Goal: Book appointment/travel/reservation

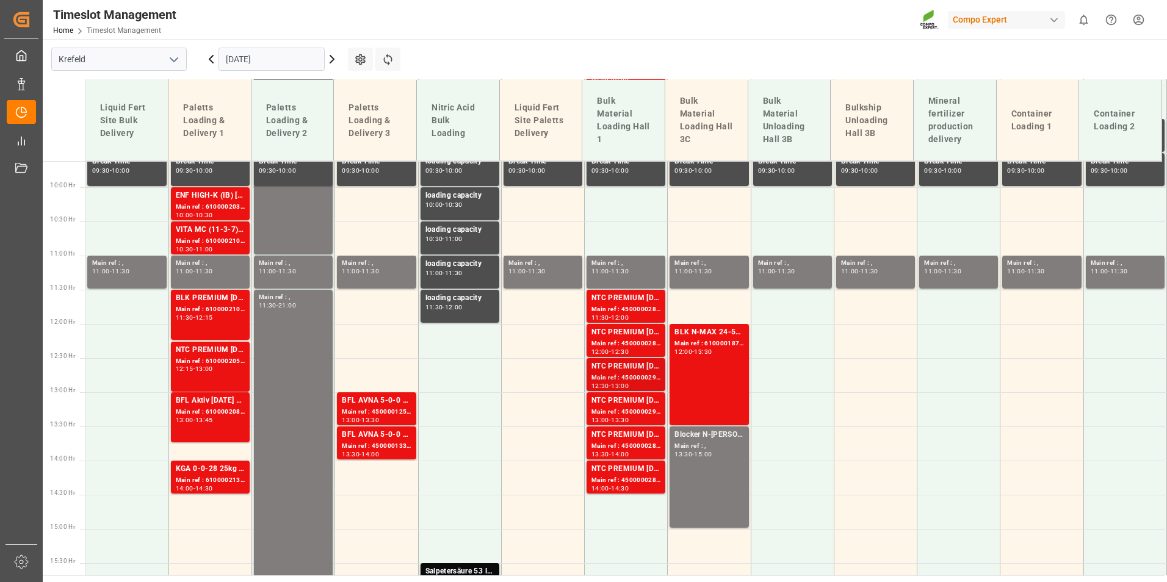
scroll to position [660, 0]
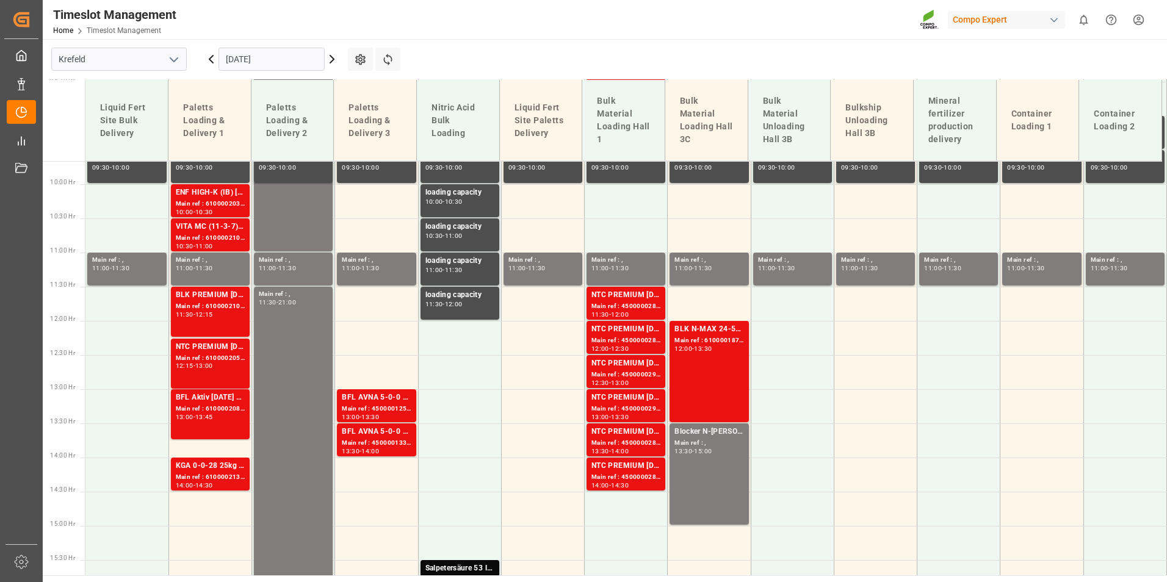
click at [330, 62] on icon at bounding box center [332, 59] width 15 height 15
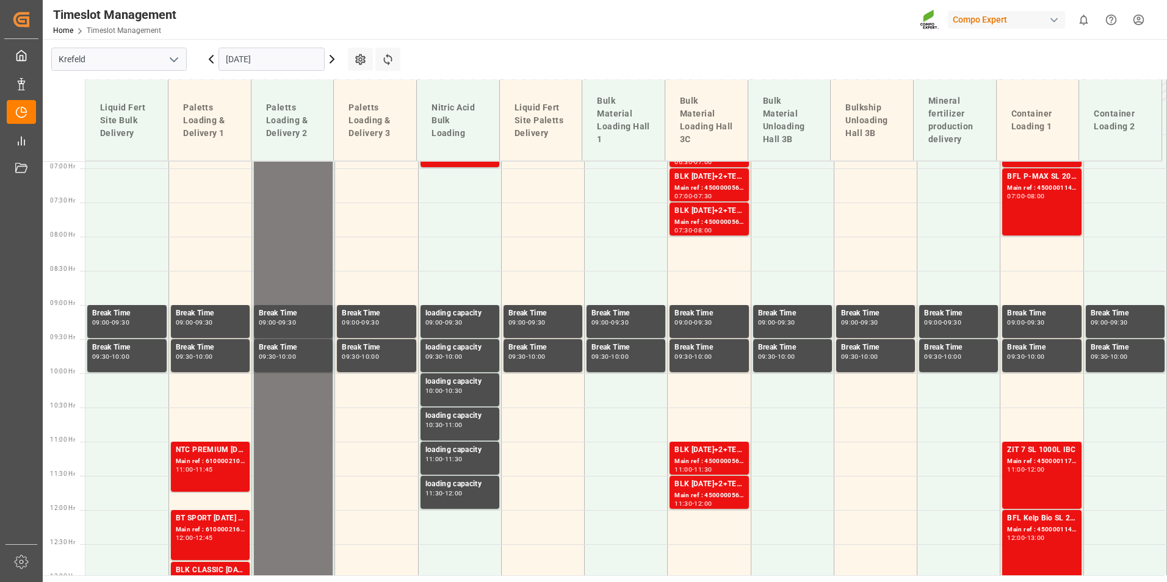
scroll to position [416, 0]
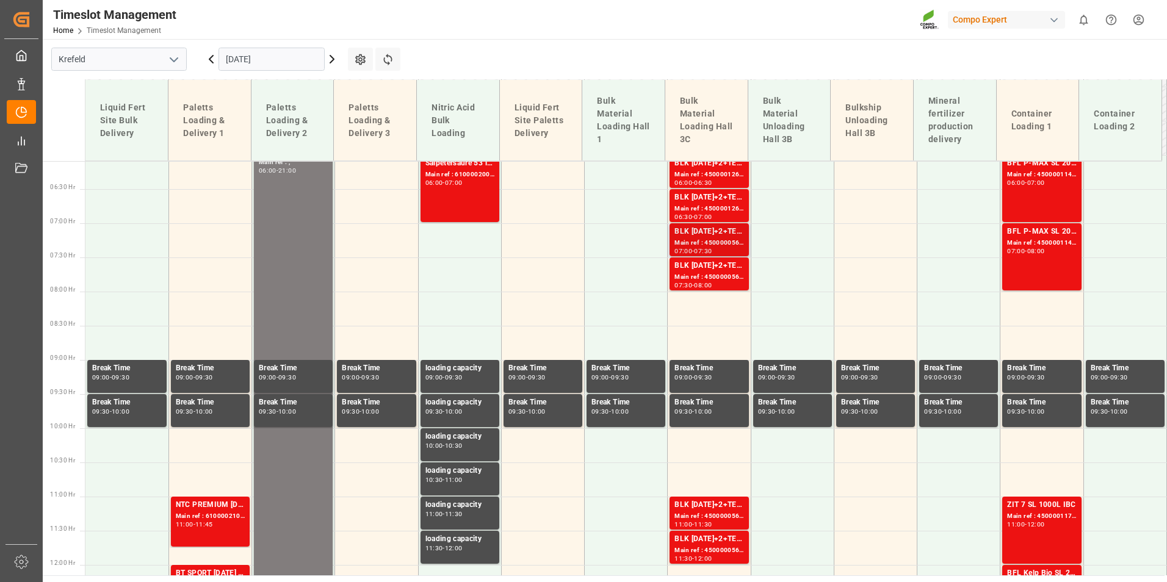
click at [685, 256] on div "BLK [DATE]+2+TE (GW) BULK Main ref : 4500000560, 2000000150 07:00 - 07:30" at bounding box center [708, 239] width 79 height 33
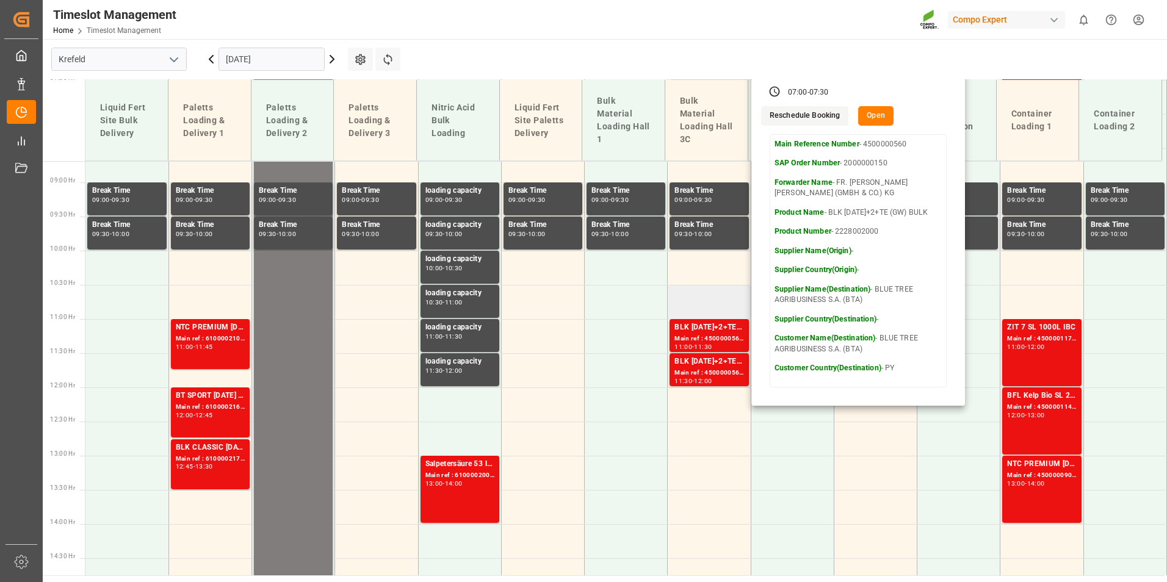
scroll to position [599, 0]
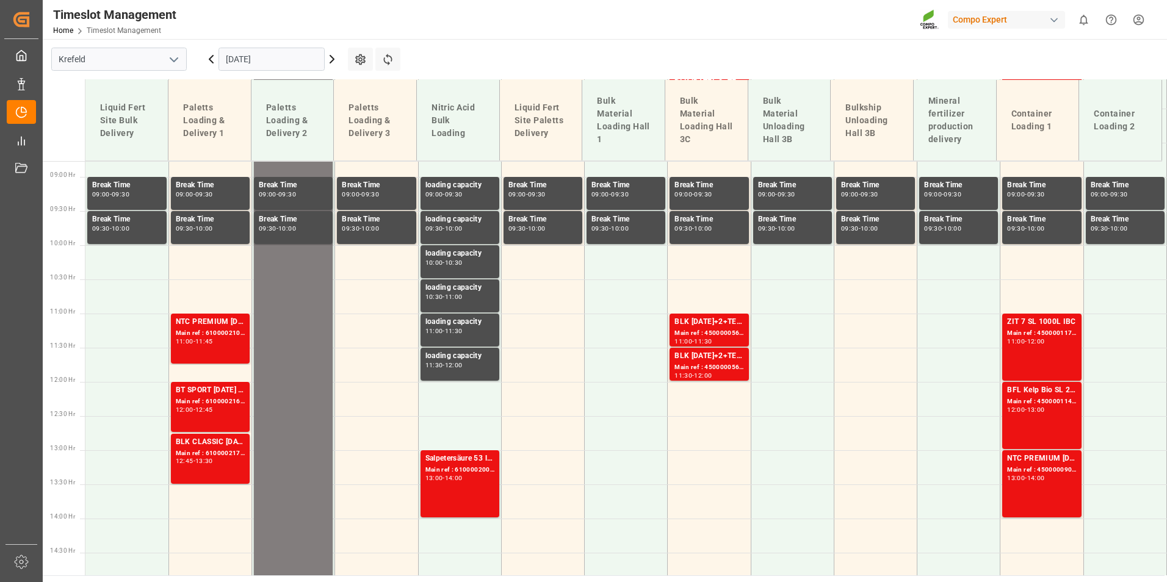
click at [707, 336] on div "Main ref : 4500000562, 2000000150" at bounding box center [708, 333] width 69 height 10
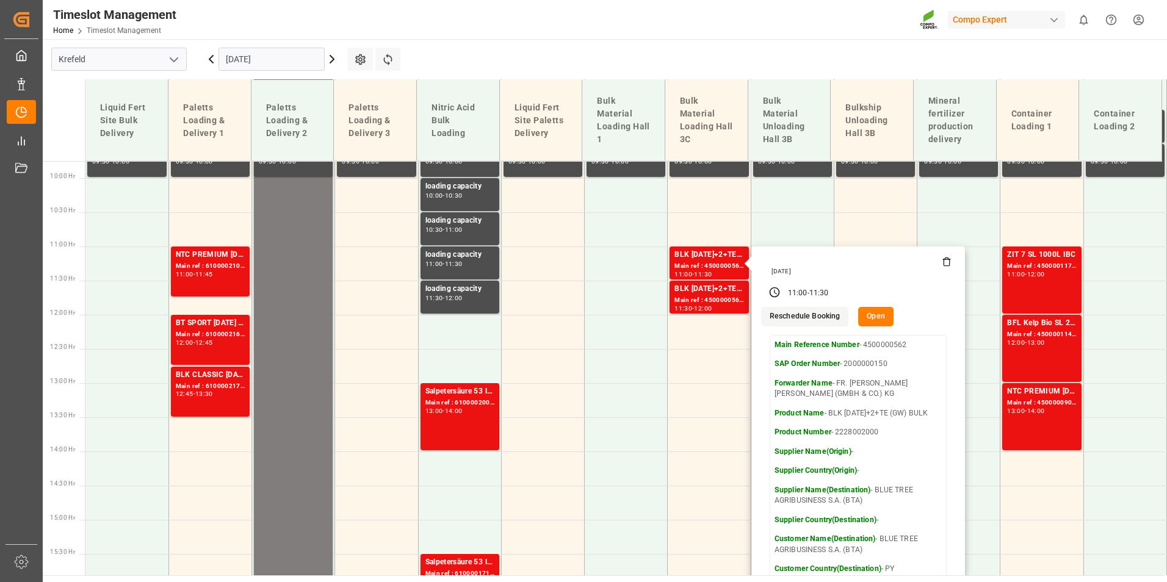
scroll to position [721, 0]
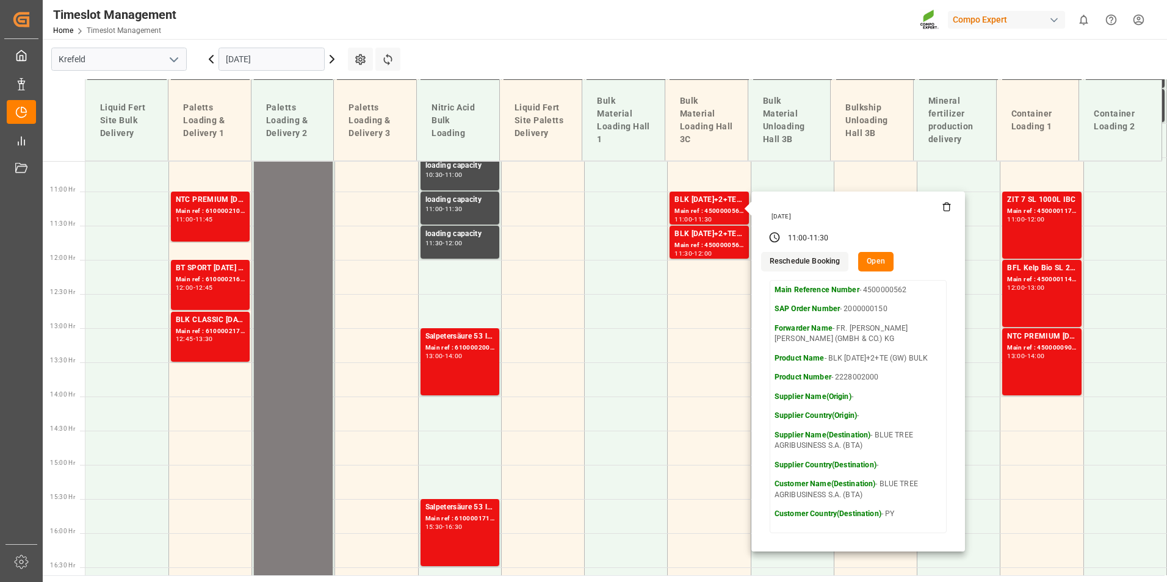
click at [283, 54] on input "[DATE]" at bounding box center [271, 59] width 106 height 23
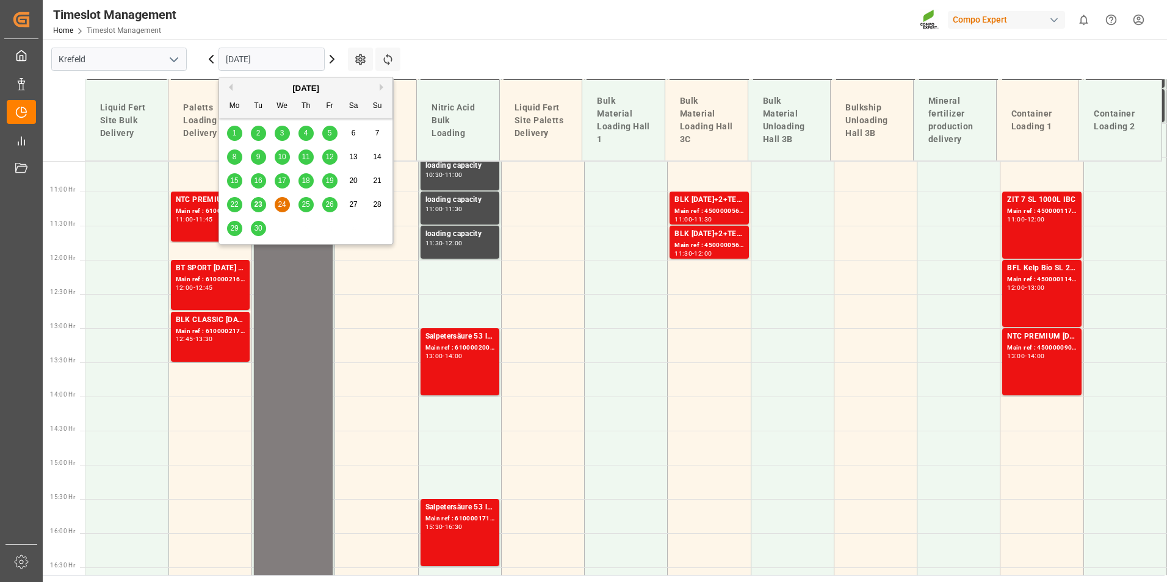
click at [240, 230] on div "29" at bounding box center [234, 228] width 15 height 15
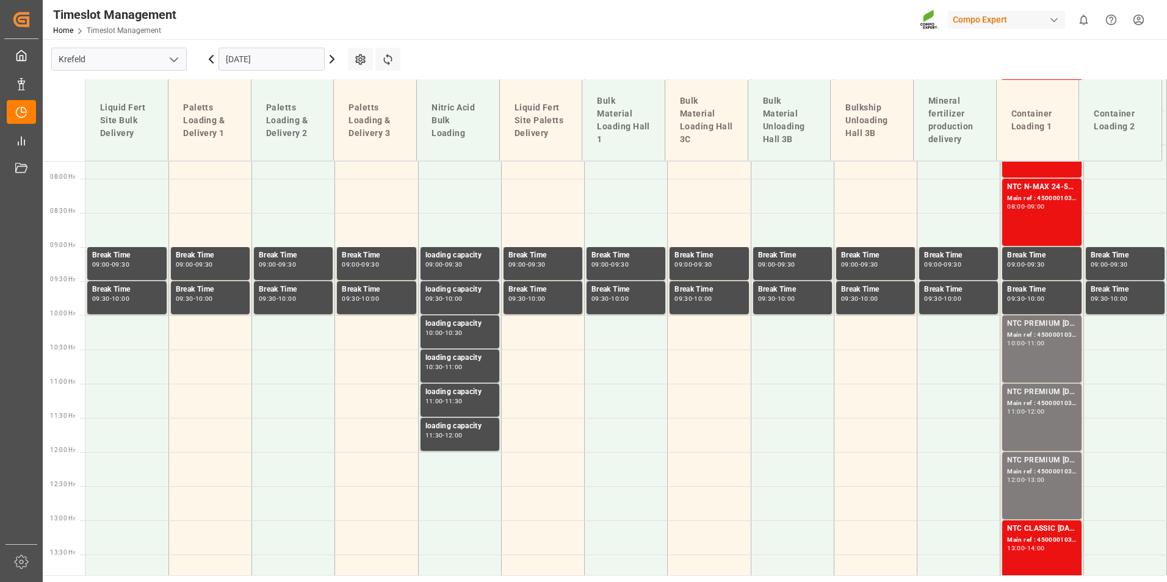
scroll to position [538, 0]
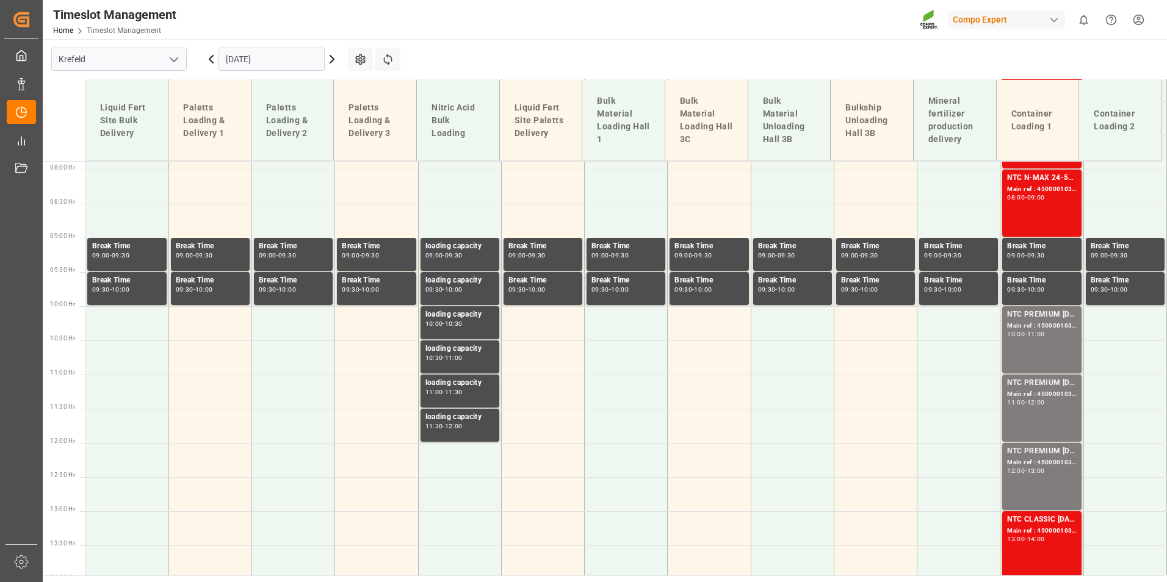
click at [265, 62] on input "[DATE]" at bounding box center [271, 59] width 106 height 23
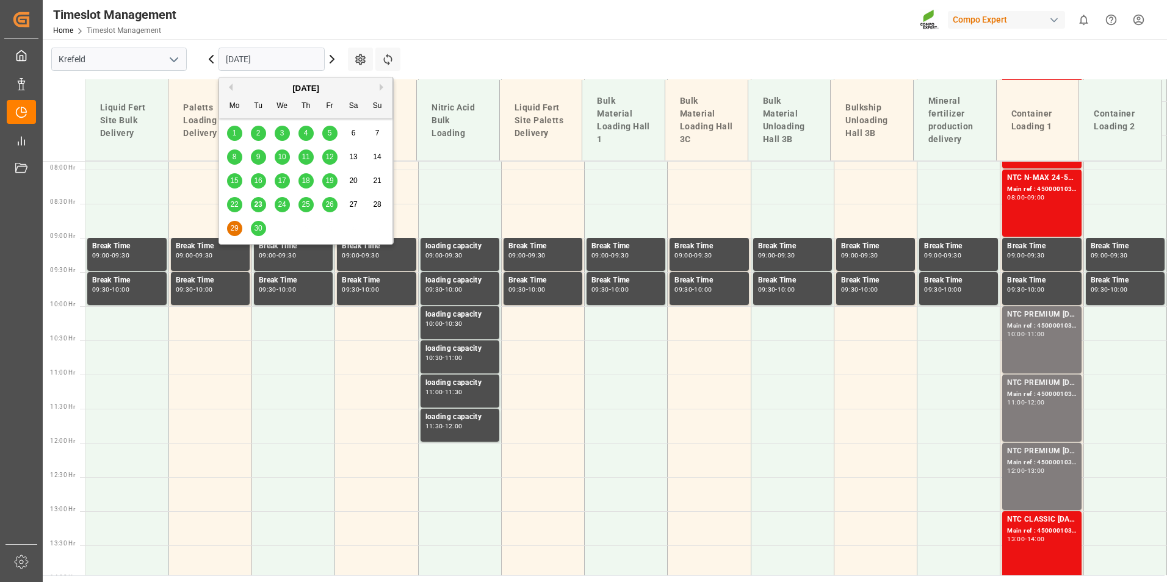
click at [256, 231] on span "30" at bounding box center [258, 228] width 8 height 9
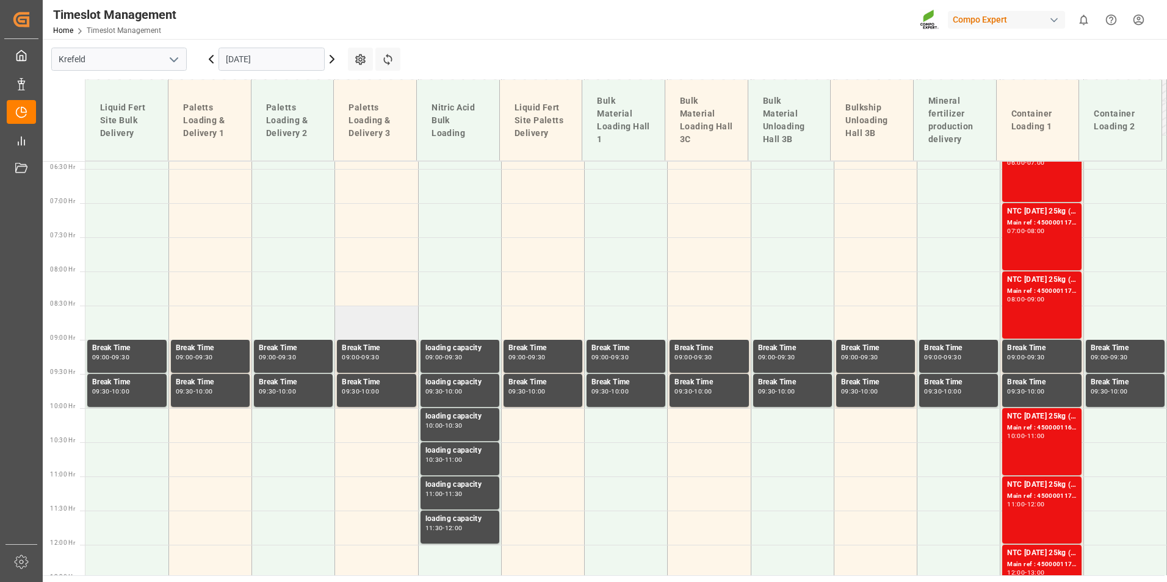
scroll to position [355, 0]
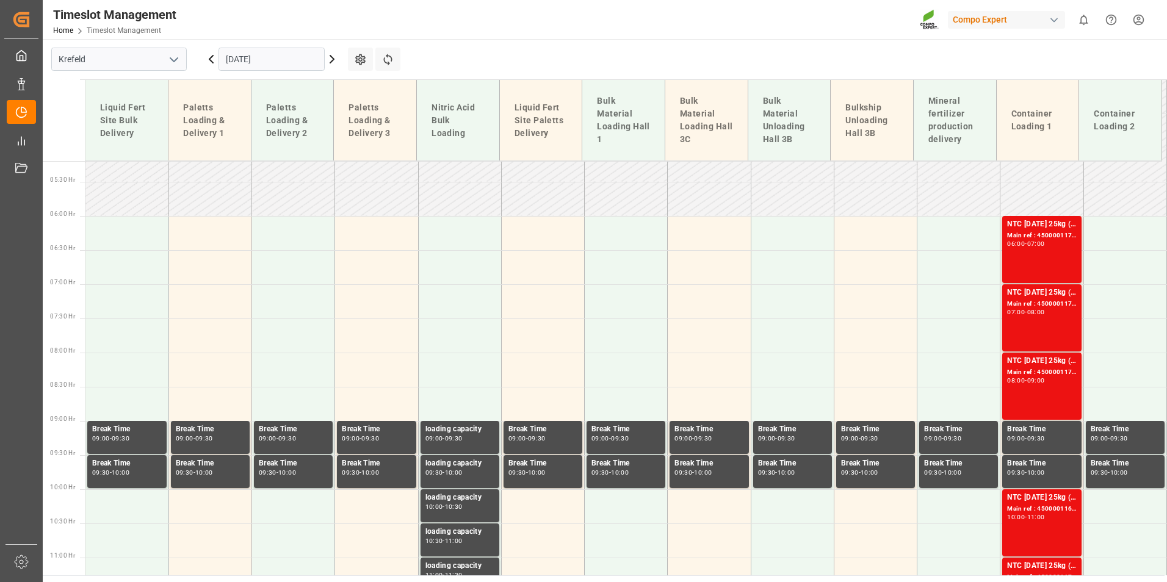
click at [293, 62] on input "[DATE]" at bounding box center [271, 59] width 106 height 23
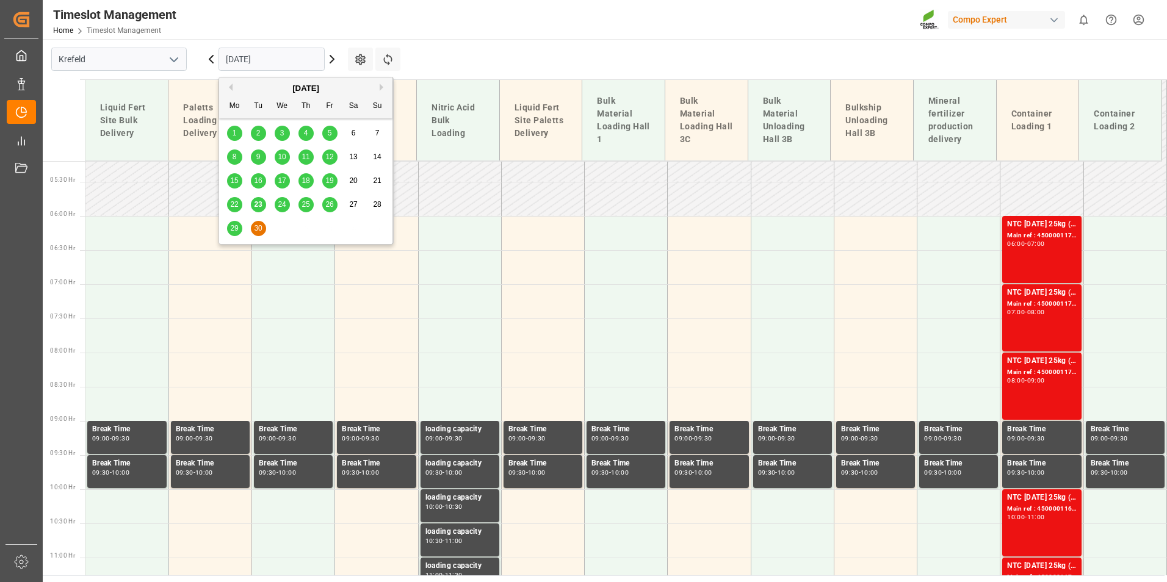
click at [382, 89] on button "Next Month" at bounding box center [383, 87] width 7 height 7
click at [236, 178] on span "13" at bounding box center [234, 180] width 8 height 9
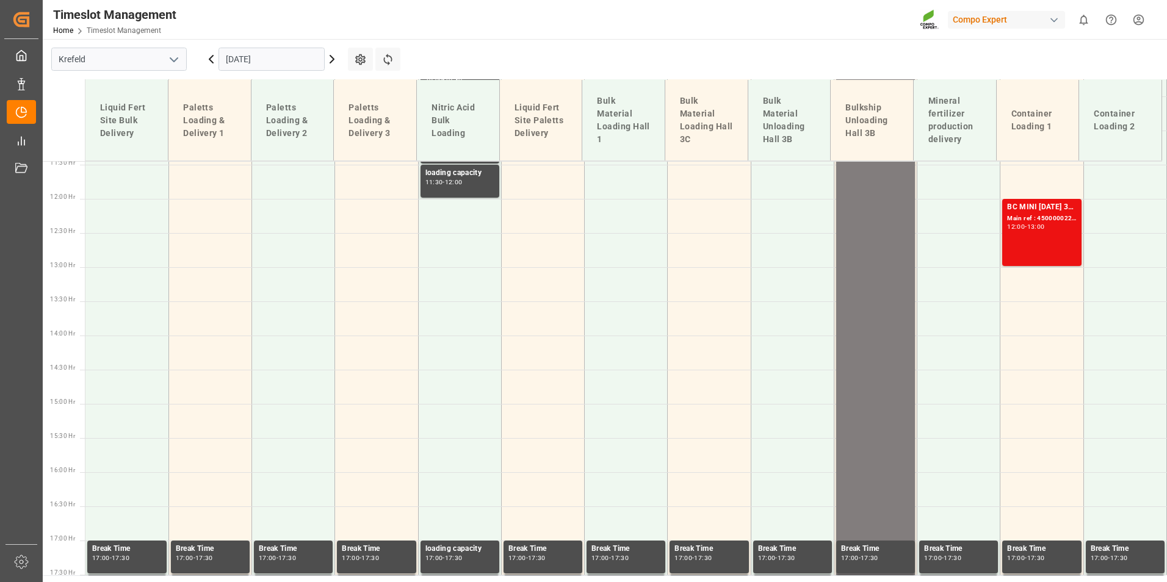
scroll to position [599, 0]
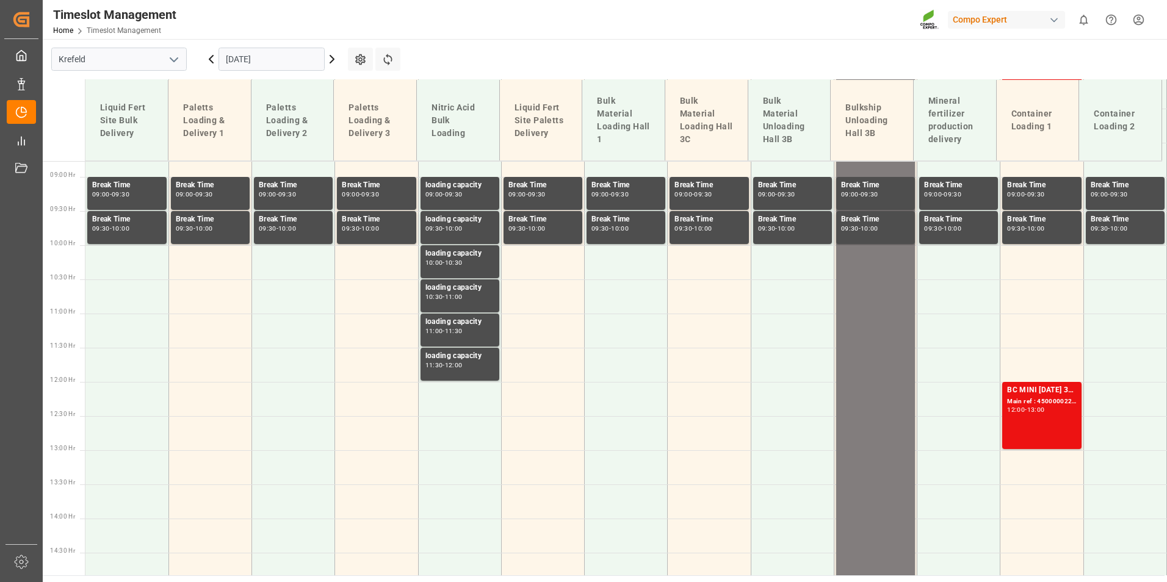
click at [265, 59] on input "[DATE]" at bounding box center [271, 59] width 106 height 23
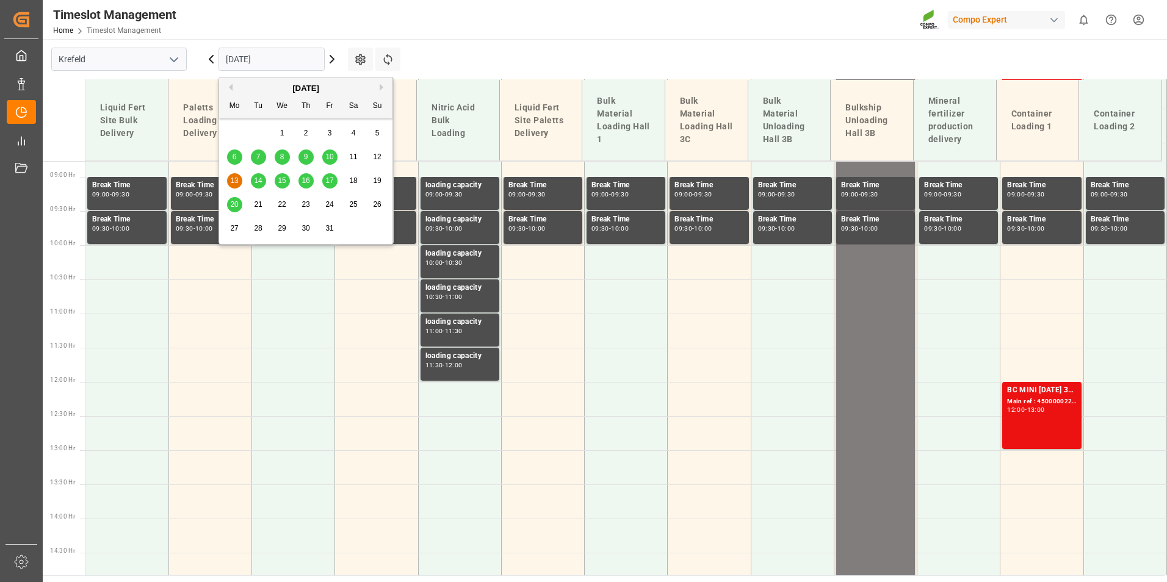
click at [227, 90] on button "Previous Month" at bounding box center [228, 87] width 7 height 7
click at [253, 208] on div "23" at bounding box center [258, 205] width 15 height 15
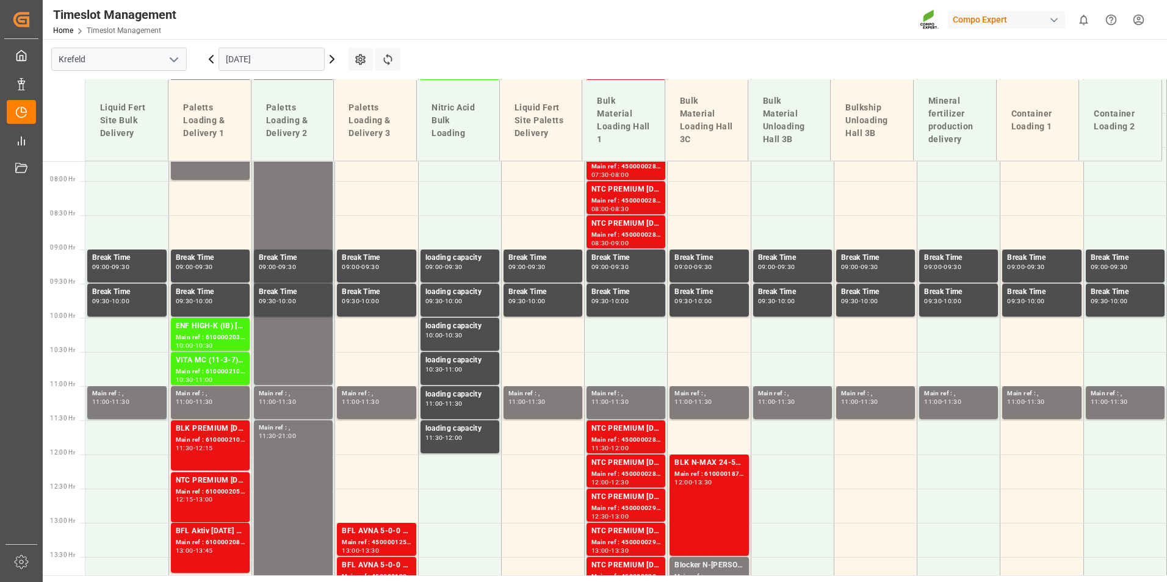
scroll to position [538, 0]
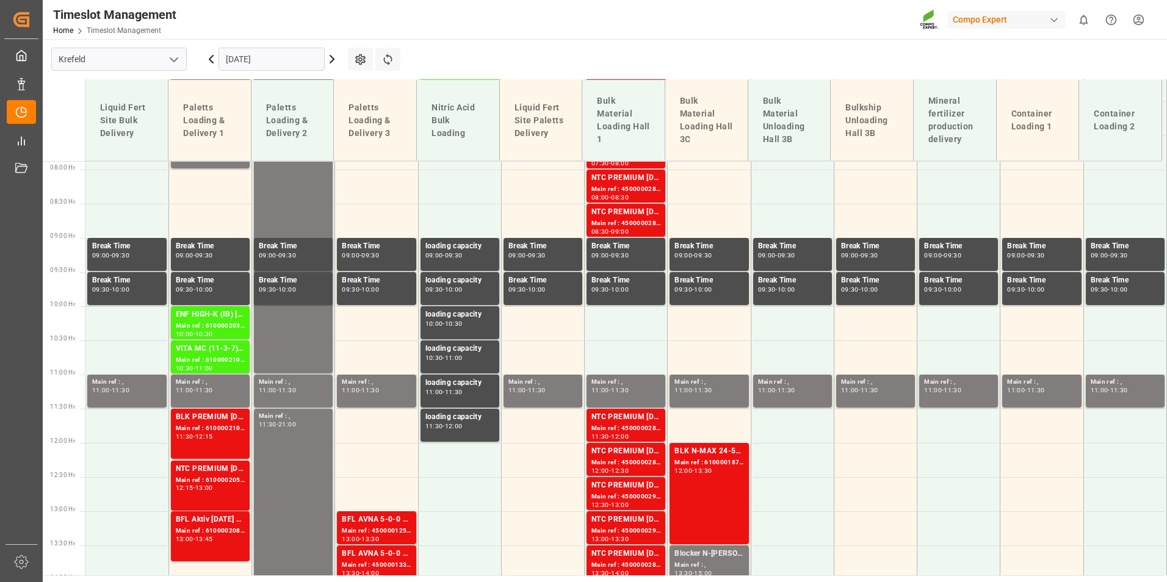
click at [335, 57] on icon at bounding box center [332, 59] width 15 height 15
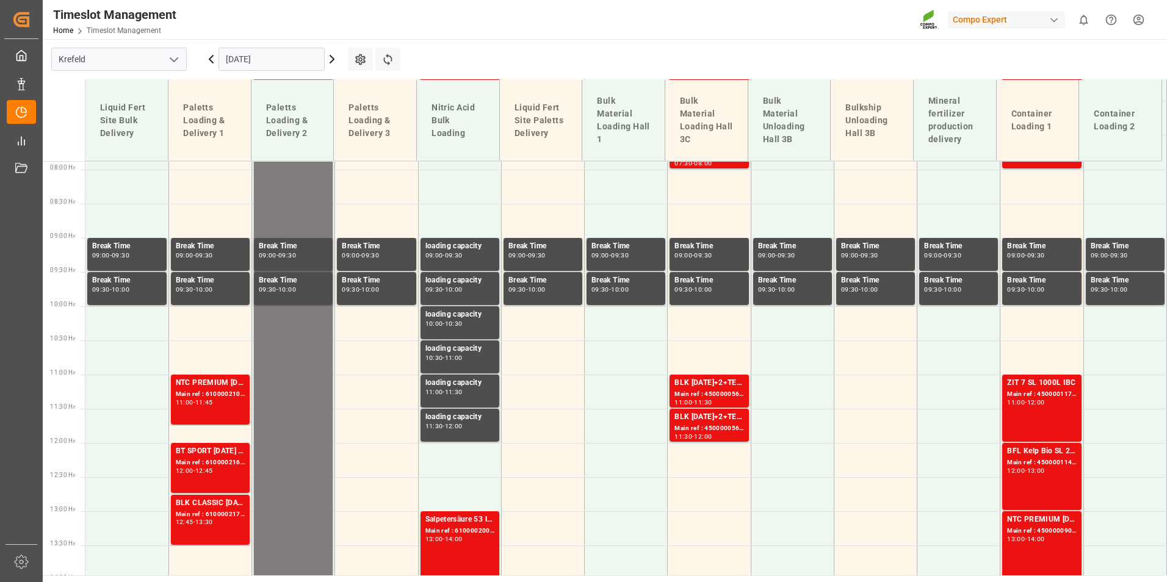
click at [213, 64] on icon at bounding box center [211, 59] width 15 height 15
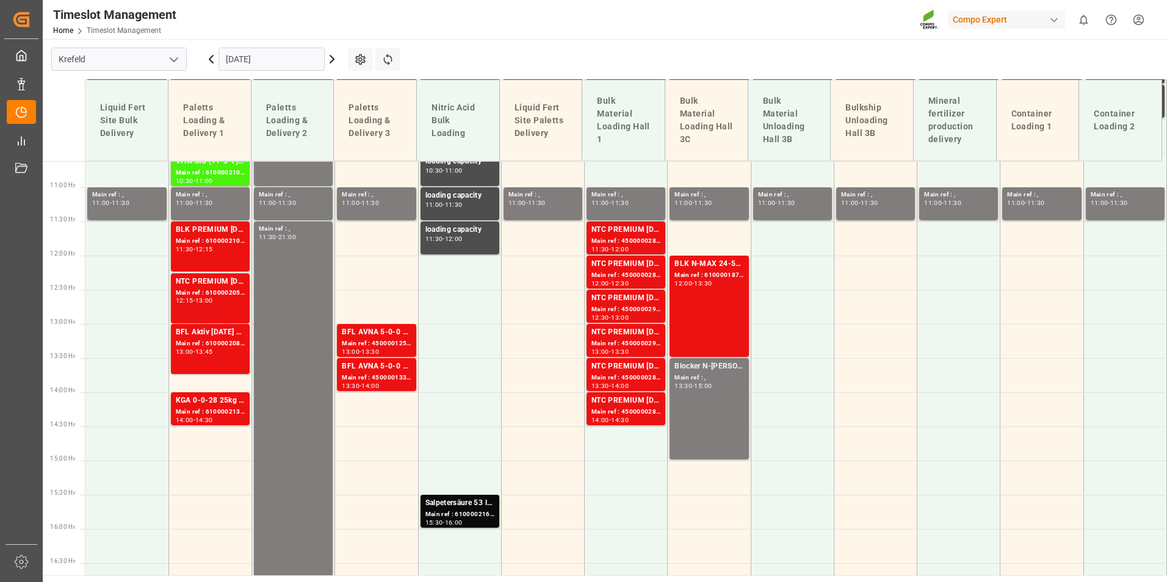
scroll to position [782, 0]
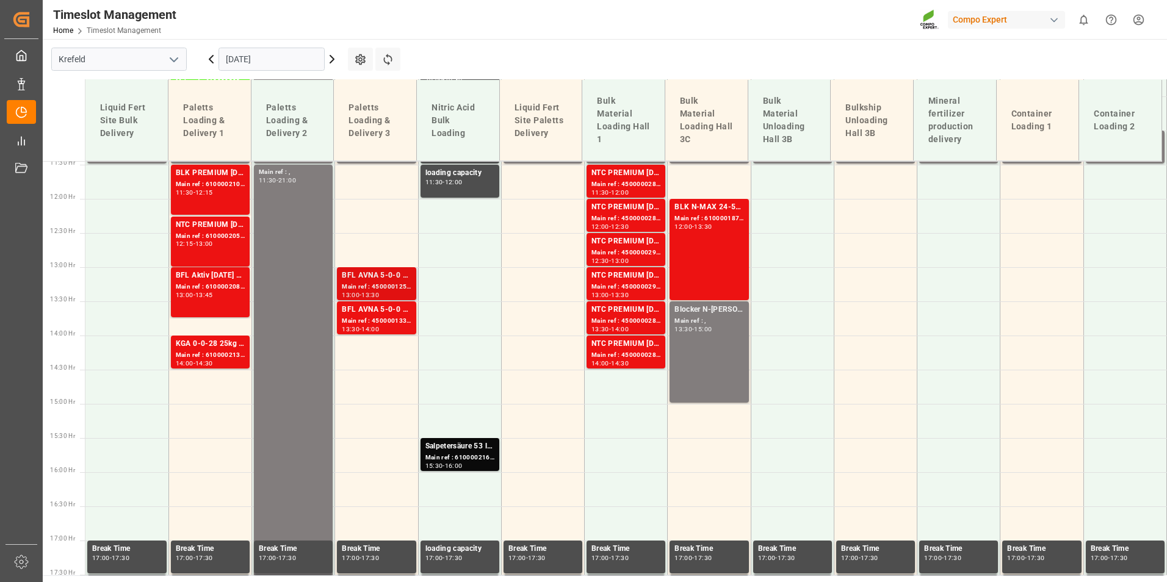
click at [379, 292] on div "13:30" at bounding box center [370, 294] width 18 height 5
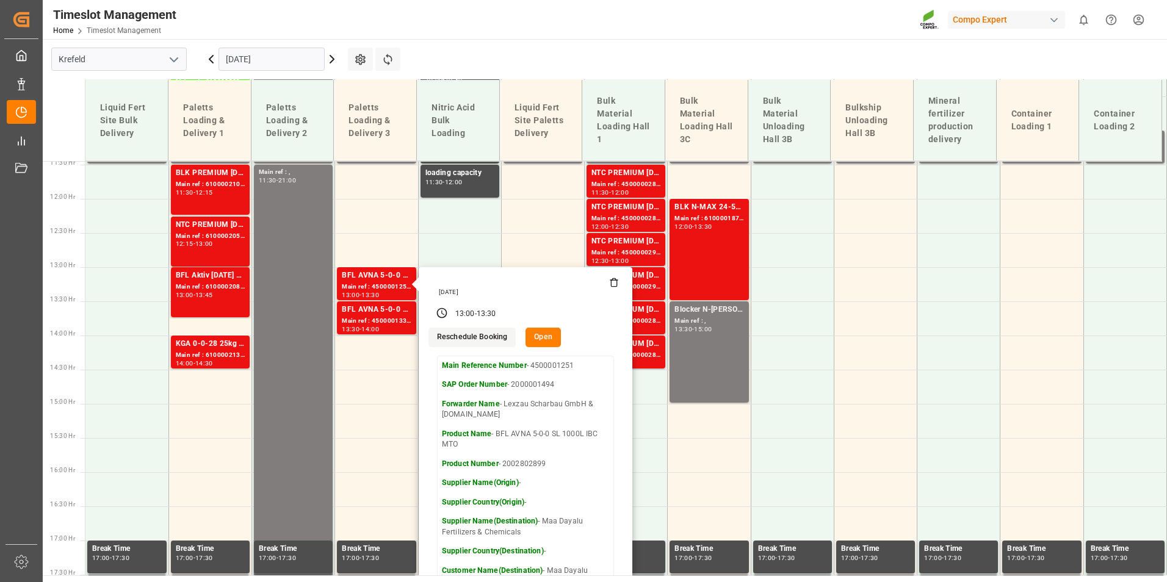
click at [307, 57] on input "[DATE]" at bounding box center [271, 59] width 106 height 23
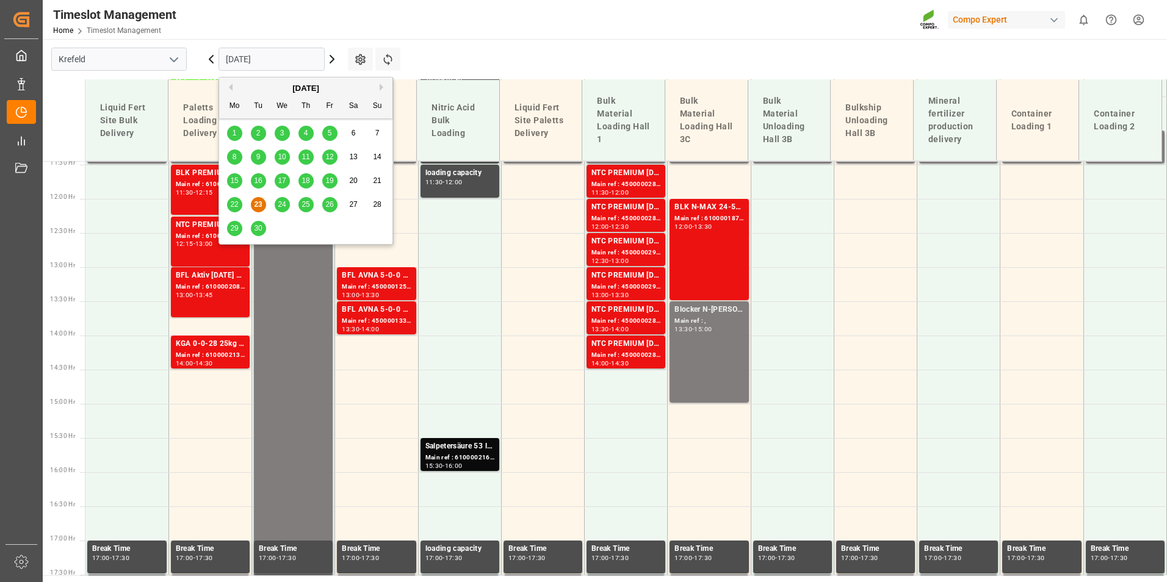
click at [287, 203] on div "24" at bounding box center [282, 205] width 15 height 15
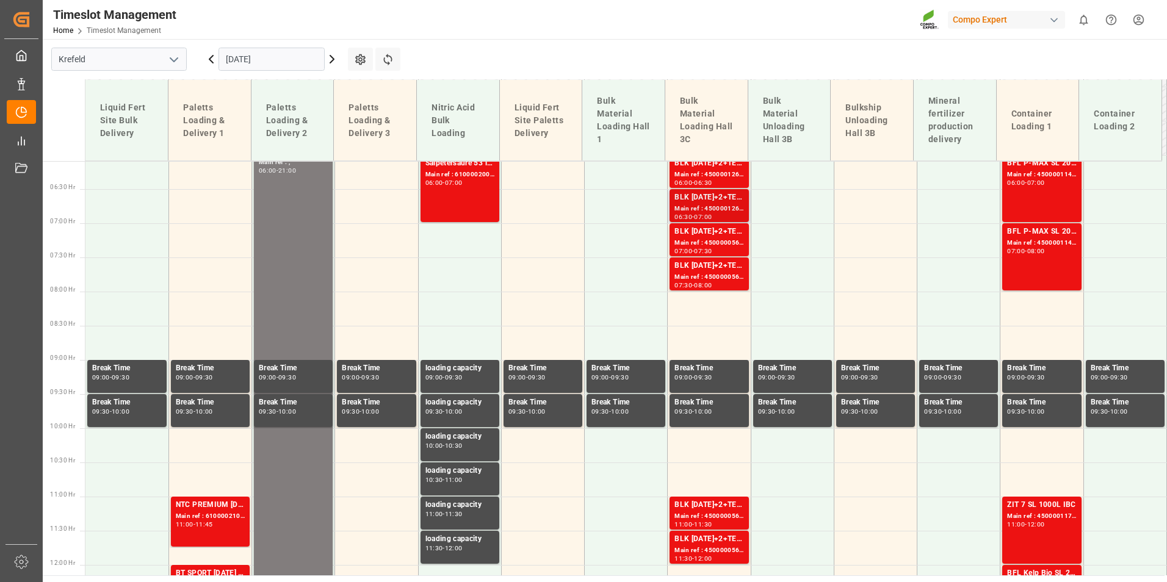
scroll to position [660, 0]
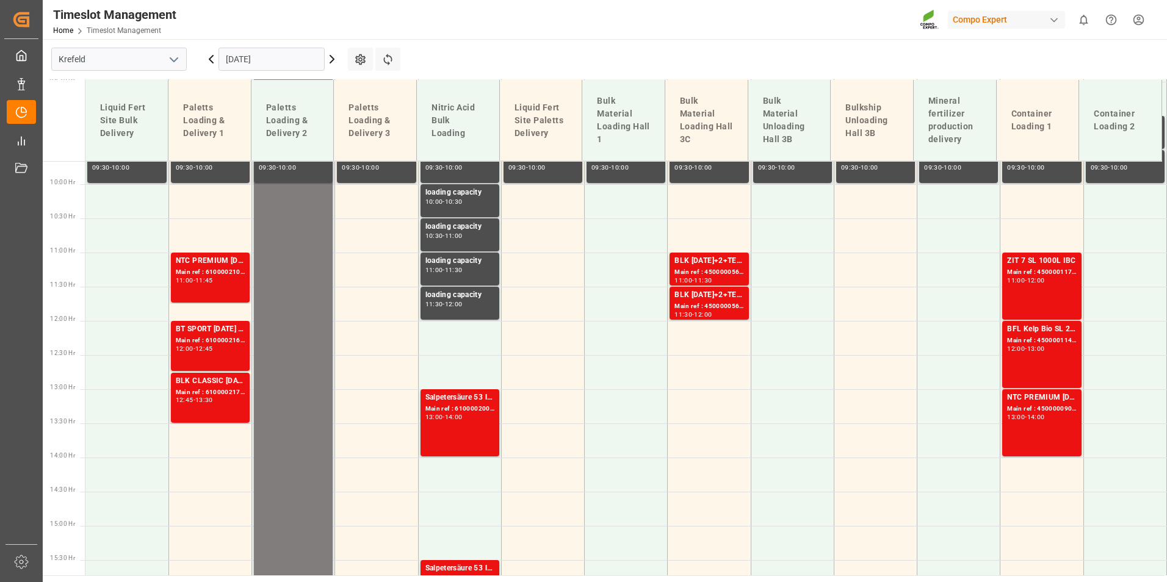
click at [705, 275] on div "Main ref : 4500000562, 2000000150" at bounding box center [708, 272] width 69 height 10
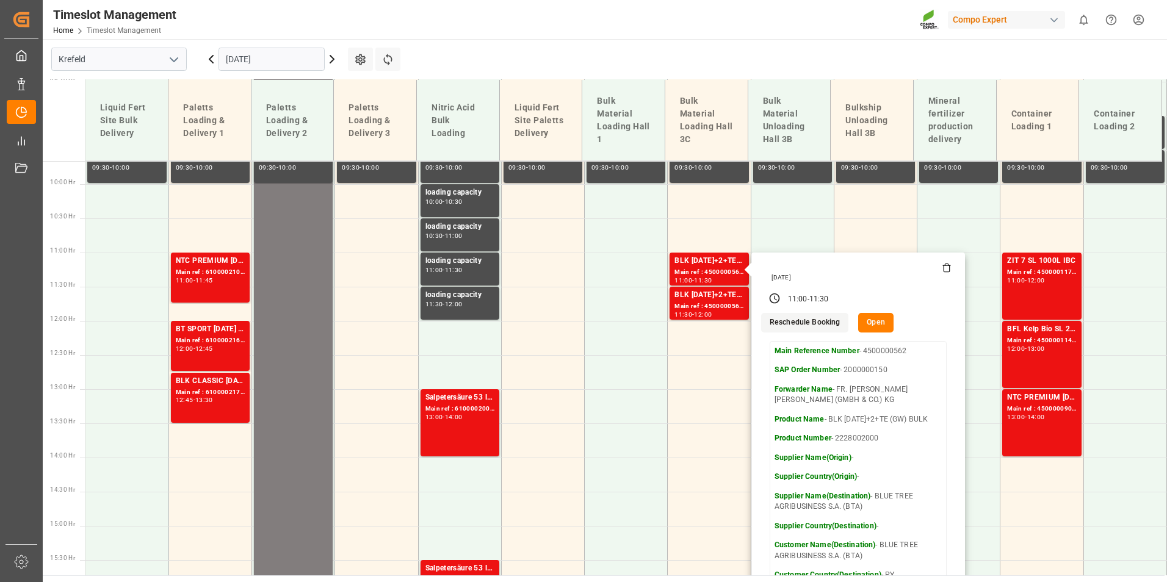
drag, startPoint x: 326, startPoint y: 80, endPoint x: 297, endPoint y: 62, distance: 34.2
click at [325, 80] on td "Paletts Loading & Delivery 2" at bounding box center [292, 120] width 83 height 81
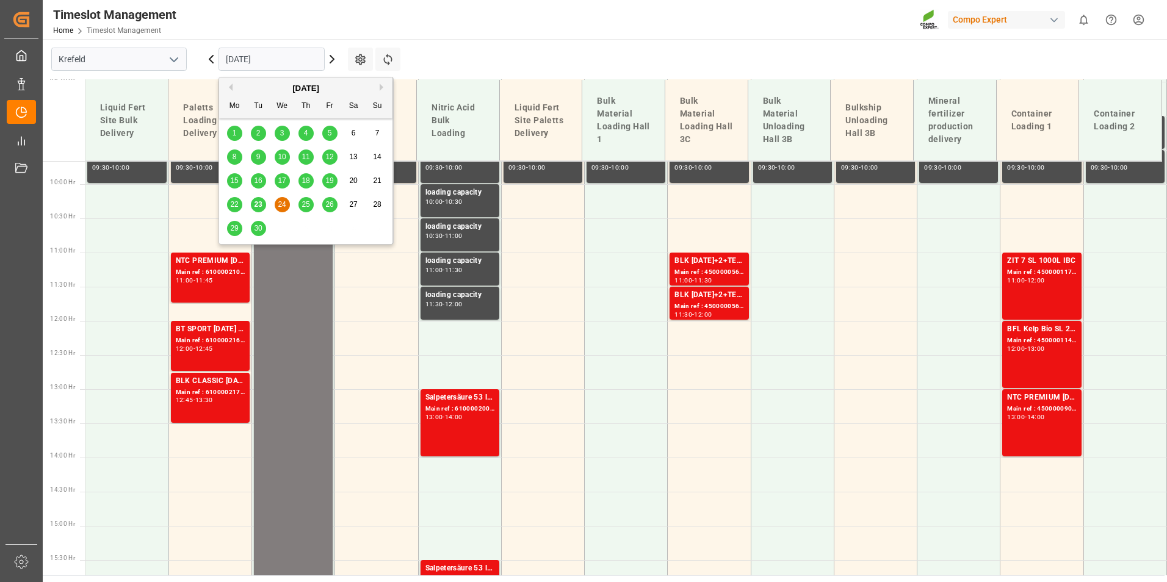
click at [297, 62] on input "[DATE]" at bounding box center [271, 59] width 106 height 23
click at [259, 207] on span "23" at bounding box center [258, 204] width 8 height 9
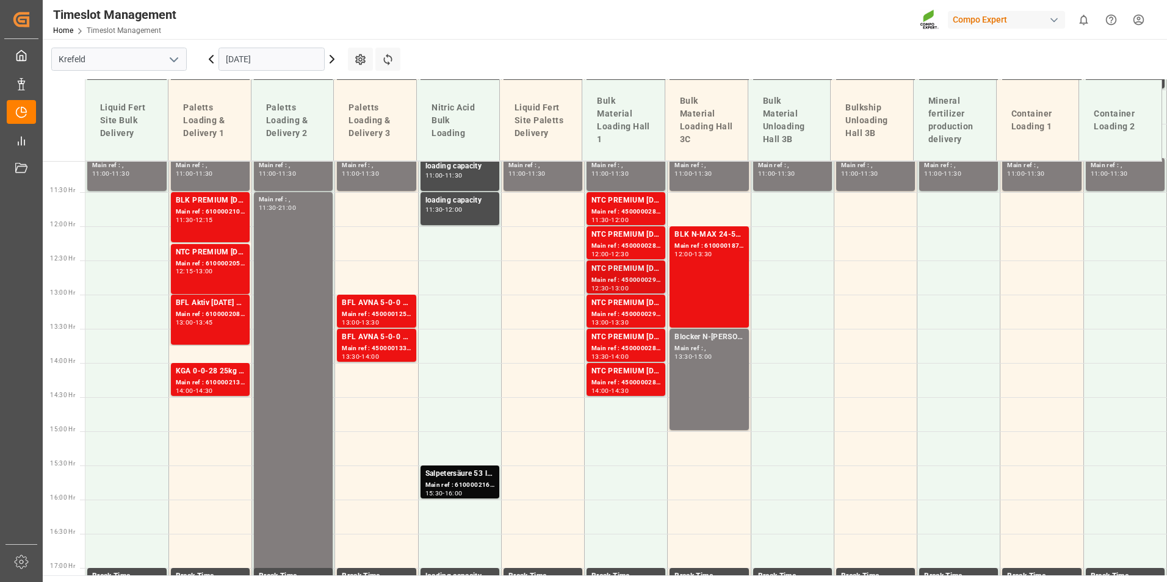
scroll to position [782, 0]
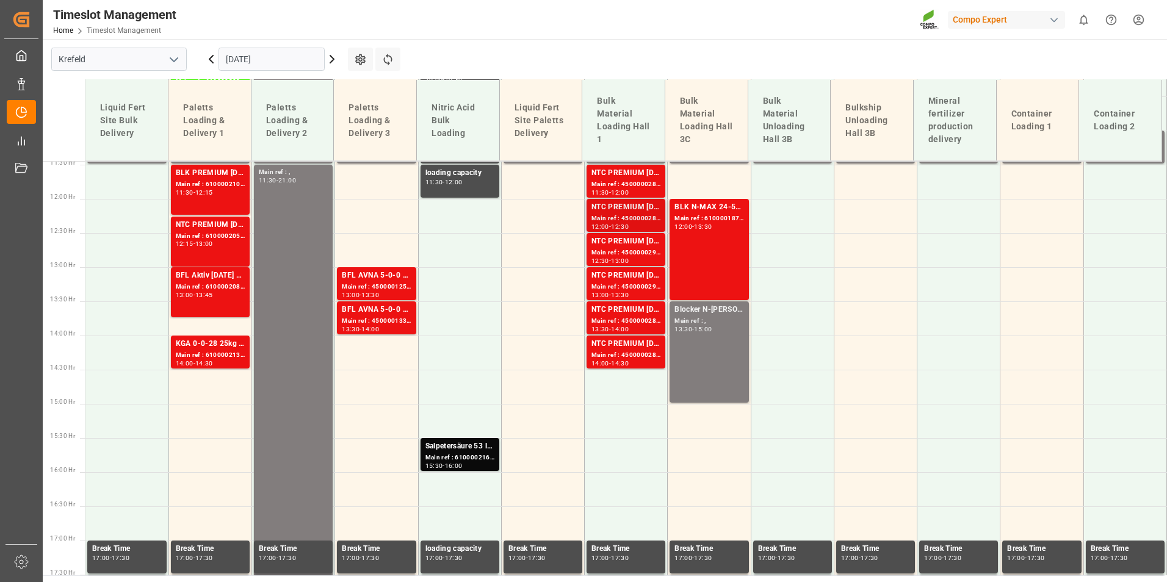
click at [610, 217] on div "Main ref : 4500000289, 2000000239" at bounding box center [625, 219] width 69 height 10
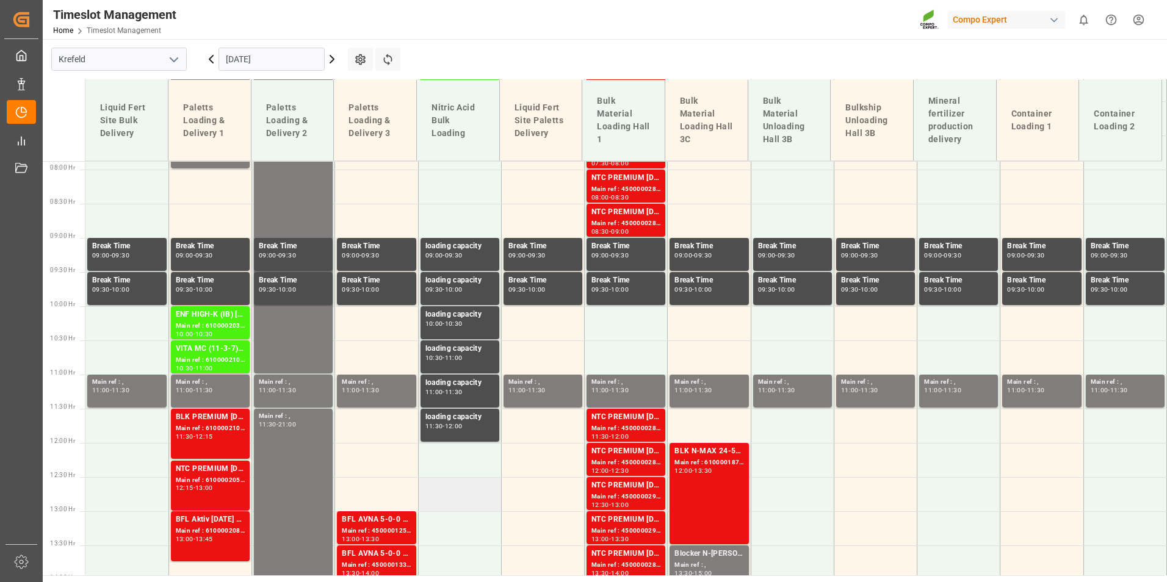
scroll to position [660, 0]
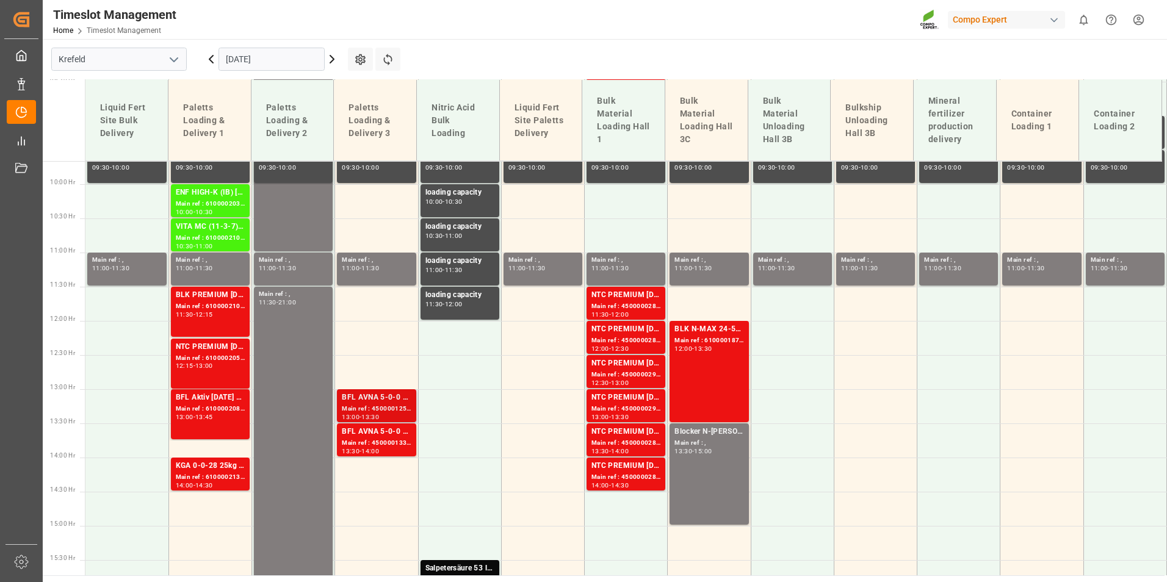
click at [389, 395] on div "BFL AVNA 5-0-0 SL 1000L IBC MTO" at bounding box center [376, 398] width 69 height 12
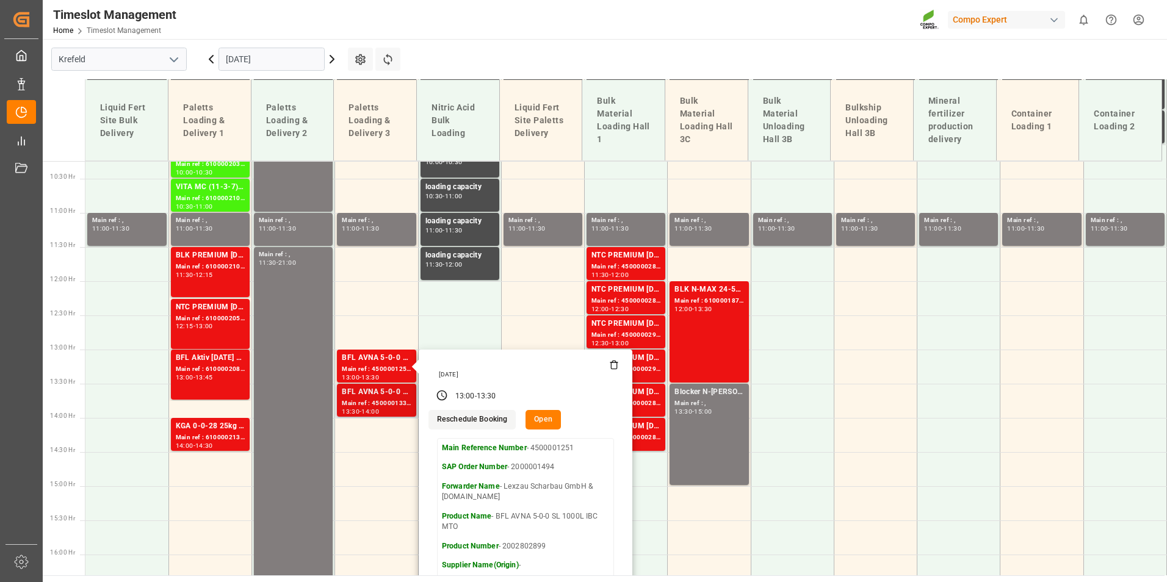
scroll to position [721, 0]
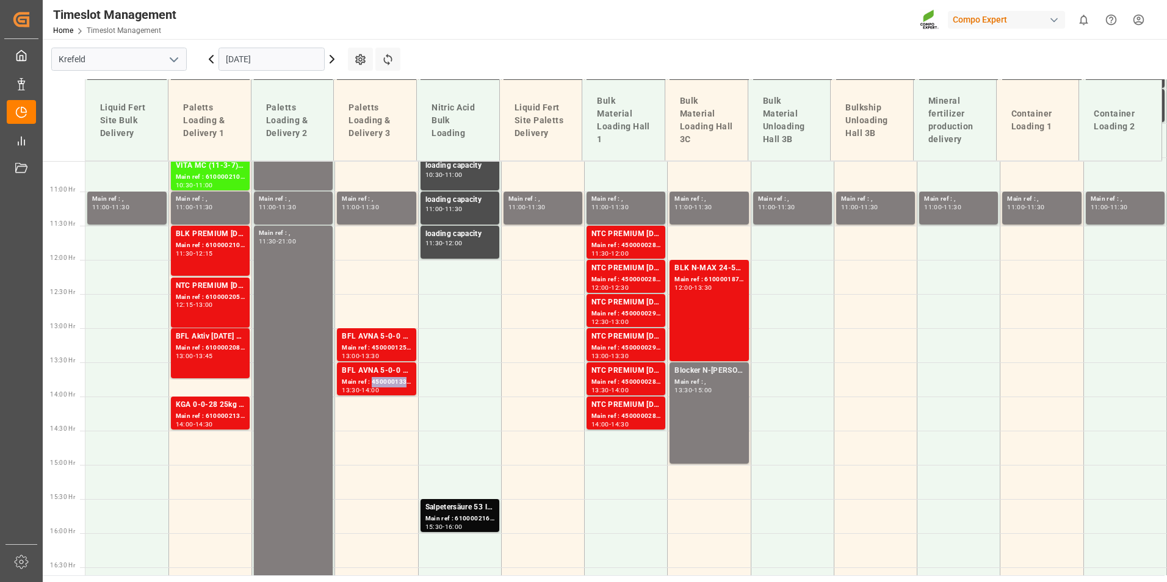
click at [389, 381] on div "Main ref : 4500001339, 2000001598" at bounding box center [376, 382] width 69 height 10
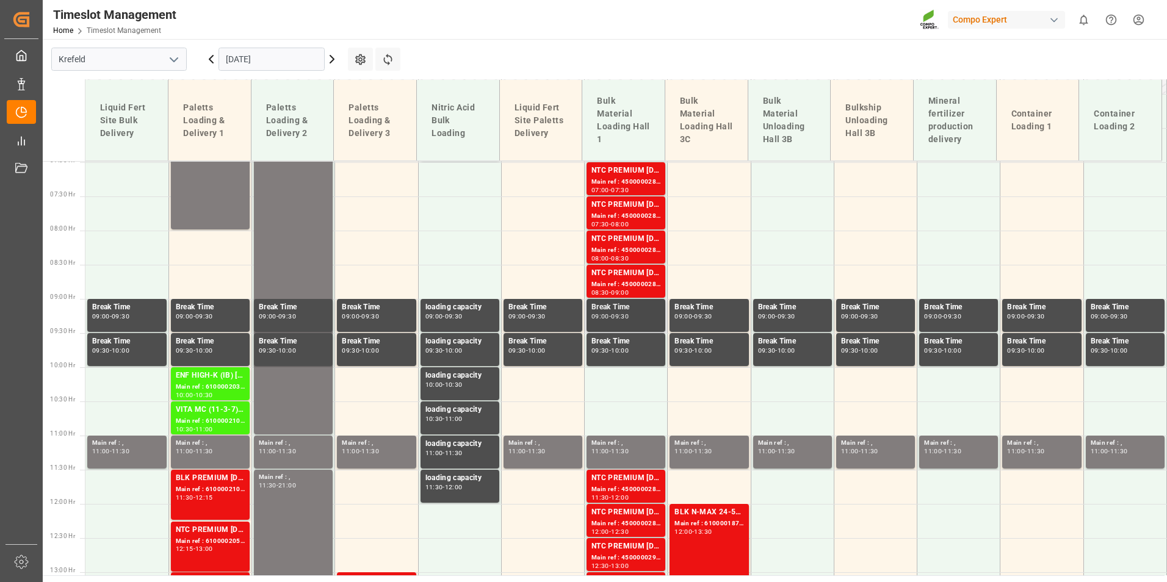
scroll to position [294, 0]
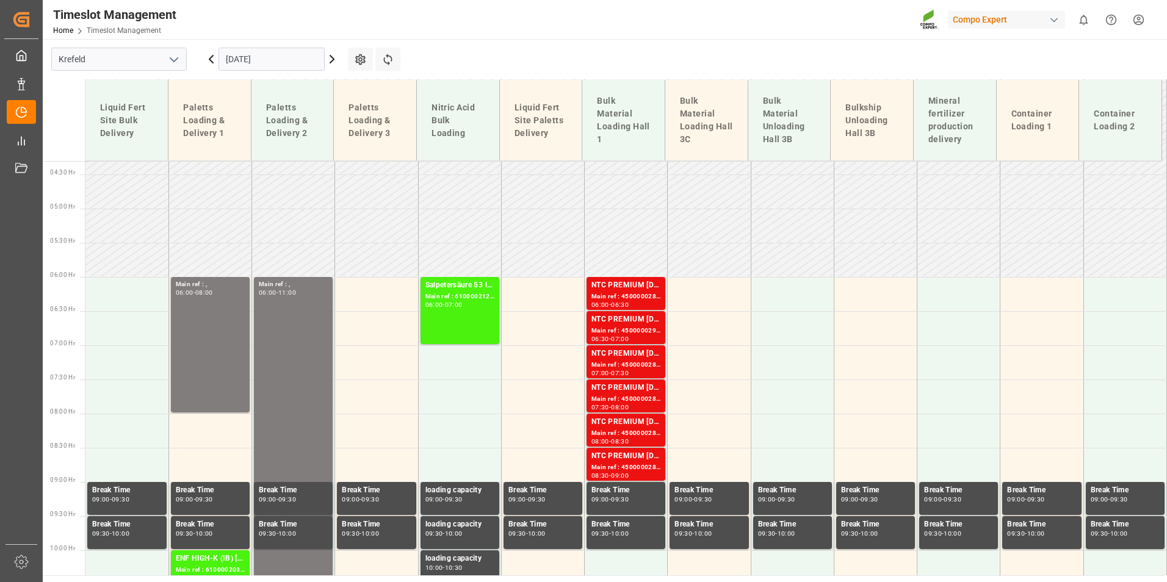
click at [279, 57] on input "[DATE]" at bounding box center [271, 59] width 106 height 23
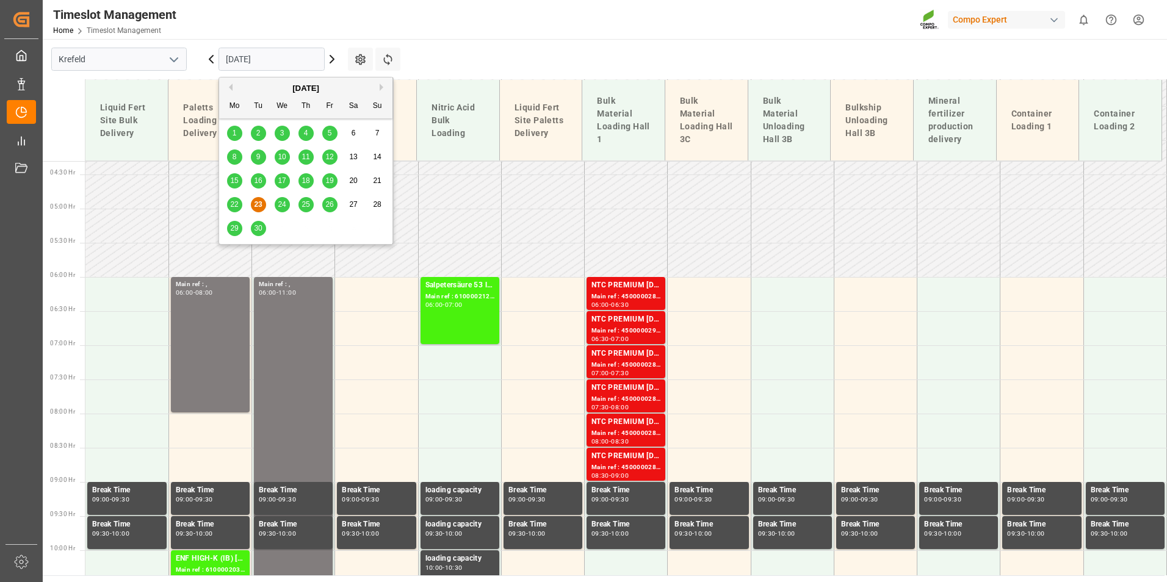
click at [285, 206] on span "24" at bounding box center [282, 204] width 8 height 9
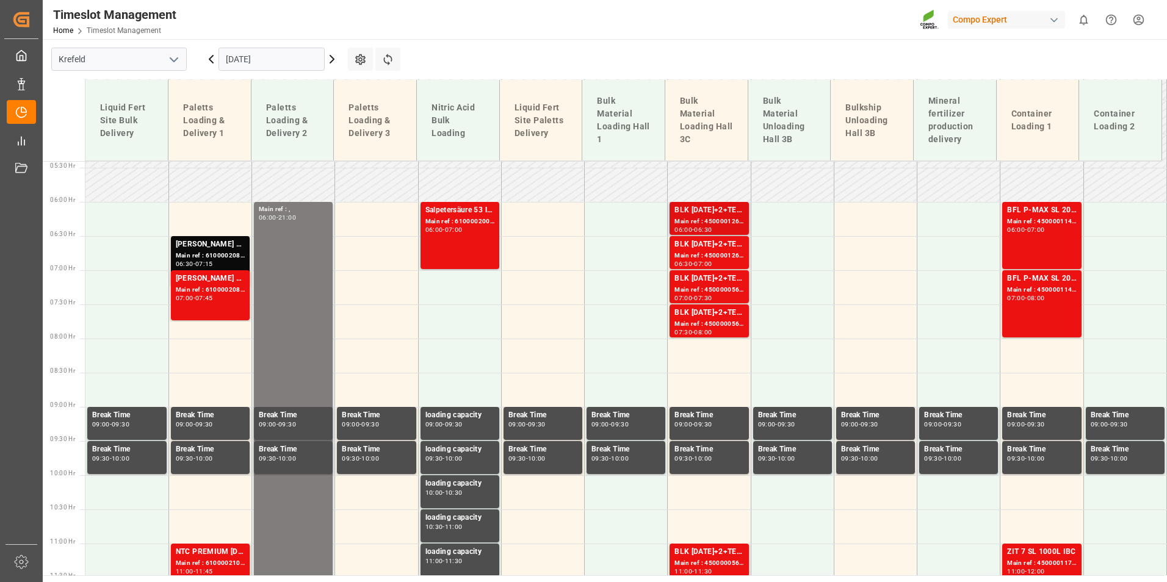
scroll to position [362, 0]
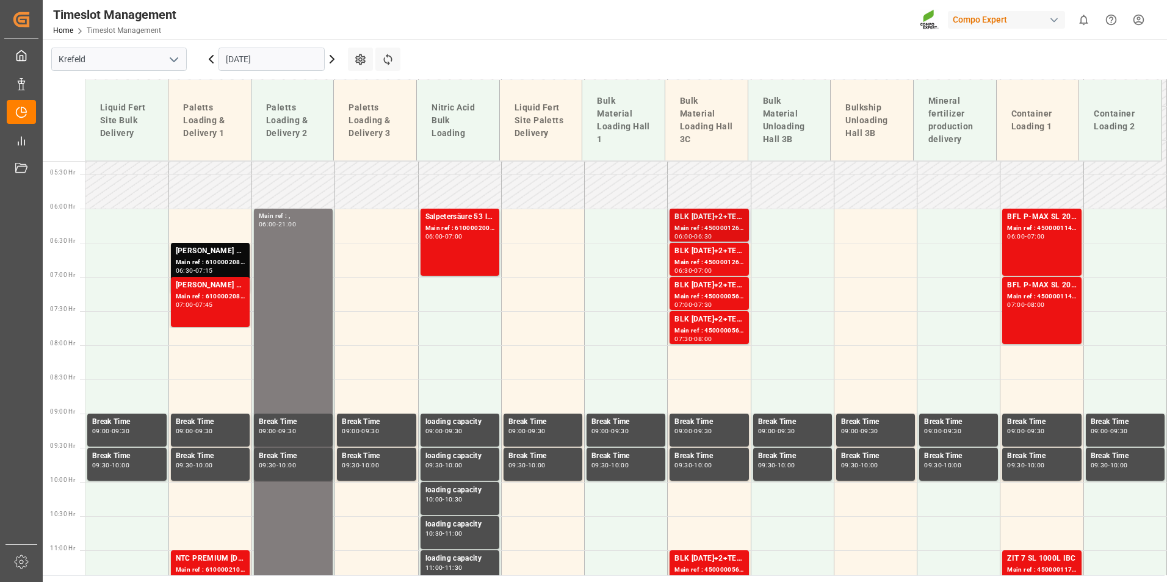
click at [696, 225] on div "Main ref : 4500001260, 2000001499" at bounding box center [708, 228] width 69 height 10
click at [715, 250] on div "BLK [DATE]+2+TE (GW) BULK" at bounding box center [708, 251] width 69 height 12
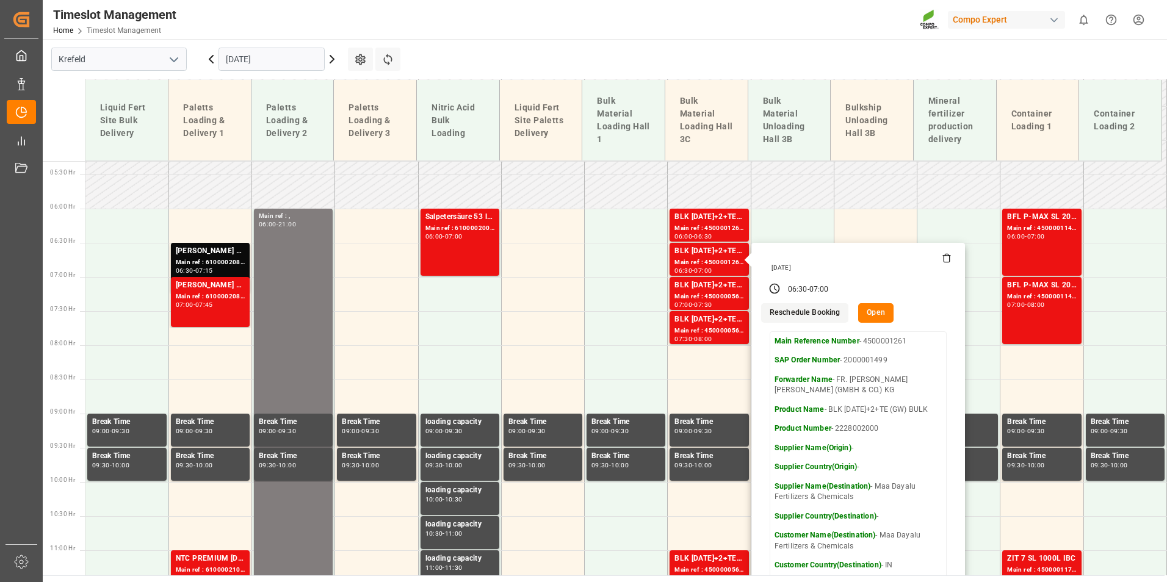
click at [766, 71] on main "[GEOGRAPHIC_DATA] [DATE] Settings Refresh Time Slots Liquid Fert Site Bulk Deli…" at bounding box center [604, 307] width 1122 height 536
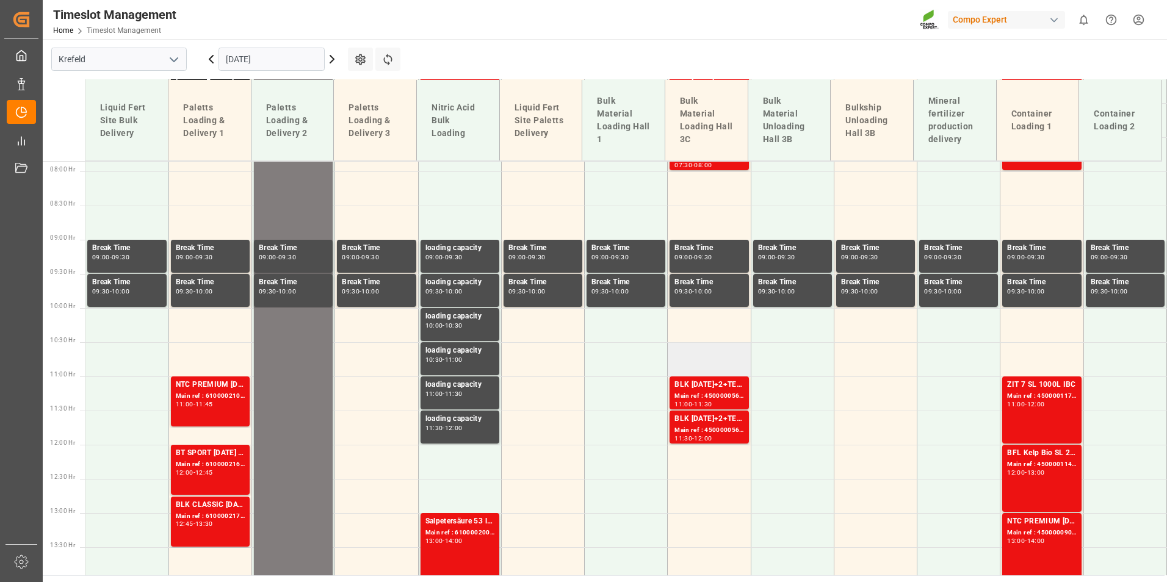
scroll to position [546, 0]
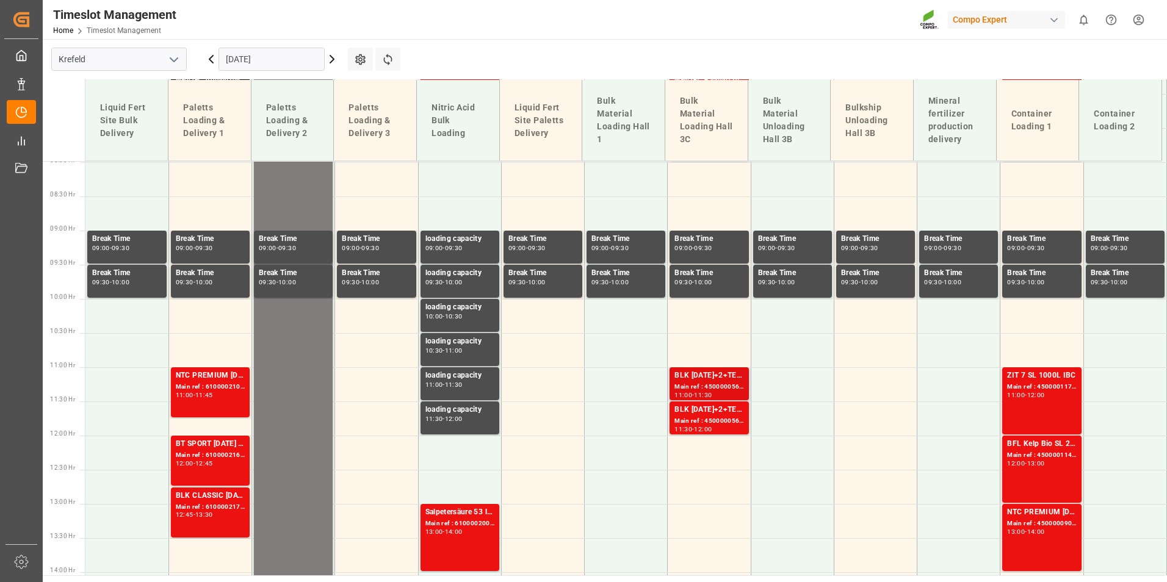
click at [722, 387] on div "Main ref : 4500000562, 2000000150" at bounding box center [708, 387] width 69 height 10
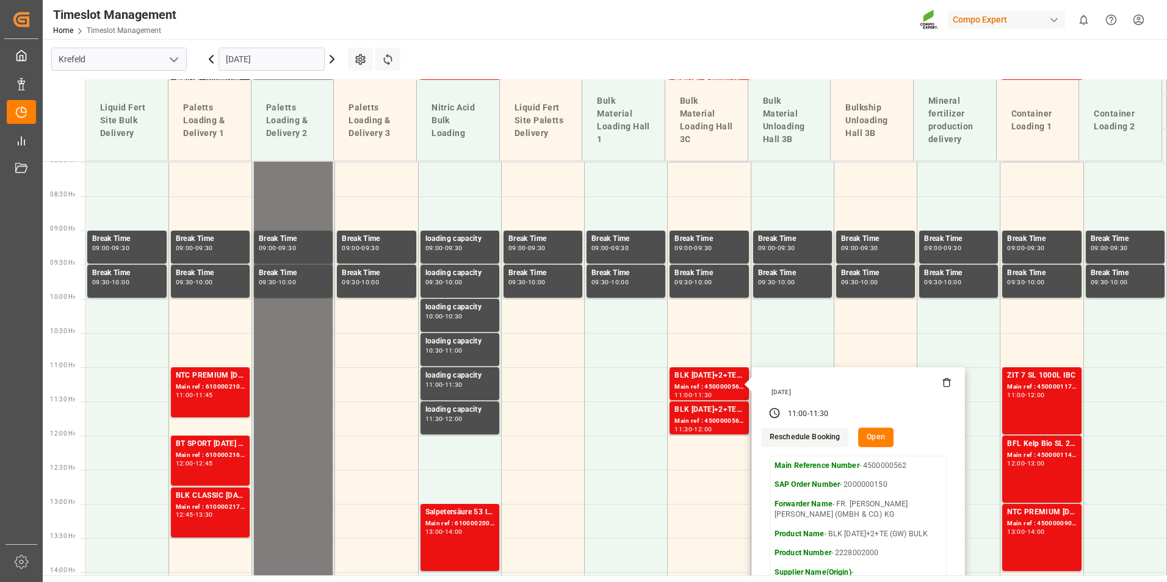
click at [265, 63] on input "[DATE]" at bounding box center [271, 59] width 106 height 23
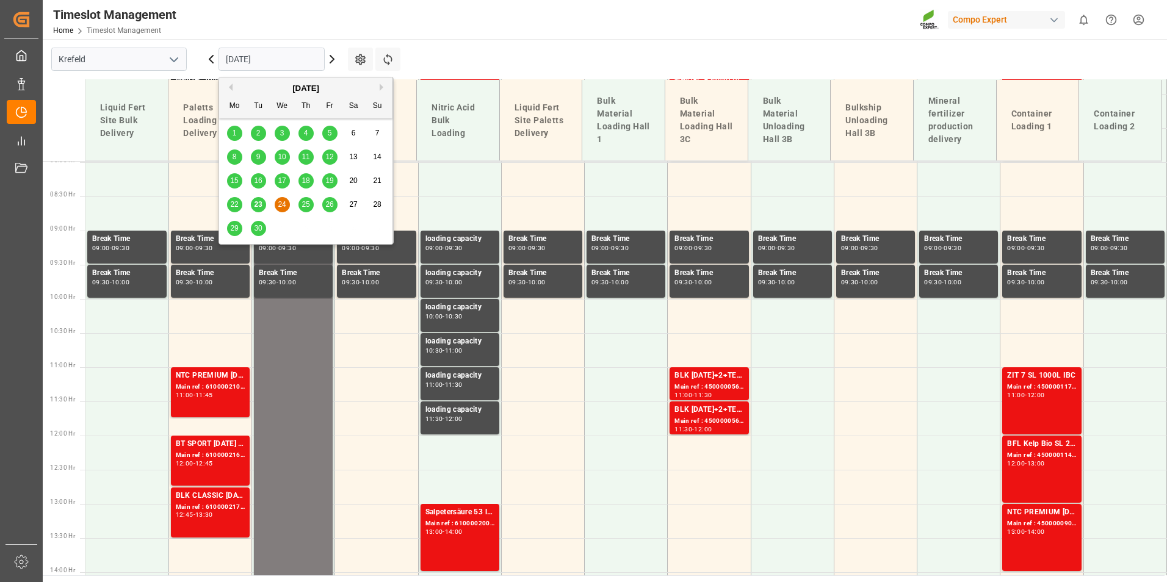
click at [381, 88] on button "Next Month" at bounding box center [383, 87] width 7 height 7
click at [301, 132] on div "2" at bounding box center [305, 133] width 15 height 15
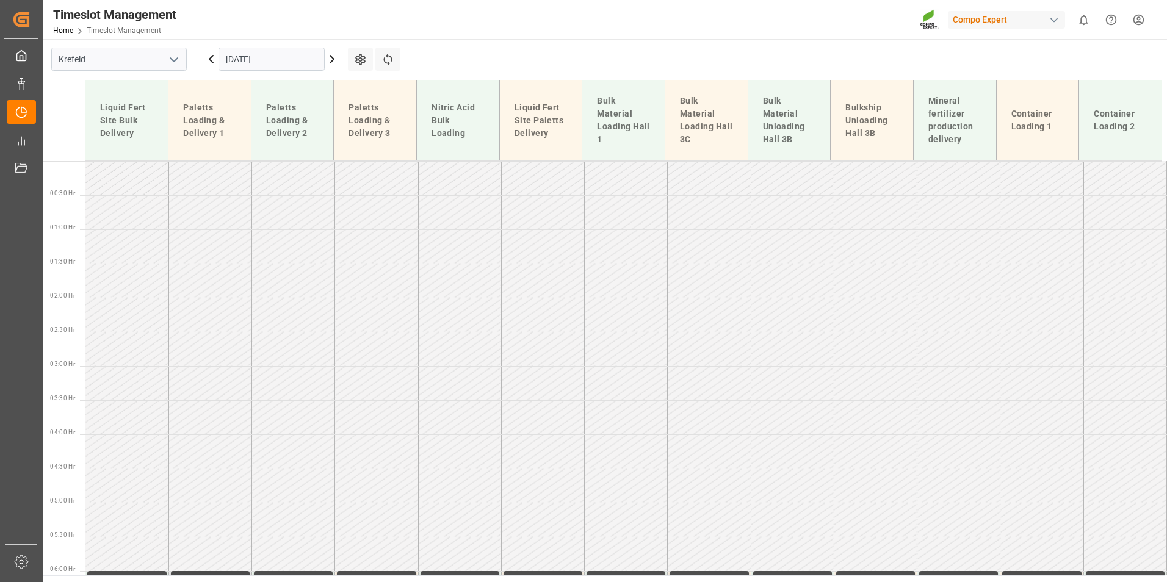
scroll to position [305, 0]
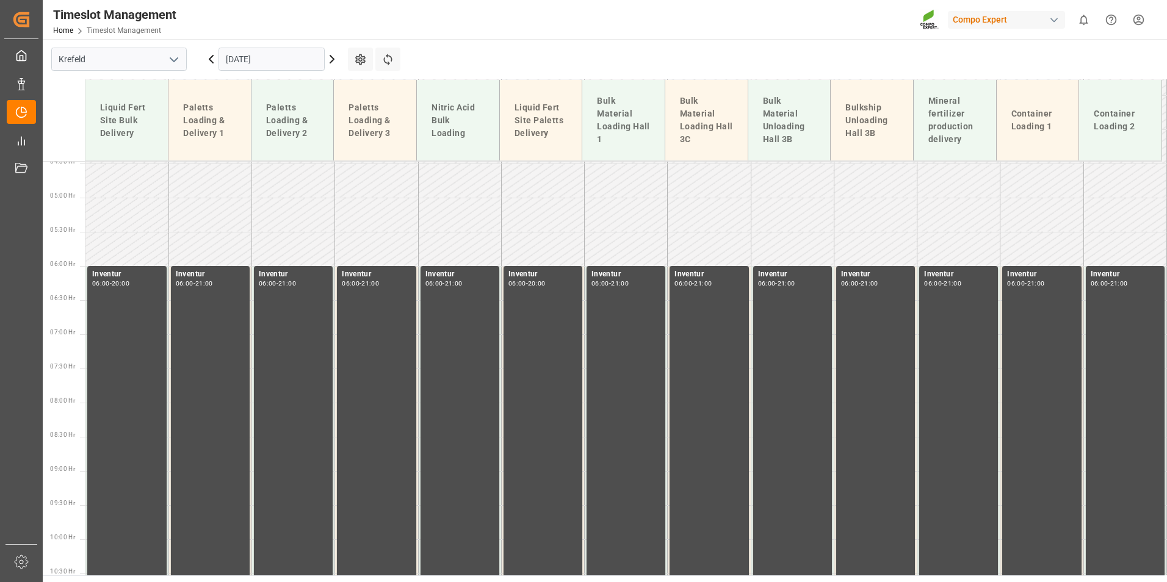
click at [284, 53] on input "[DATE]" at bounding box center [271, 59] width 106 height 23
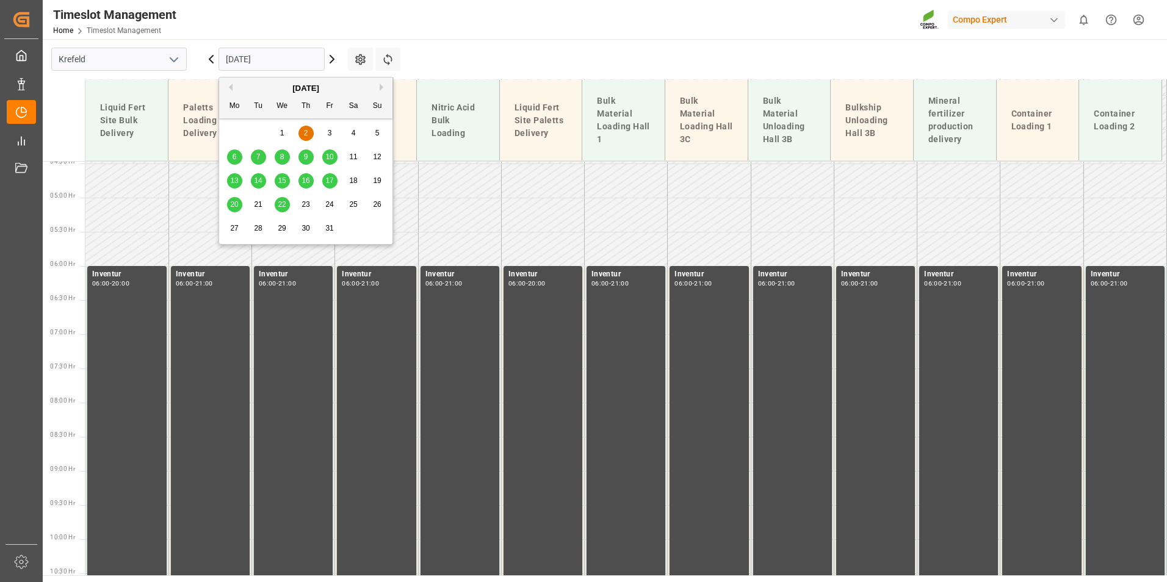
click at [229, 86] on button "Previous Month" at bounding box center [228, 87] width 7 height 7
click at [230, 229] on span "29" at bounding box center [234, 228] width 8 height 9
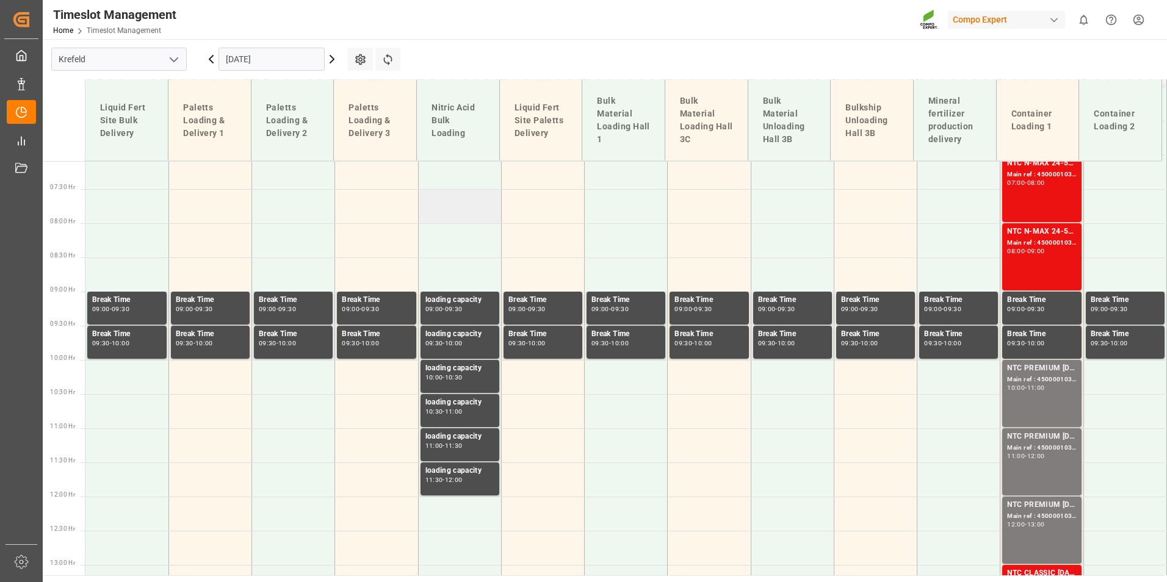
scroll to position [301, 0]
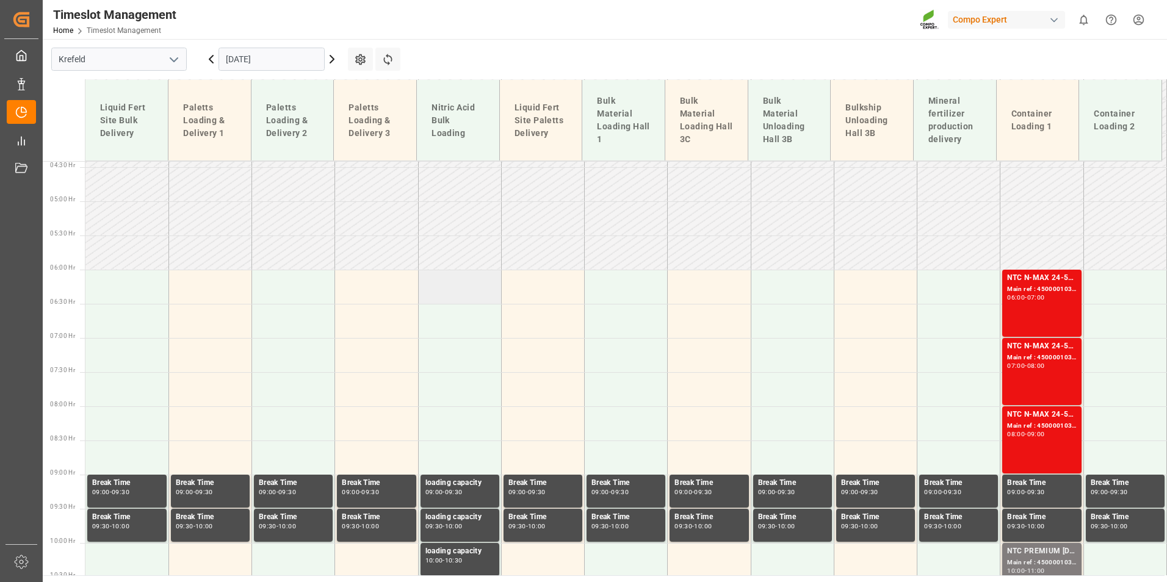
click at [472, 287] on td at bounding box center [459, 287] width 83 height 34
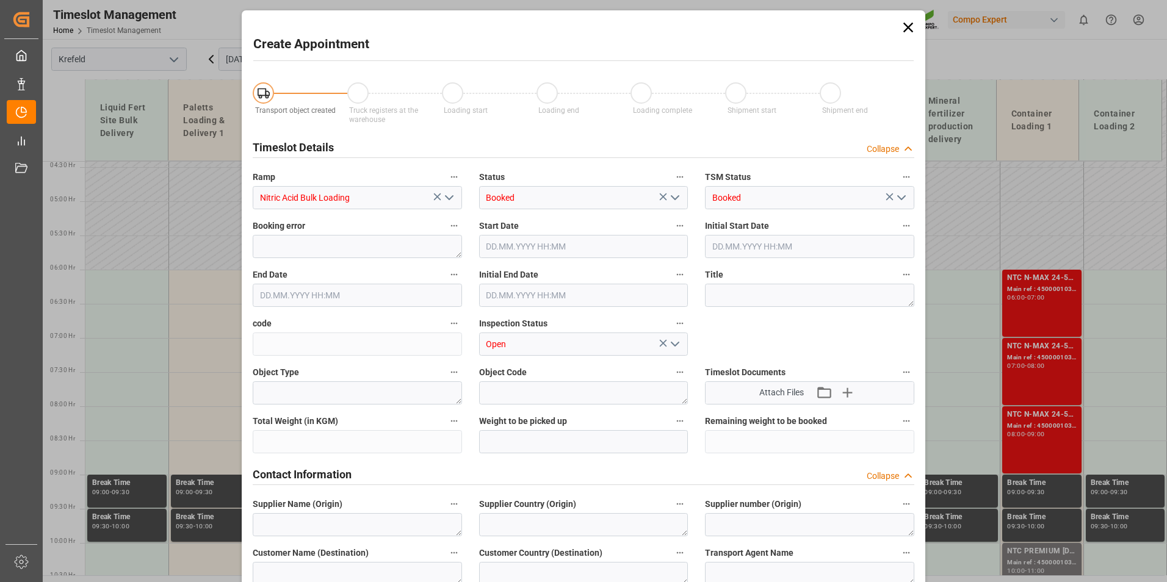
type input "[DATE] 06:00"
type input "[DATE] 06:30"
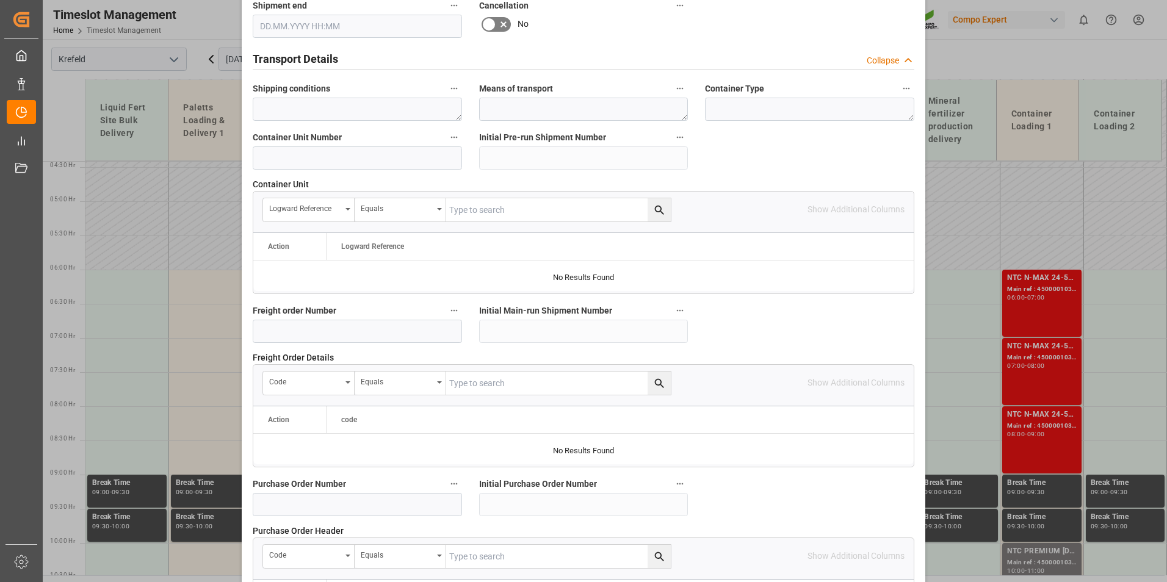
scroll to position [915, 0]
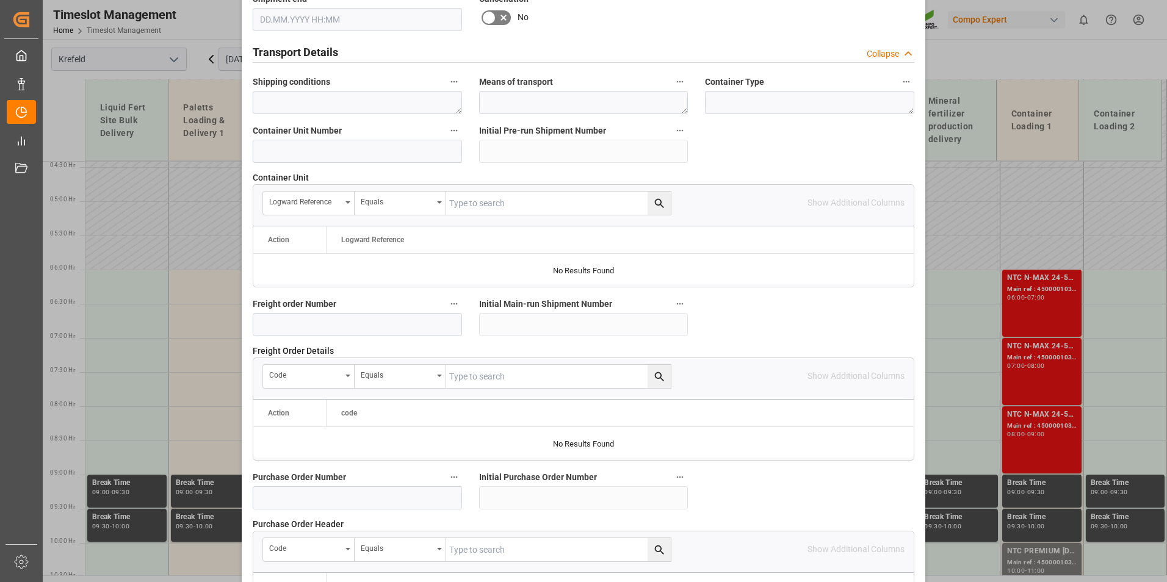
click at [315, 334] on div "Freight order Number" at bounding box center [357, 316] width 226 height 49
click at [309, 329] on input at bounding box center [357, 324] width 209 height 23
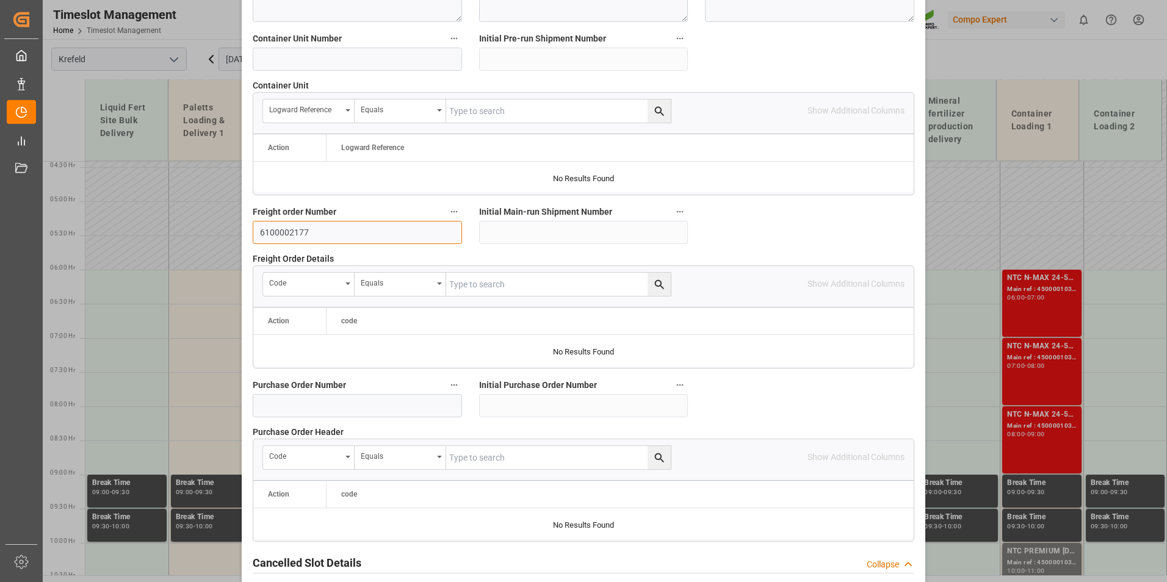
scroll to position [1111, 0]
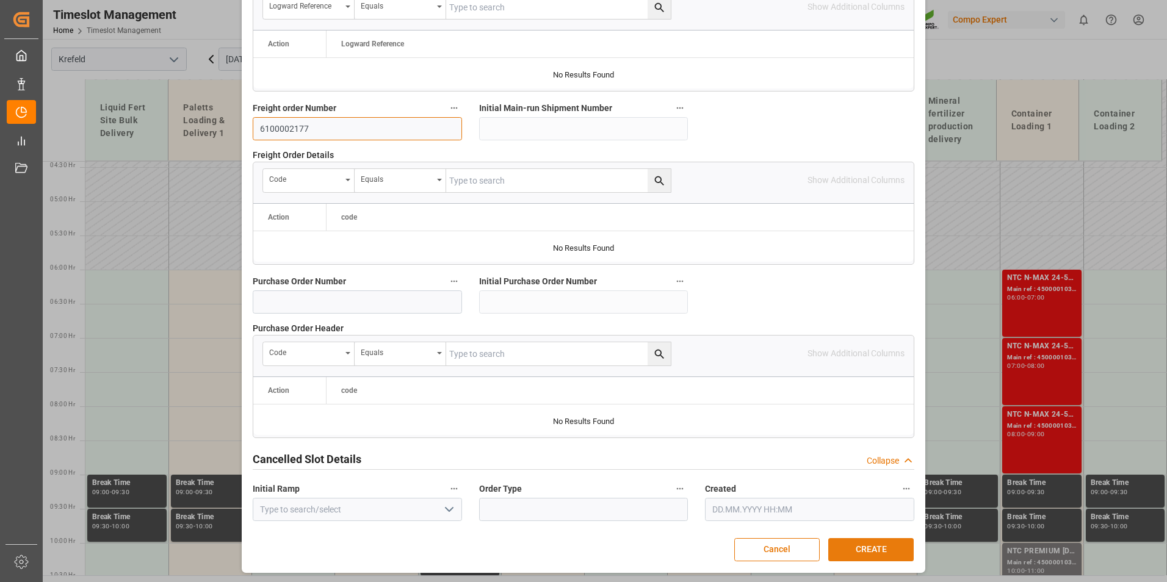
type input "6100002177"
click at [865, 547] on button "CREATE" at bounding box center [870, 549] width 85 height 23
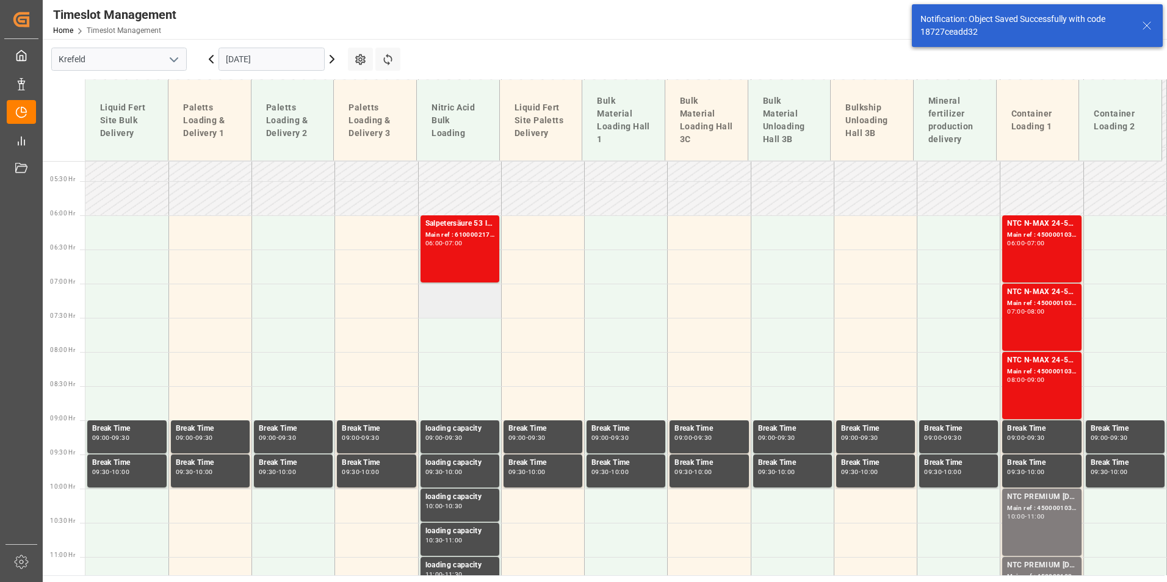
scroll to position [372, 0]
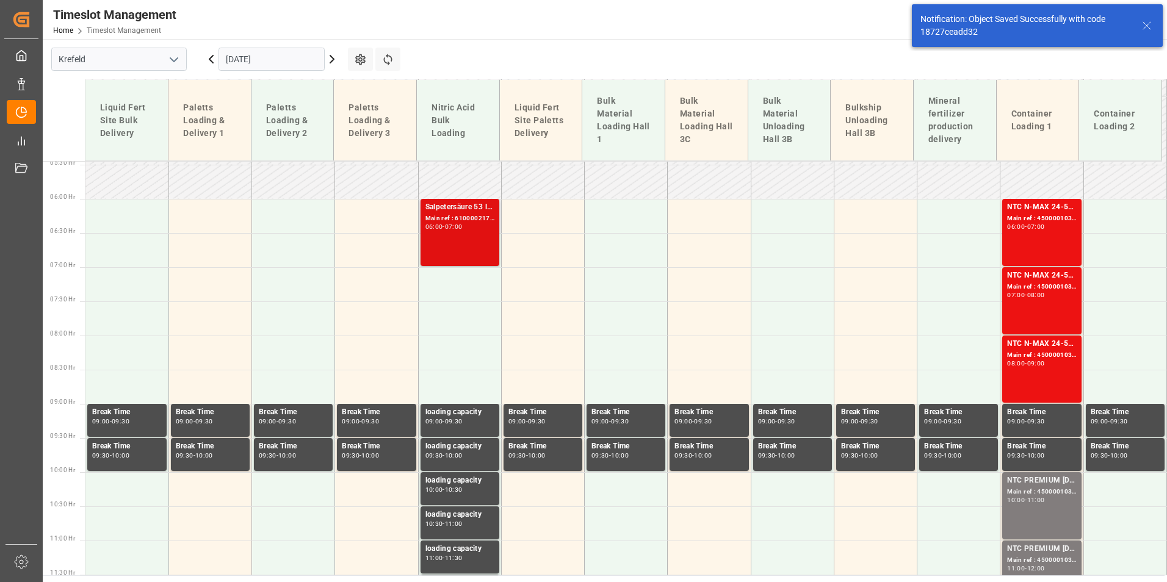
click at [466, 245] on div "Salpetersäure 53 lose Main ref : 6100002177, 2000001692 06:00 - 07:00" at bounding box center [459, 232] width 69 height 62
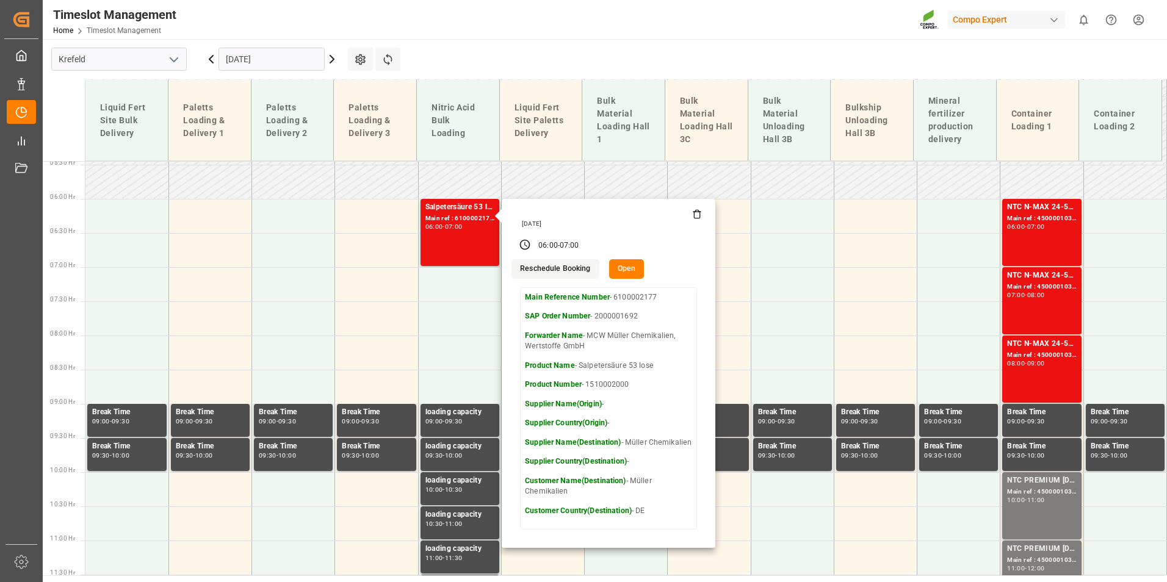
click at [262, 62] on input "[DATE]" at bounding box center [271, 59] width 106 height 23
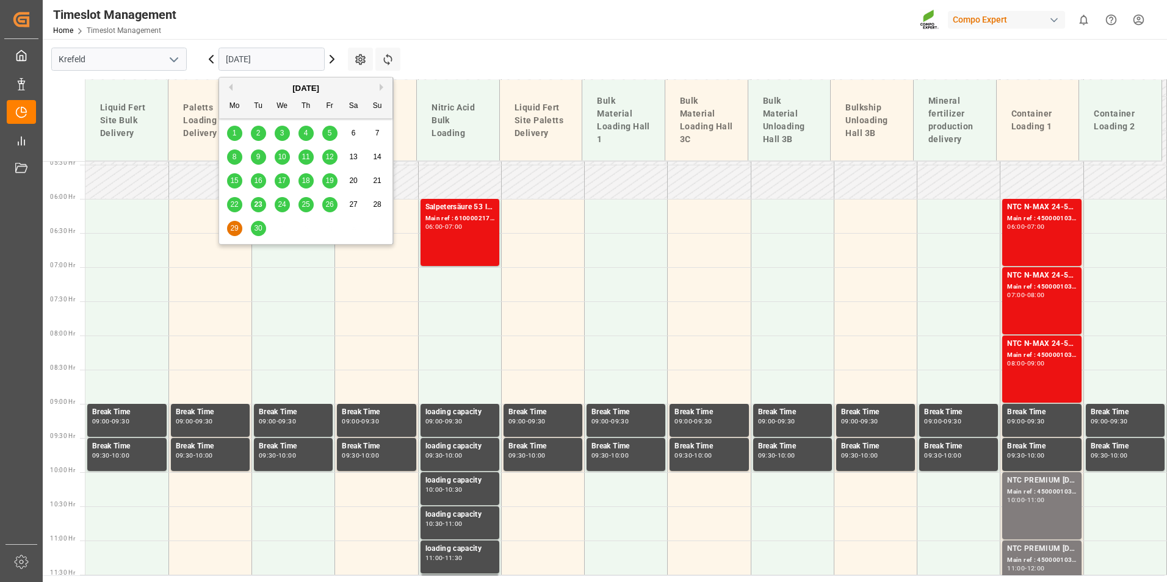
click at [251, 228] on div "30" at bounding box center [258, 228] width 15 height 15
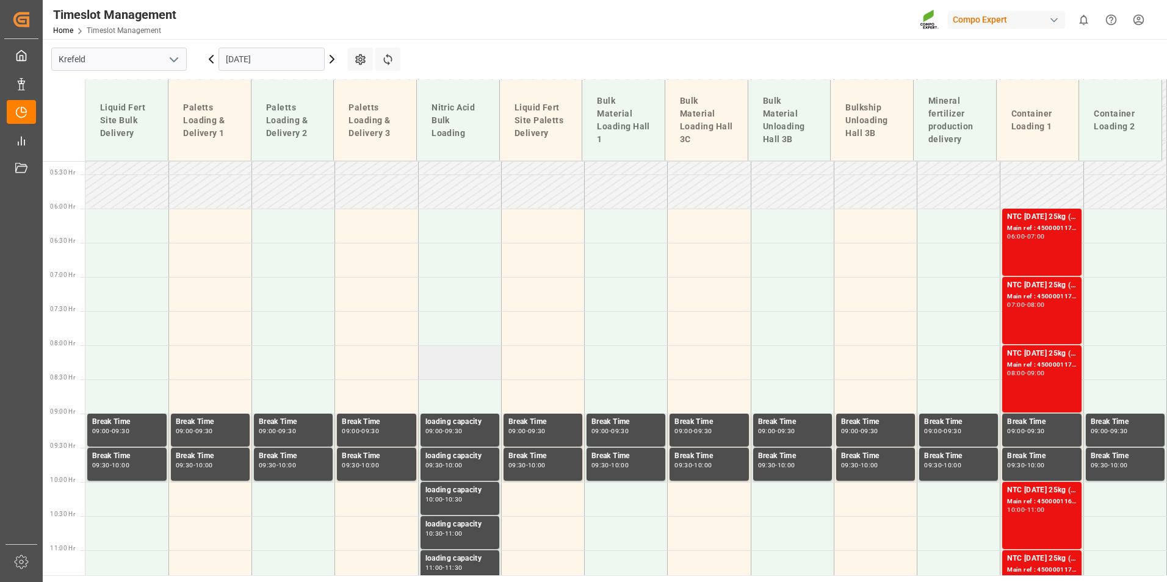
scroll to position [607, 0]
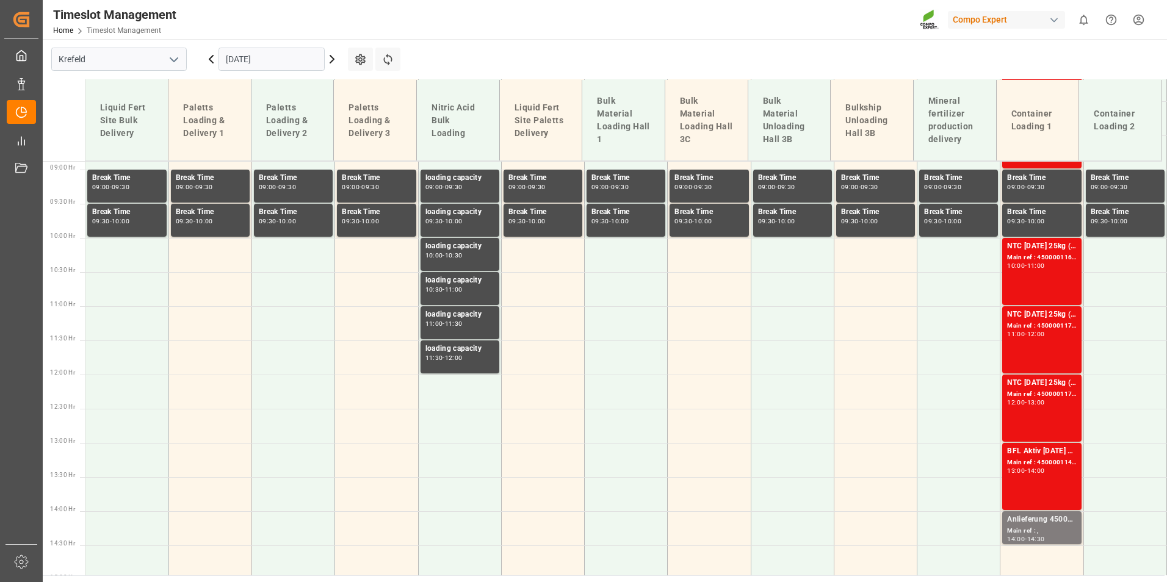
click at [283, 63] on input "[DATE]" at bounding box center [271, 59] width 106 height 23
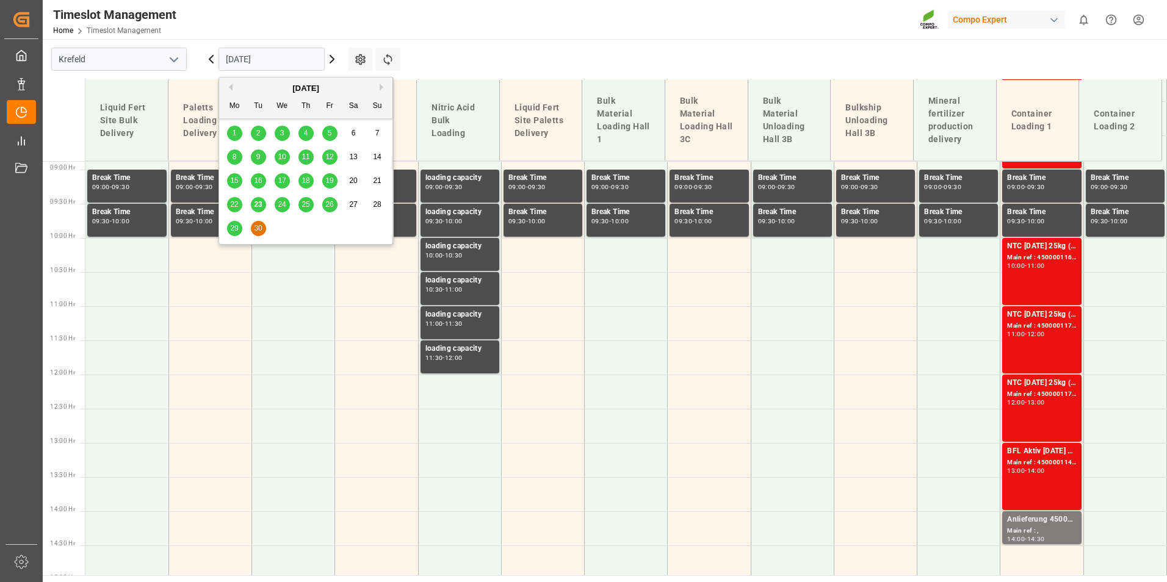
click at [258, 206] on span "23" at bounding box center [258, 204] width 8 height 9
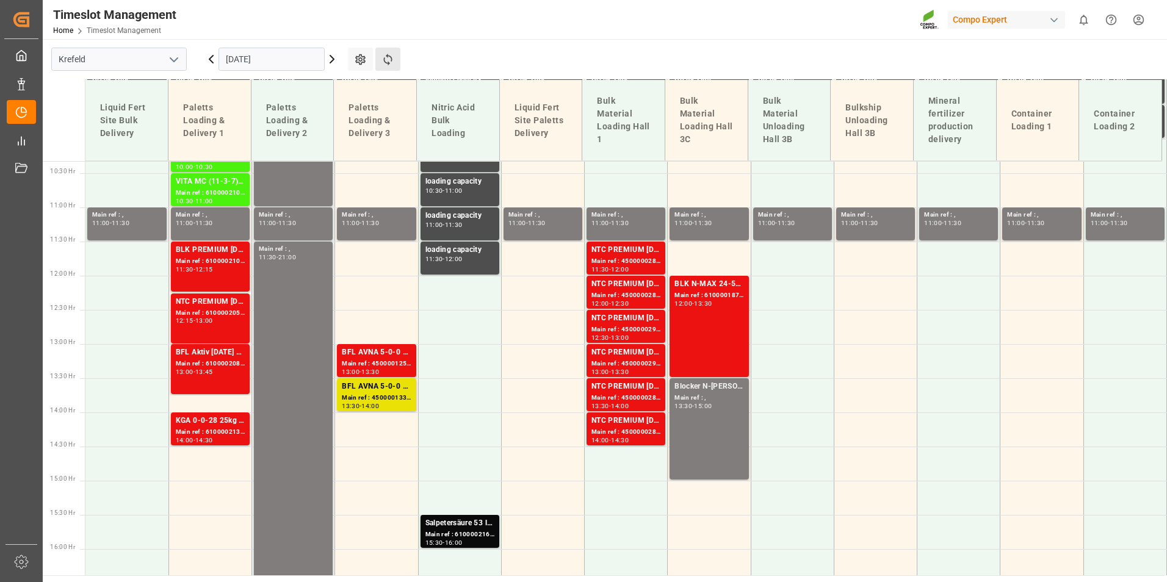
scroll to position [546, 0]
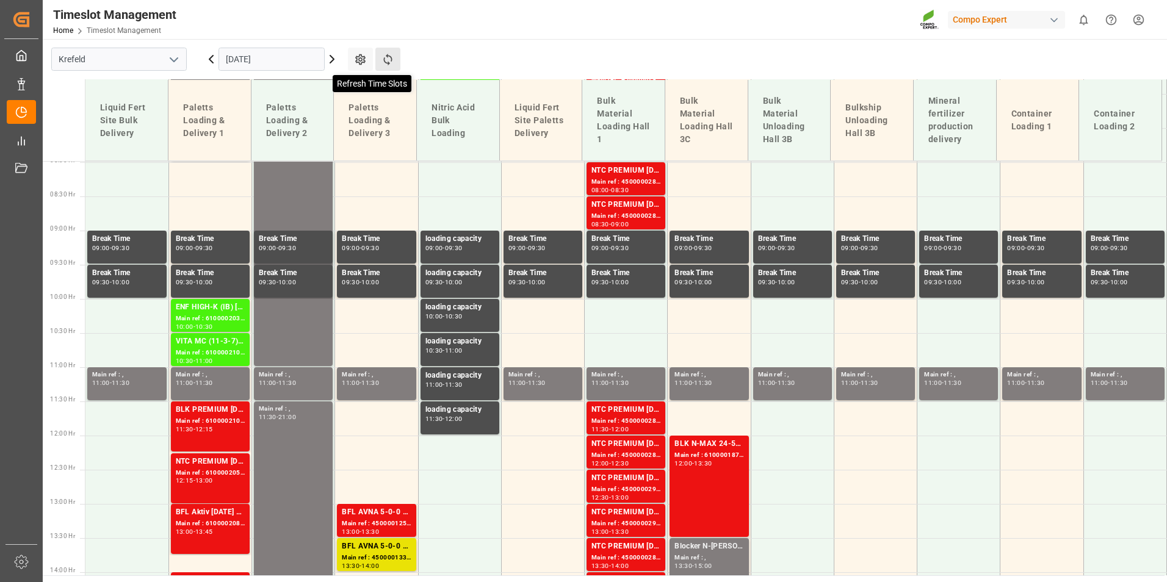
click at [382, 56] on icon at bounding box center [387, 59] width 13 height 13
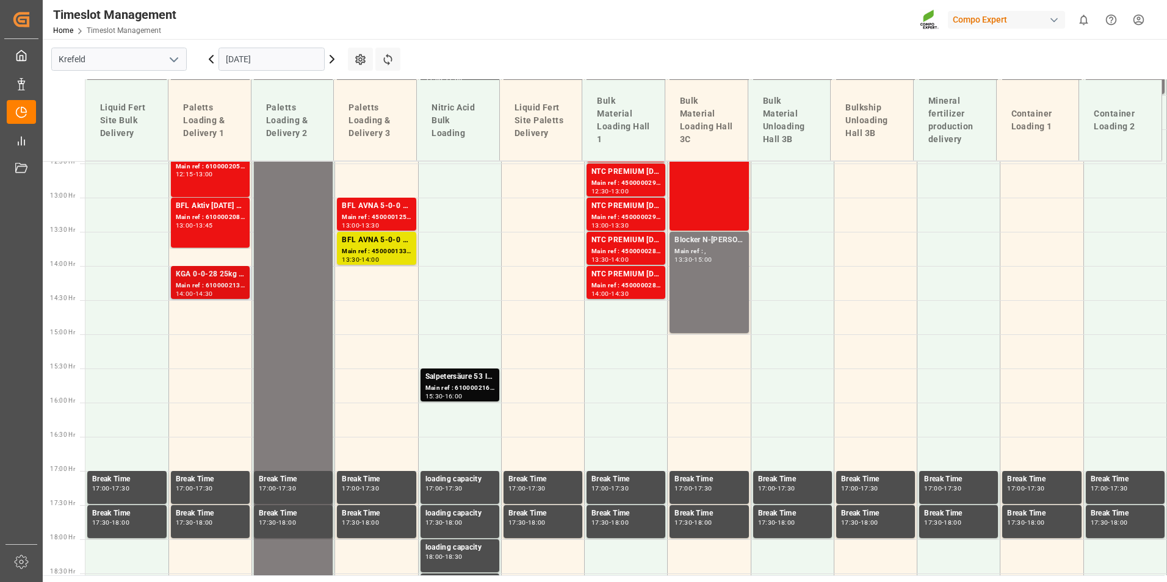
scroll to position [851, 0]
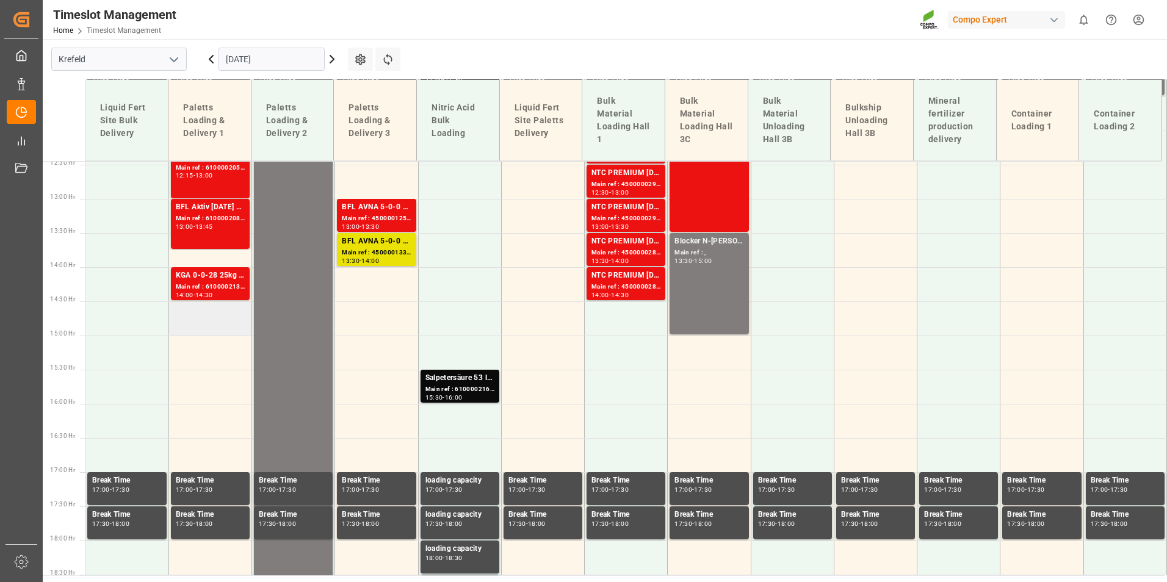
click at [220, 303] on td at bounding box center [209, 318] width 83 height 34
click at [216, 284] on div "Main ref : 6100002136, 2000000369" at bounding box center [210, 287] width 69 height 10
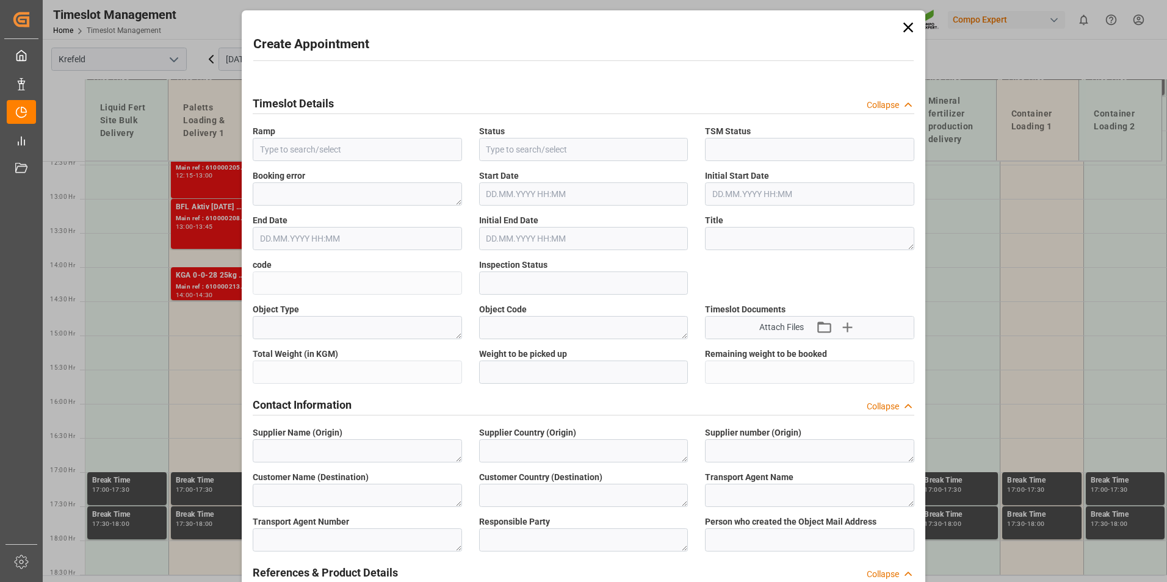
type input "Paletts Loading & Delivery 1"
type input "Booked"
type input "Open"
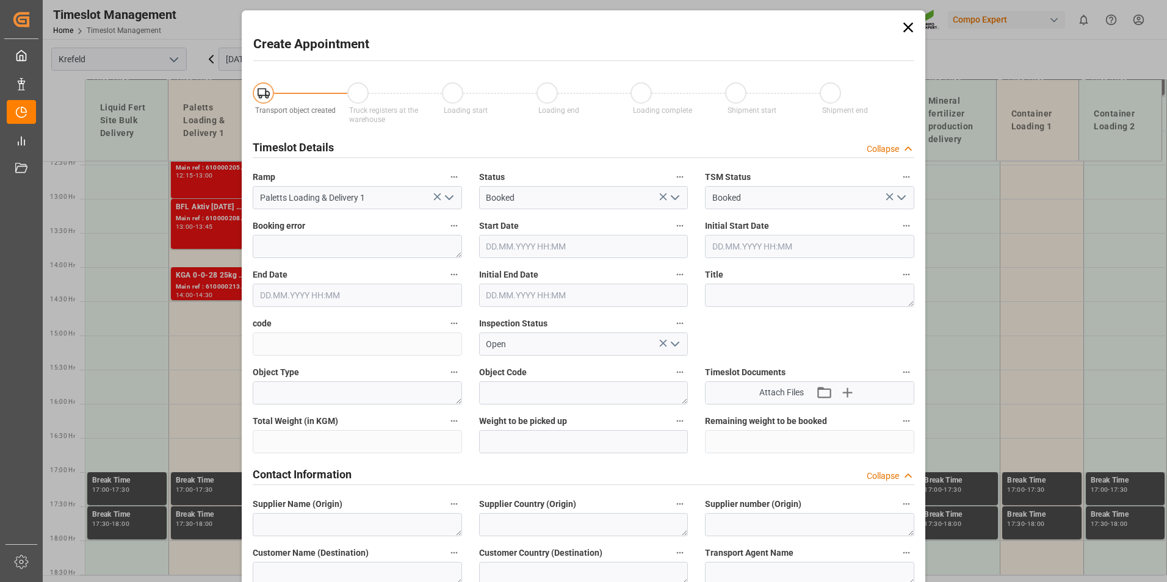
type input "[DATE] 14:30"
type input "[DATE] 15:00"
click at [906, 28] on icon at bounding box center [908, 28] width 10 height 10
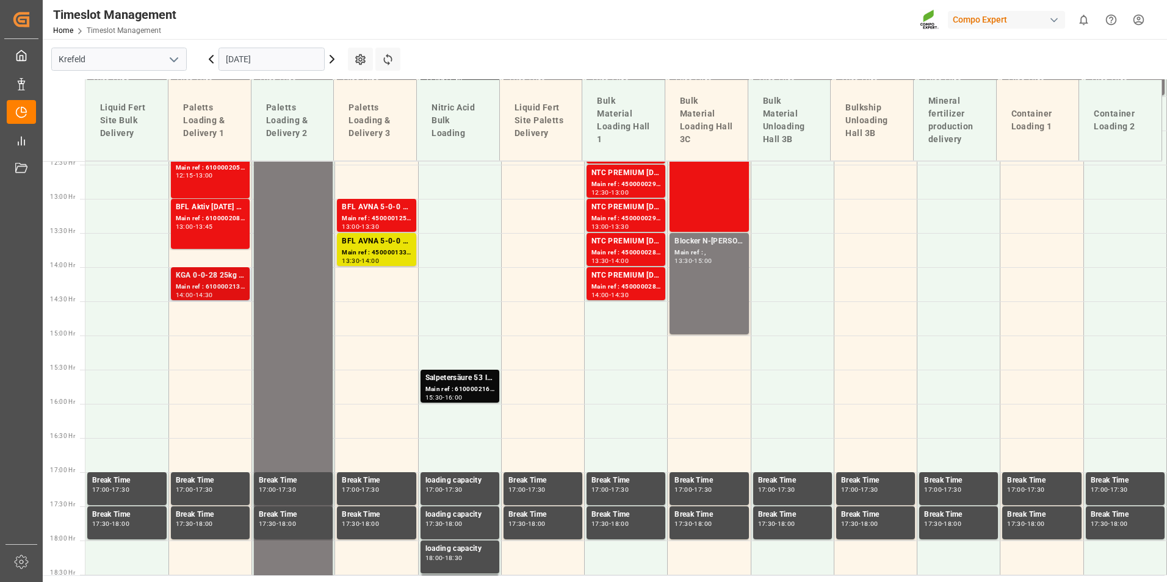
click at [220, 271] on div "KGA 0-0-28 25kg (x40) INT" at bounding box center [210, 276] width 69 height 12
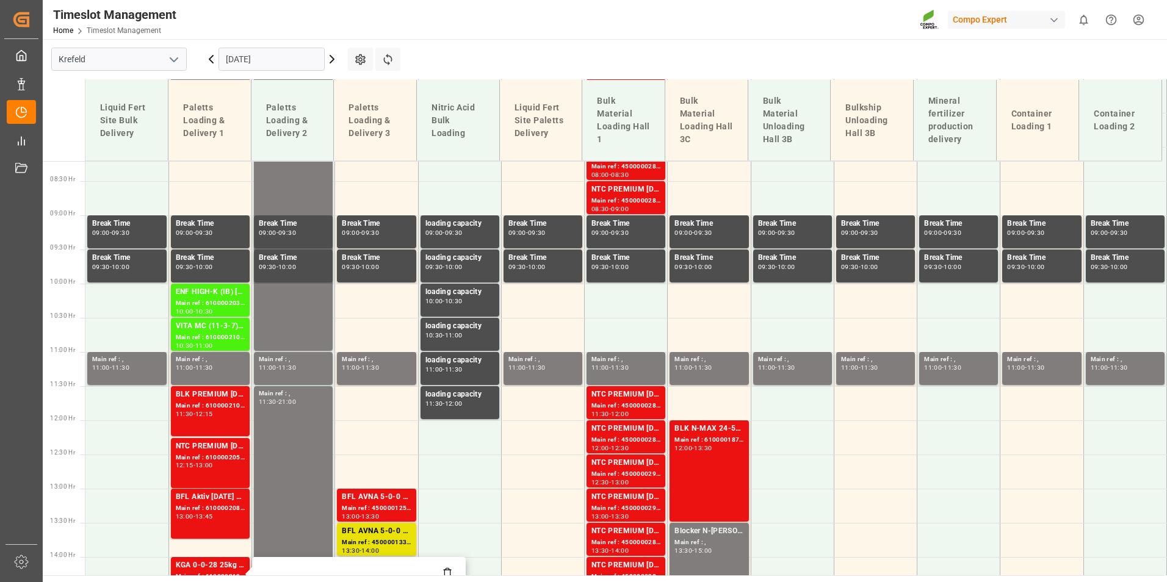
scroll to position [484, 0]
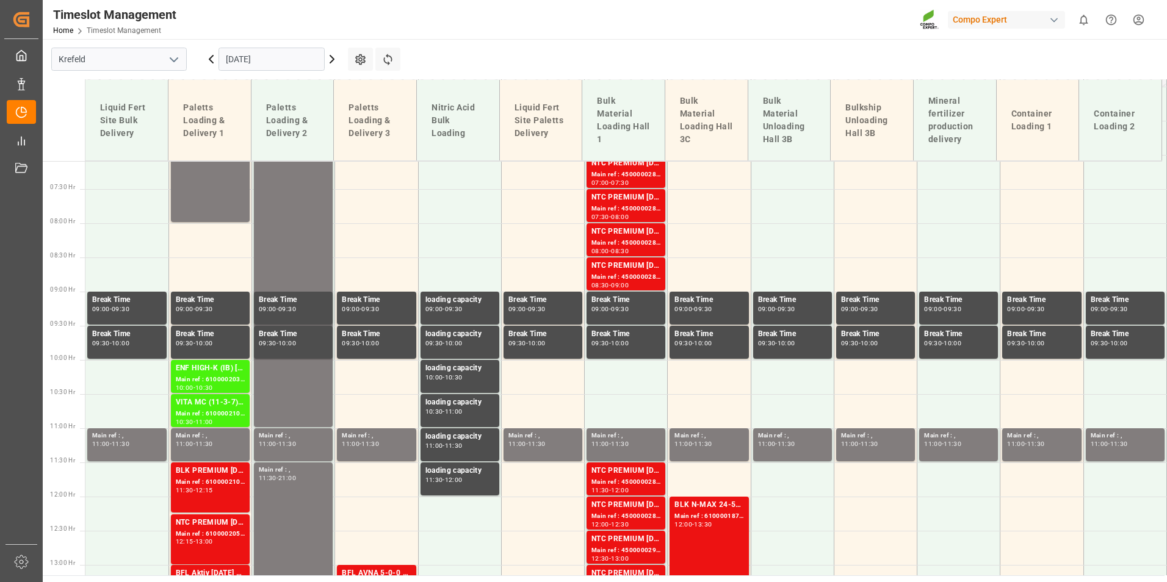
click at [334, 62] on icon at bounding box center [332, 59] width 15 height 15
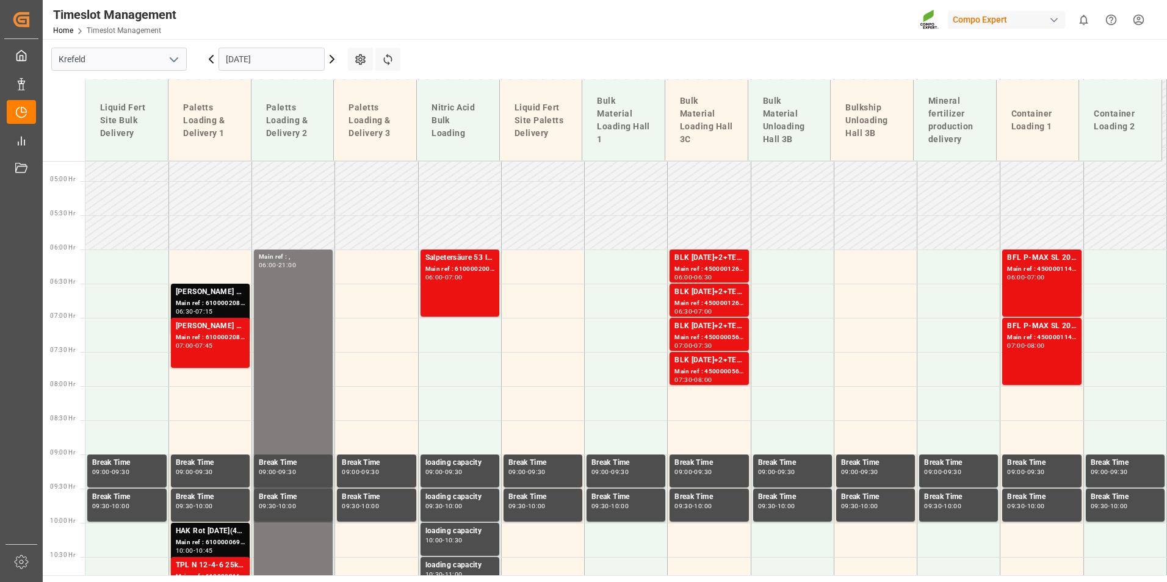
scroll to position [309, 0]
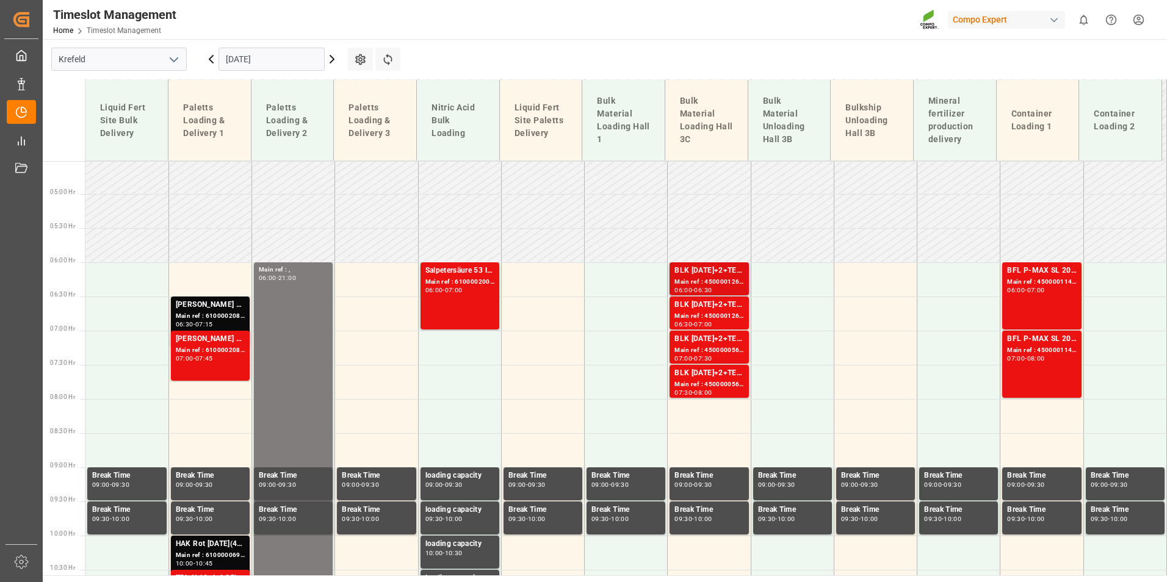
click at [728, 276] on div "BLK [DATE]+2+TE (GW) BULK" at bounding box center [708, 271] width 69 height 12
click at [718, 310] on div "BLK [DATE]+2+TE (GW) BULK" at bounding box center [708, 305] width 69 height 12
click at [714, 284] on div "Main ref : 4500001260, 2000001499" at bounding box center [708, 282] width 69 height 10
click at [721, 306] on div "BLK [DATE]+2+TE (GW) BULK" at bounding box center [708, 305] width 69 height 12
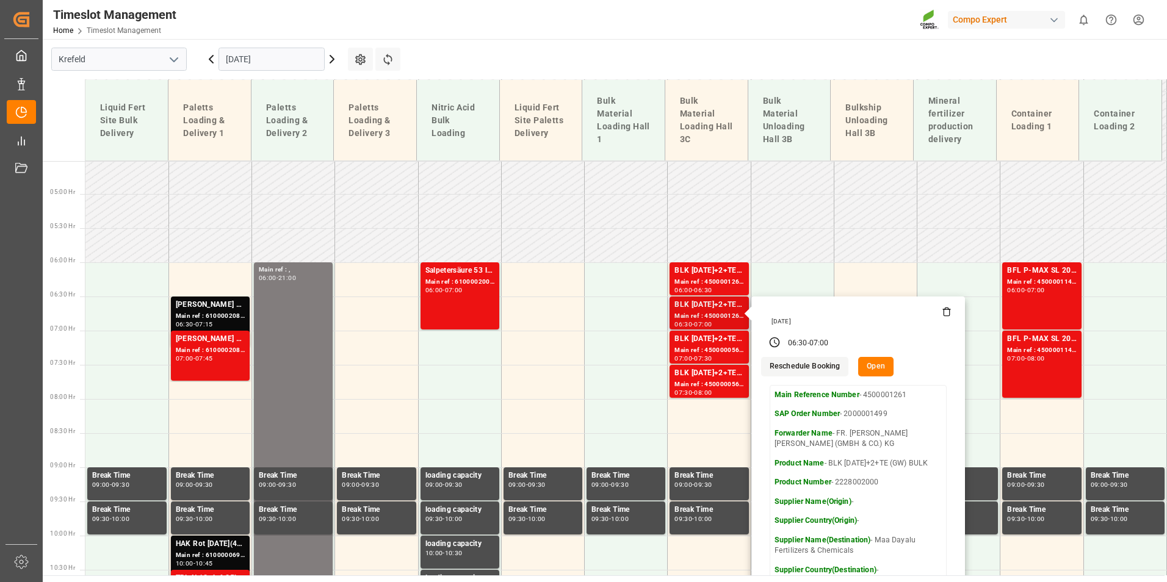
scroll to position [370, 0]
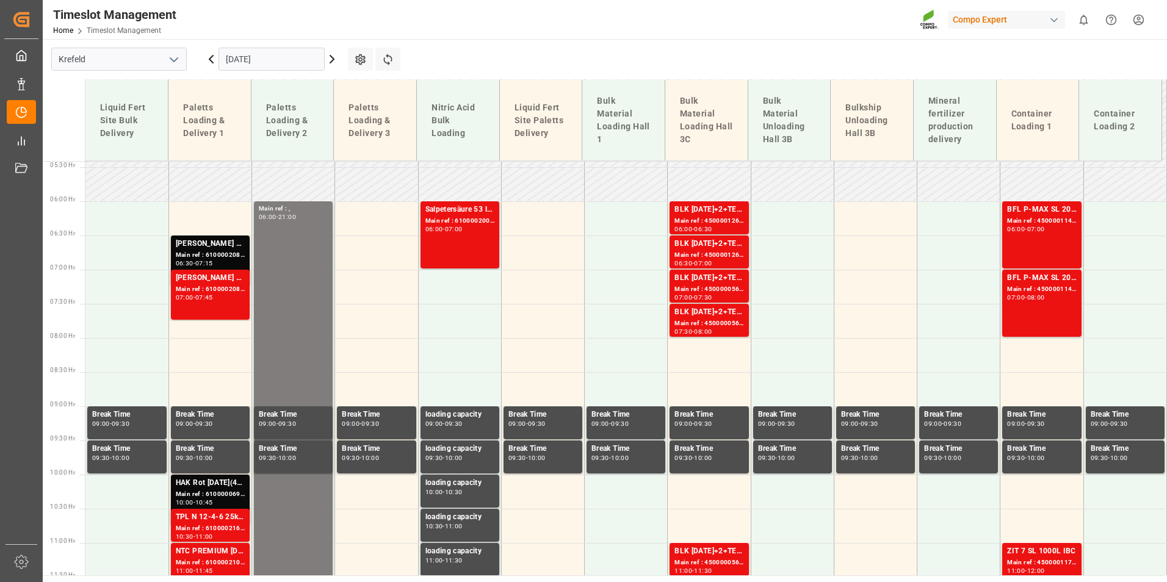
click at [723, 292] on div "Main ref : 4500000560, 2000000150" at bounding box center [708, 289] width 69 height 10
click at [729, 317] on div "BLK [DATE]+2+TE (GW) BULK" at bounding box center [708, 312] width 69 height 12
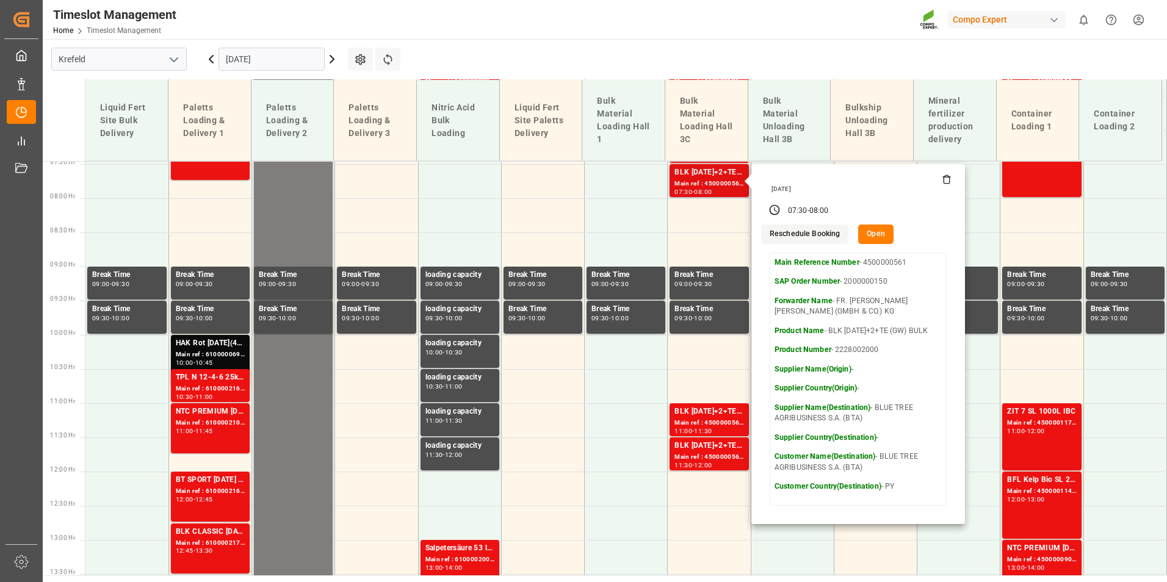
scroll to position [675, 0]
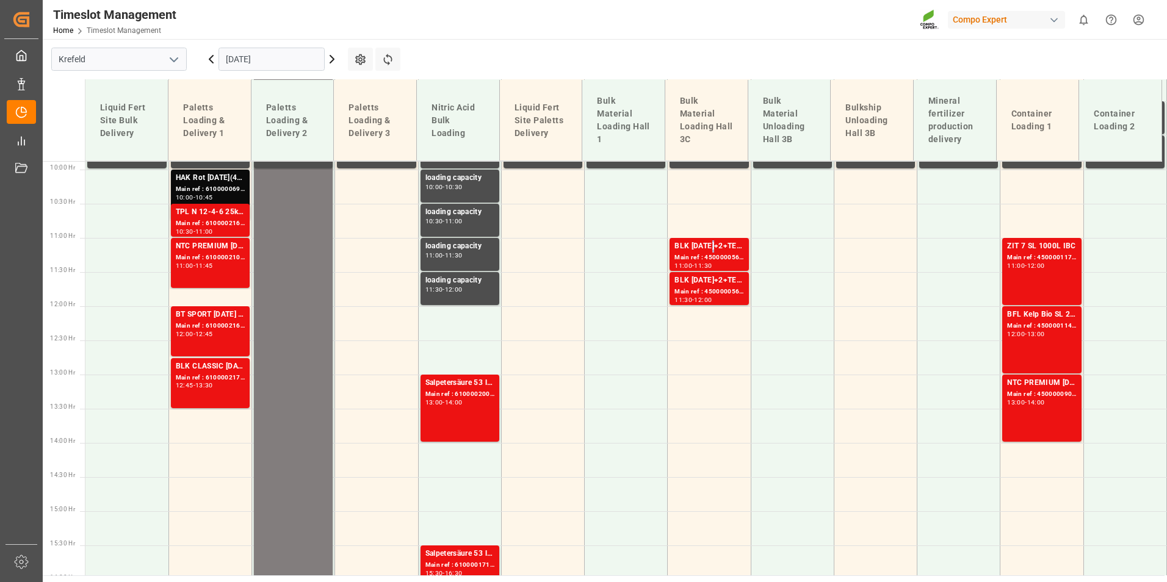
click at [707, 251] on div "BLK [DATE]+2+TE (GW) BULK" at bounding box center [708, 246] width 69 height 12
click at [710, 286] on div "BLK [DATE]+2+TE (GW) BULK" at bounding box center [708, 281] width 69 height 12
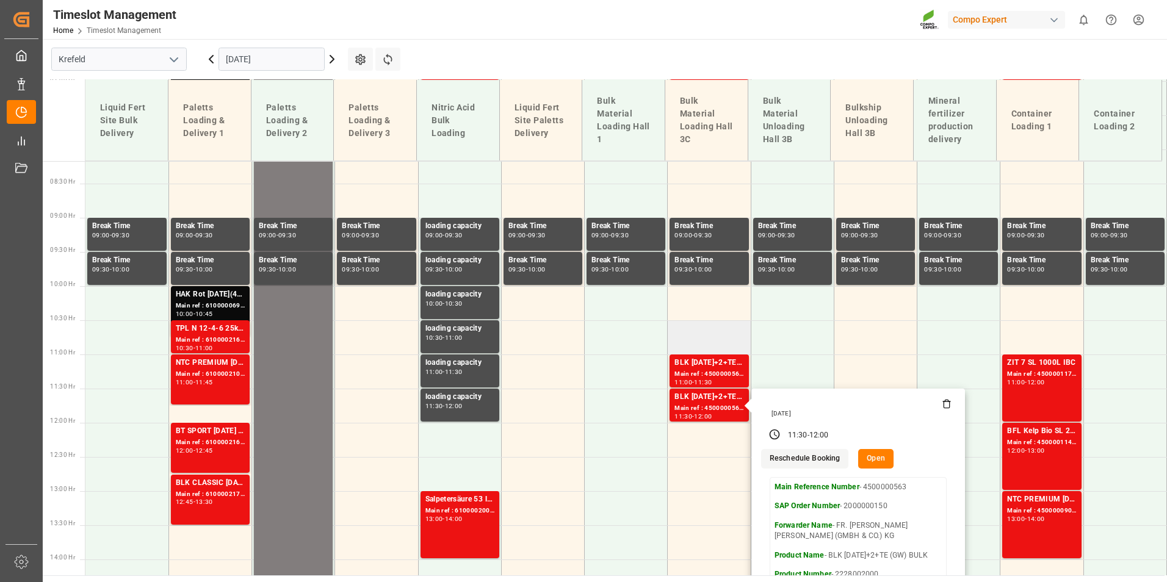
scroll to position [553, 0]
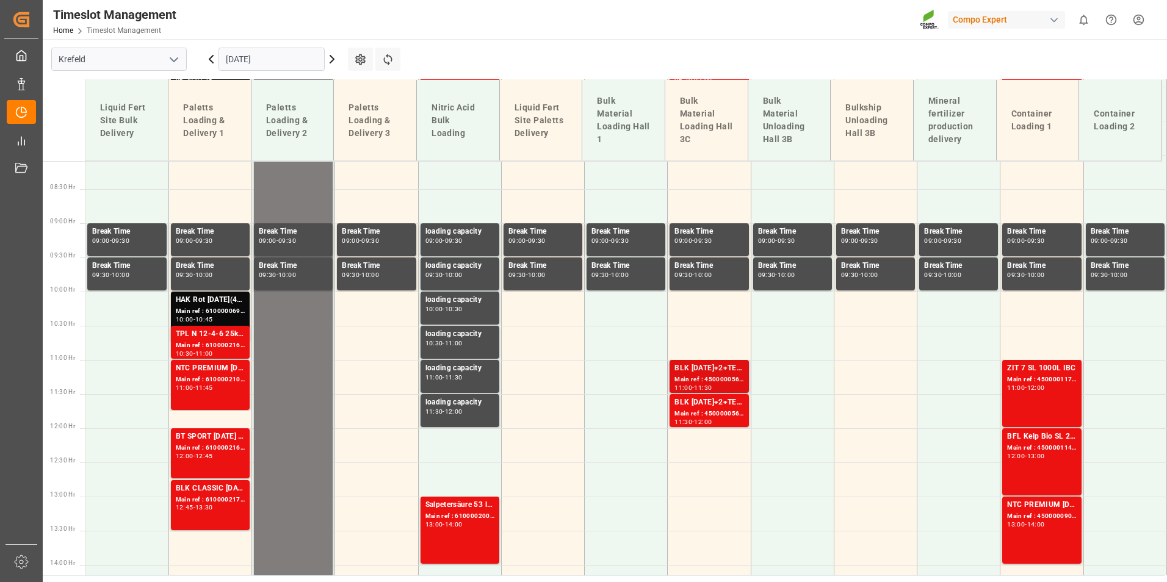
click at [717, 364] on div "BLK [DATE]+2+TE (GW) BULK" at bounding box center [708, 368] width 69 height 12
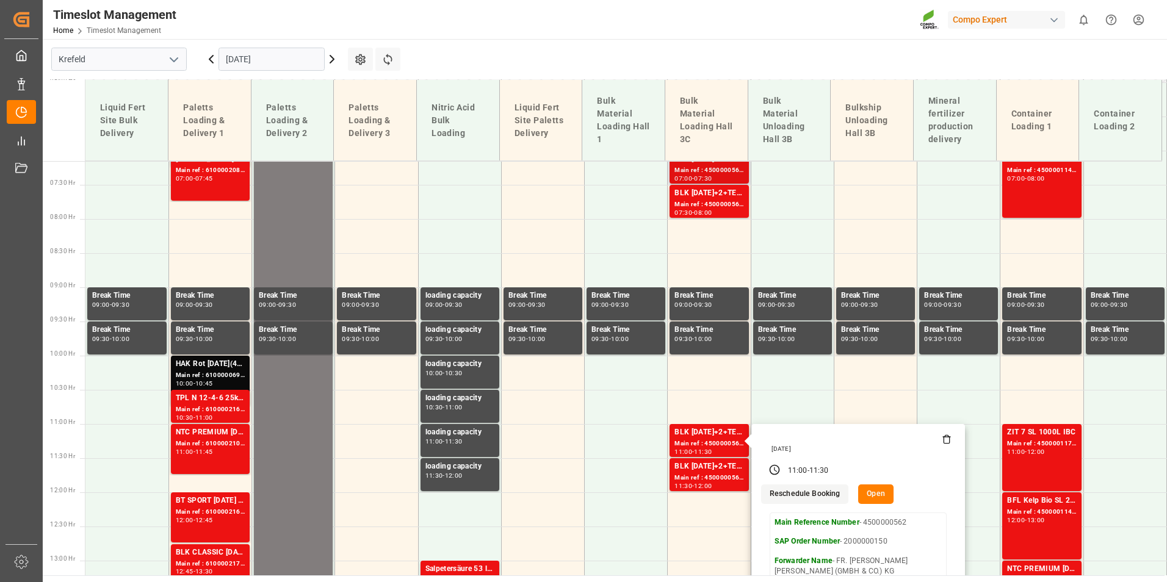
scroll to position [431, 0]
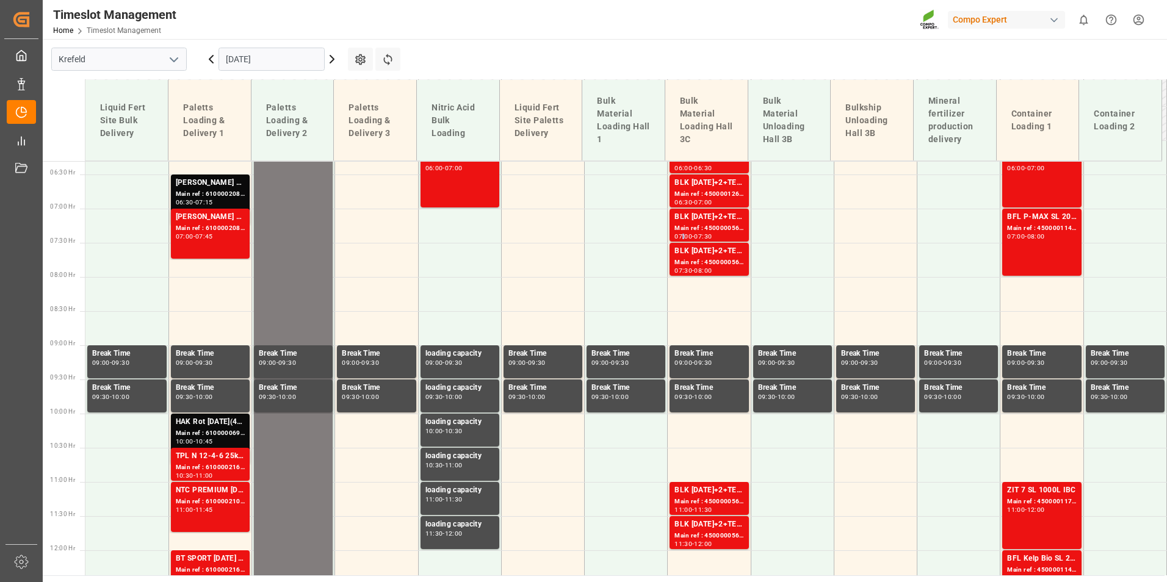
click at [680, 235] on div "07:00" at bounding box center [683, 236] width 18 height 5
click at [694, 264] on div "Main ref : 4500000561, 2000000150" at bounding box center [708, 262] width 69 height 10
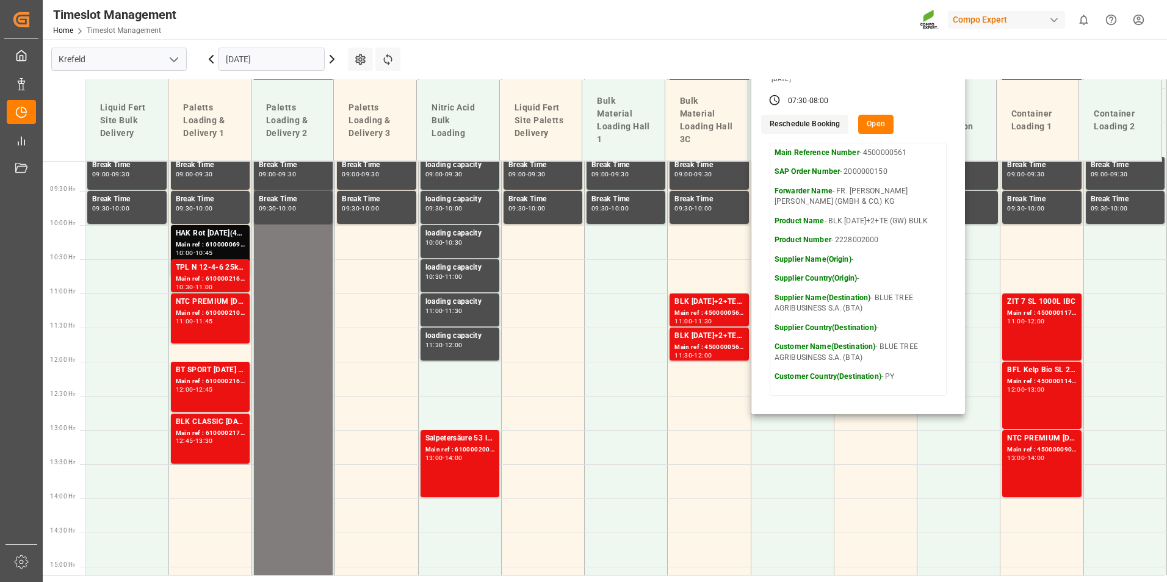
scroll to position [675, 0]
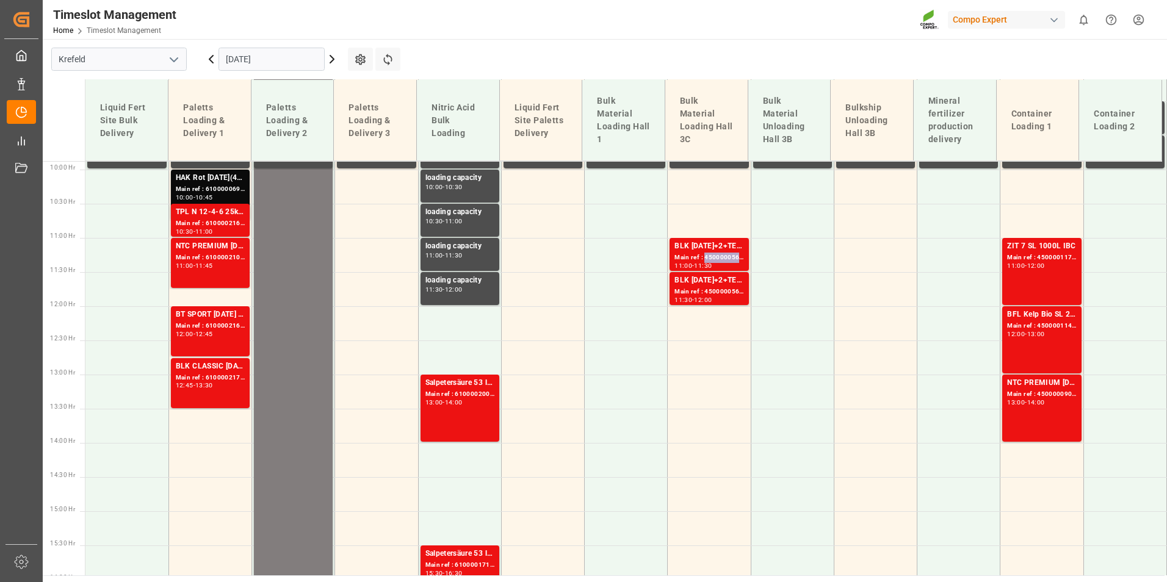
click at [724, 253] on div "Main ref : 4500000562, 2000000150" at bounding box center [708, 258] width 69 height 10
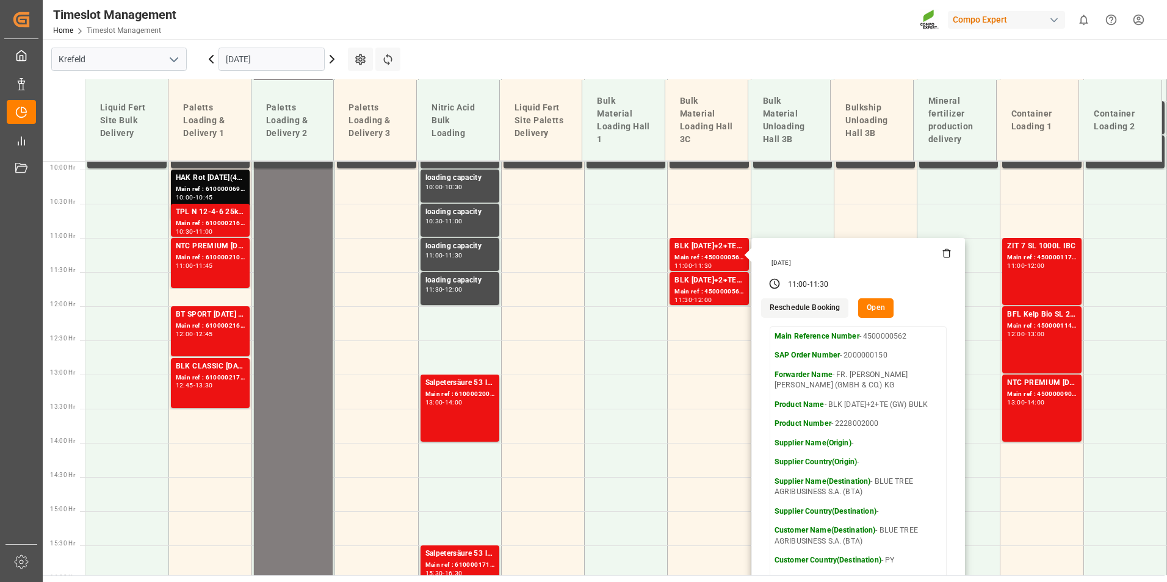
click at [295, 60] on input "[DATE]" at bounding box center [271, 59] width 106 height 23
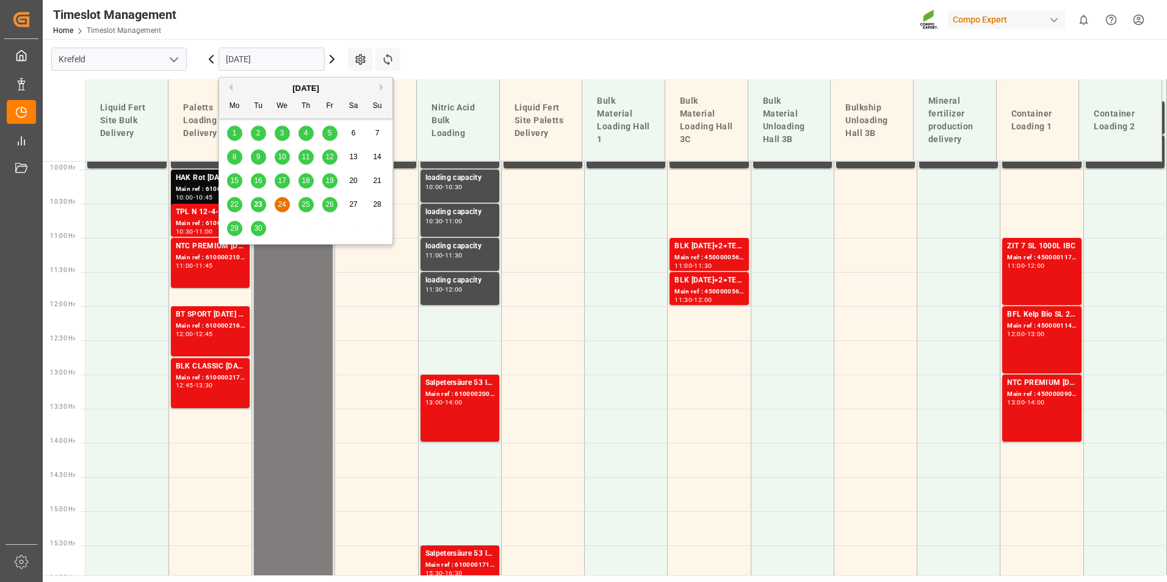
click at [300, 209] on div "25" at bounding box center [305, 205] width 15 height 15
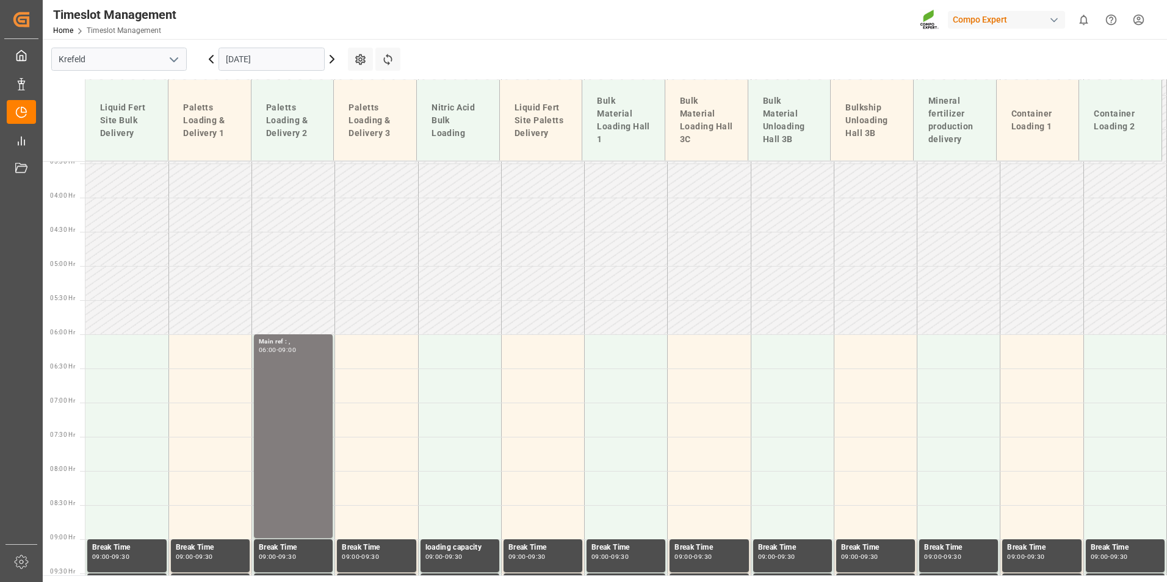
scroll to position [126, 0]
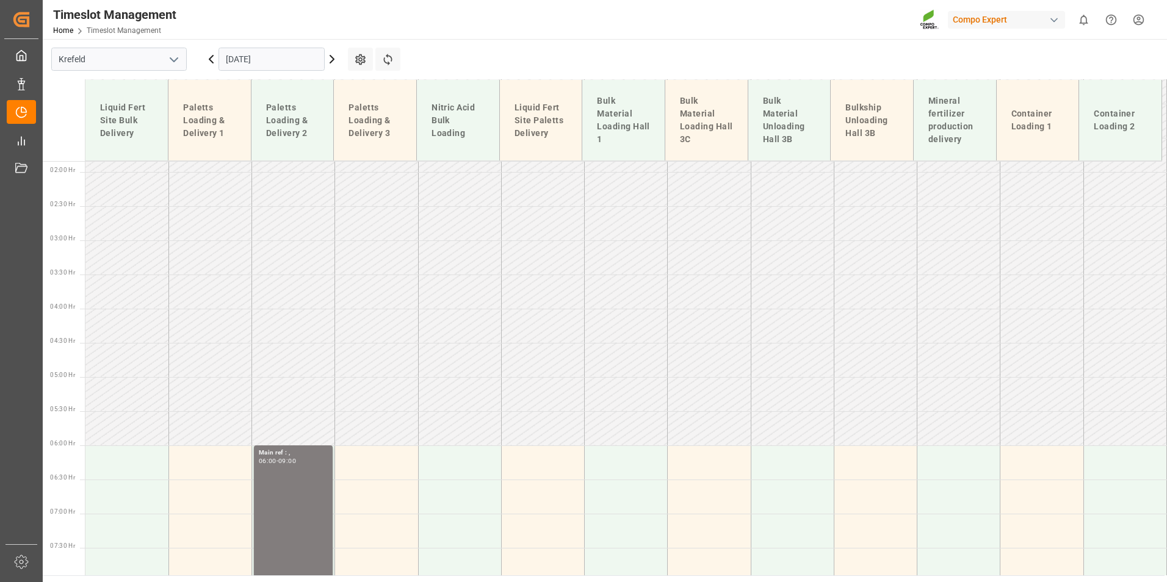
click at [213, 63] on icon at bounding box center [211, 59] width 15 height 15
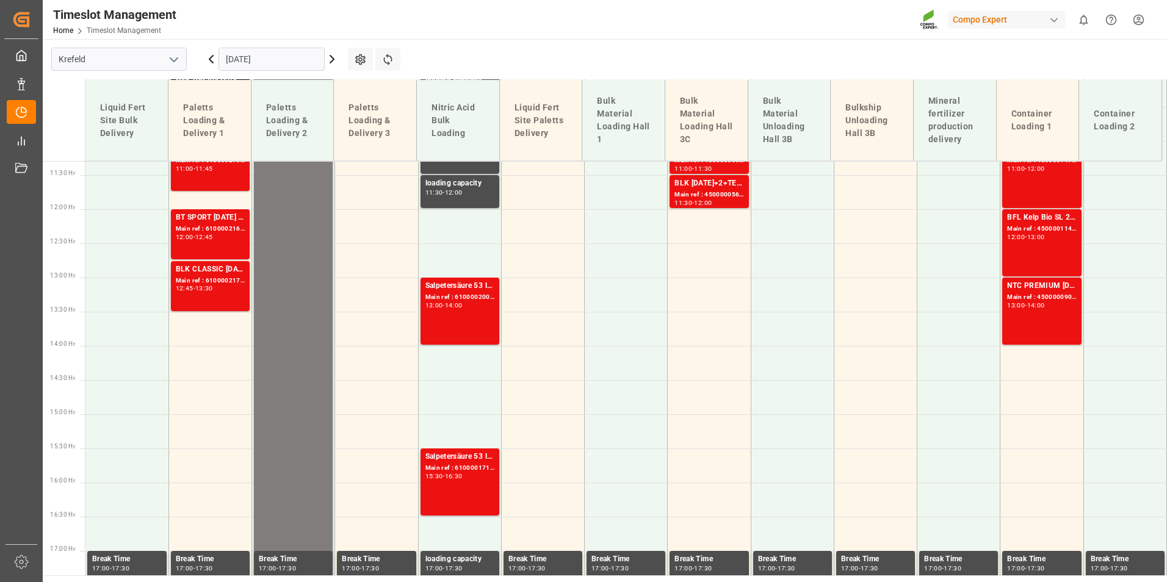
scroll to position [919, 0]
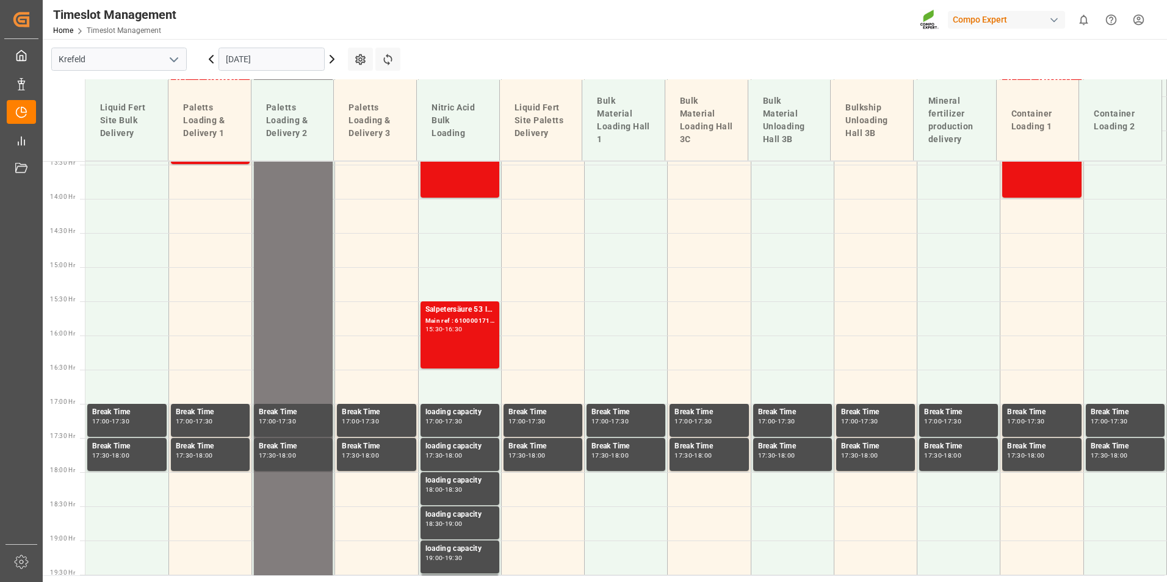
click at [211, 61] on icon at bounding box center [211, 59] width 4 height 7
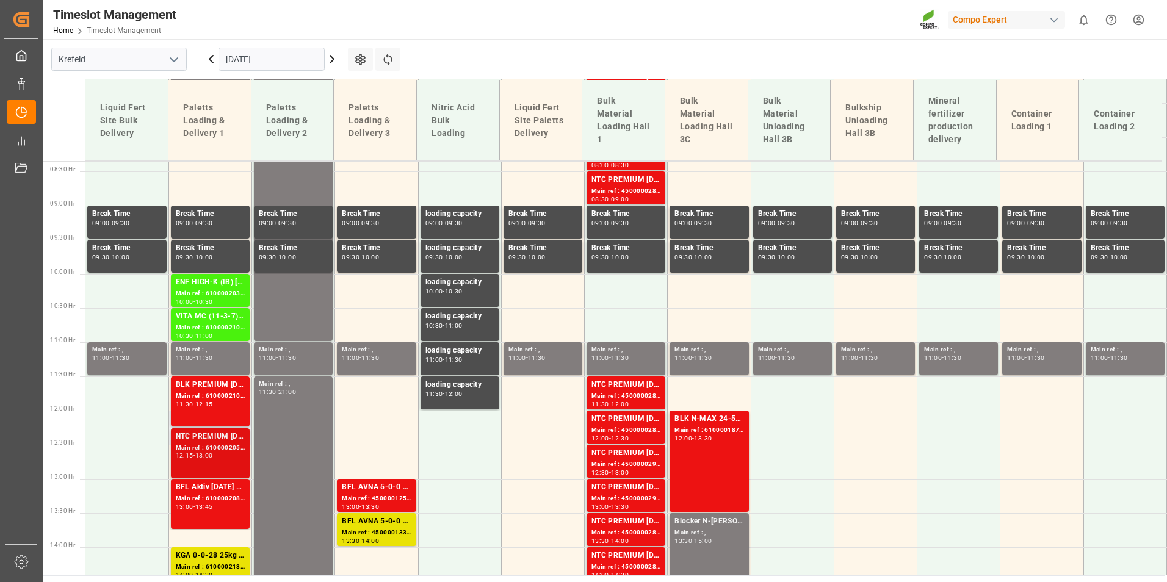
scroll to position [675, 0]
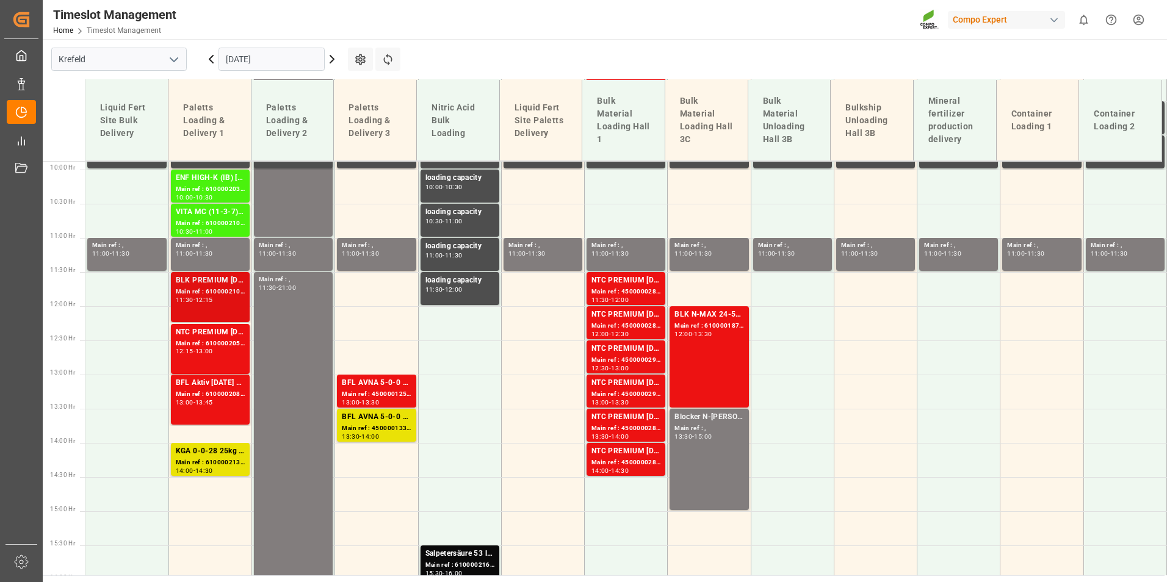
click at [221, 296] on div "Main ref : 6100002109, 2000001635" at bounding box center [210, 292] width 69 height 10
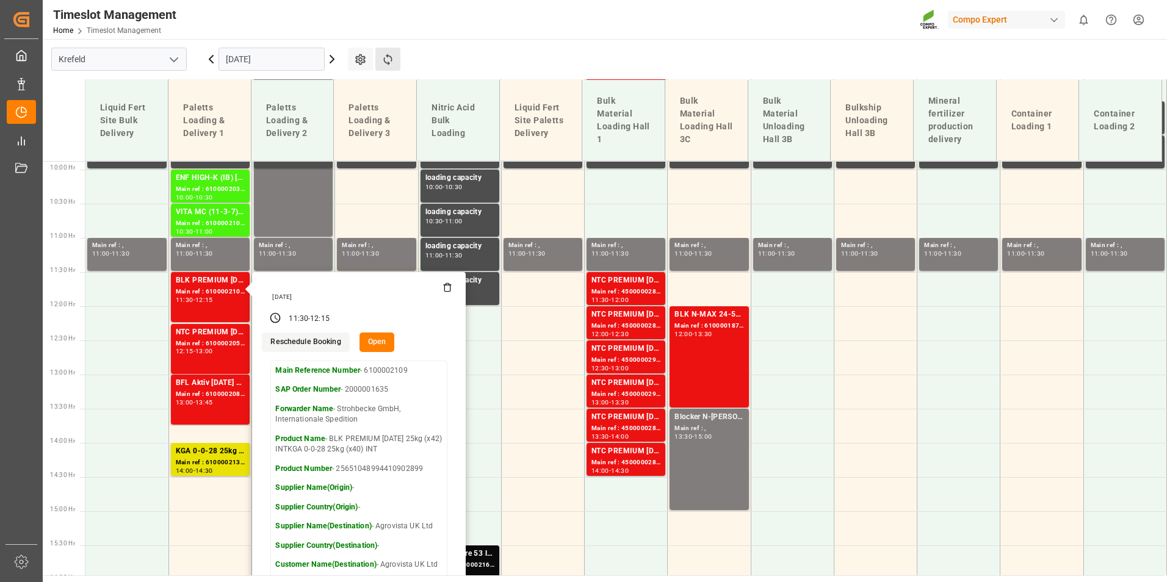
click at [384, 51] on button "Refresh Time Slots" at bounding box center [387, 59] width 25 height 23
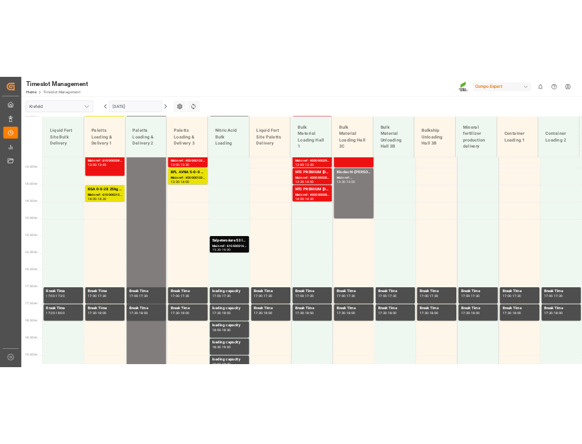
scroll to position [919, 0]
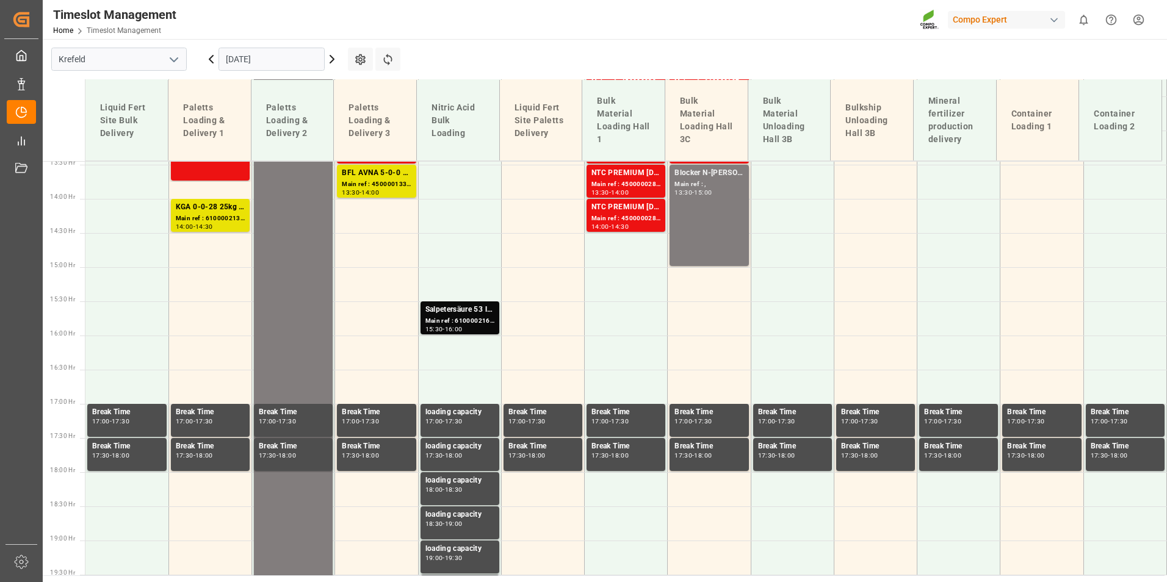
click at [250, 57] on input "[DATE]" at bounding box center [271, 59] width 106 height 23
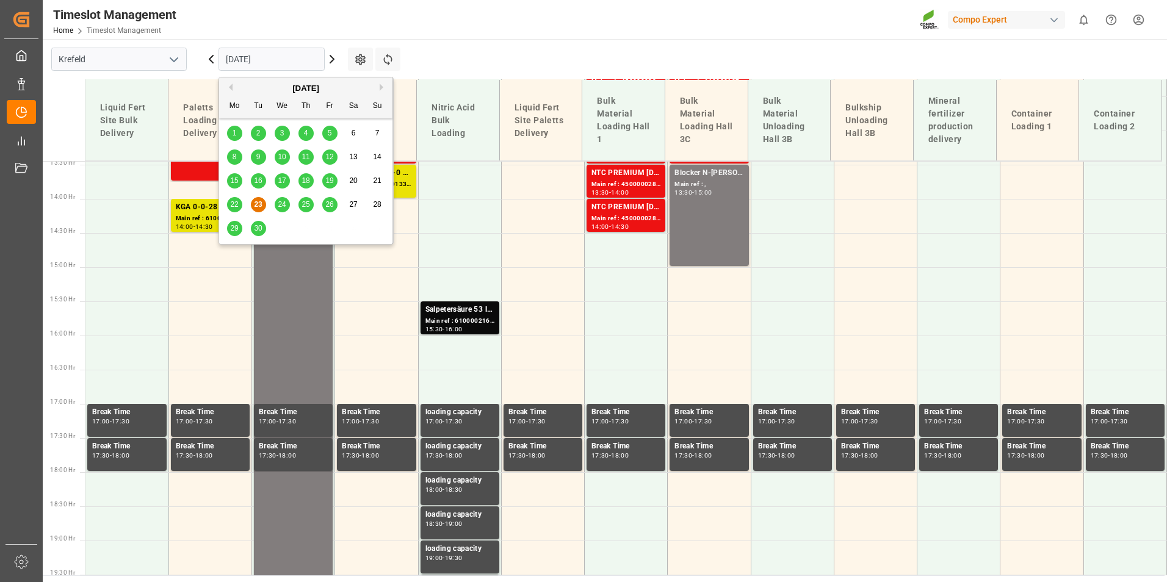
click at [380, 86] on button "Next Month" at bounding box center [383, 87] width 7 height 7
click at [238, 157] on div "6" at bounding box center [234, 157] width 15 height 15
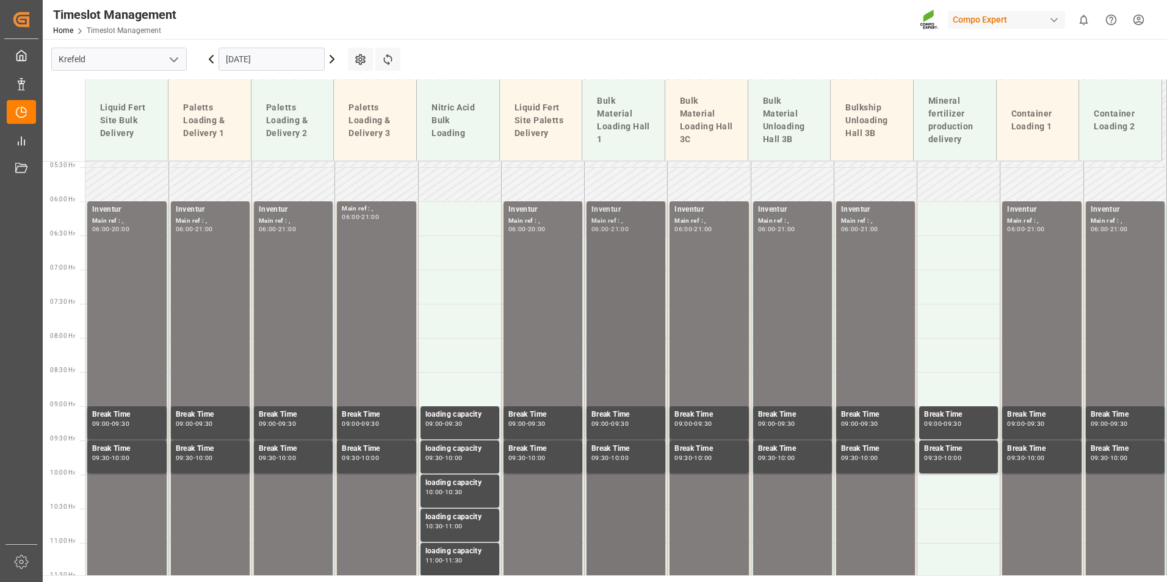
scroll to position [309, 0]
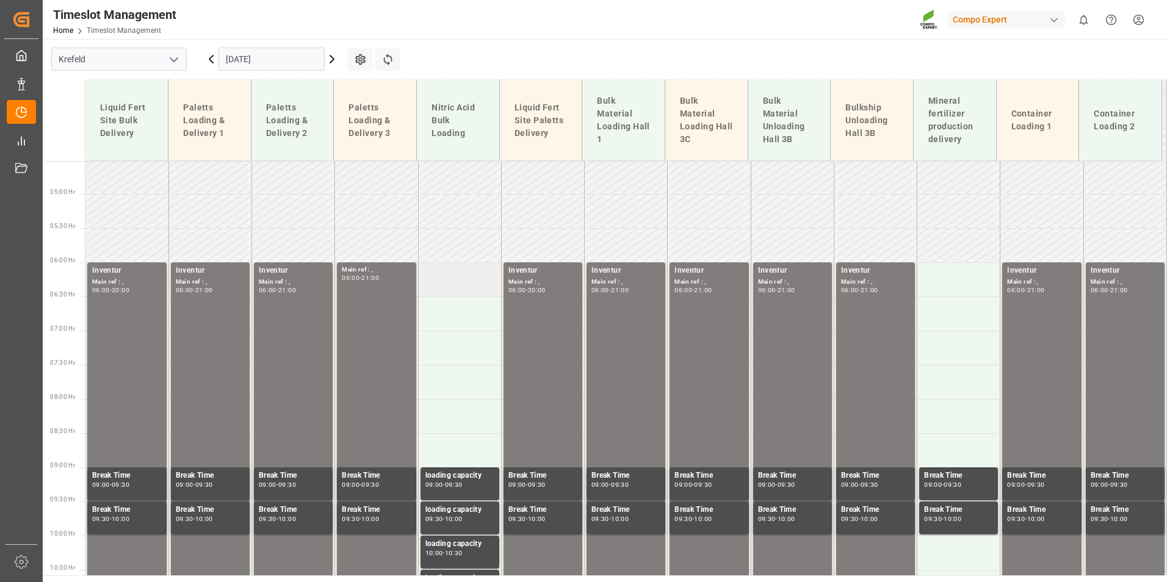
click at [471, 283] on td at bounding box center [459, 279] width 83 height 34
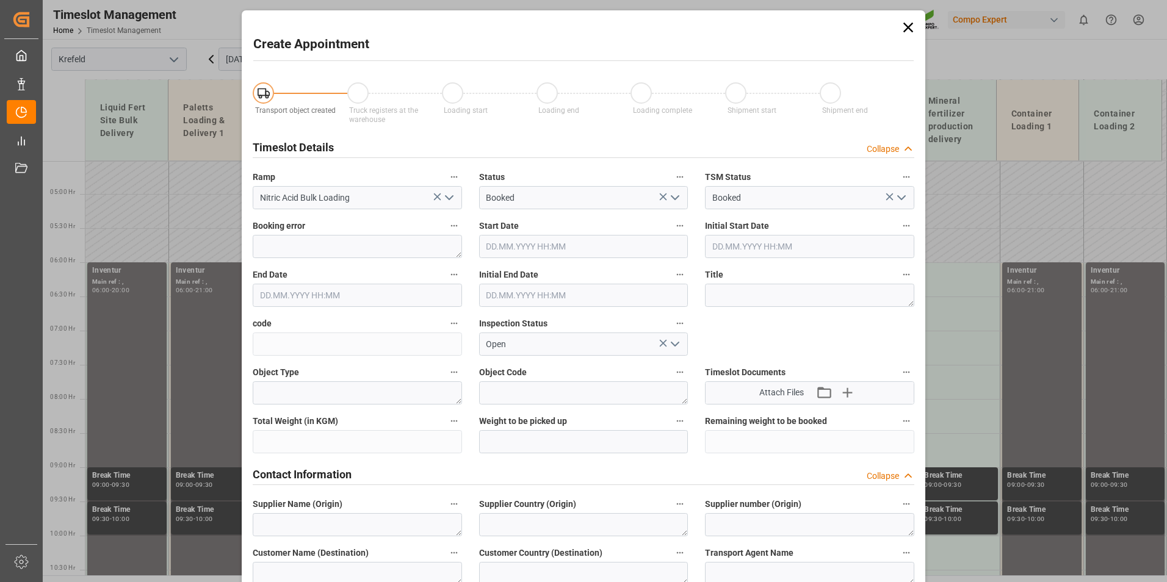
type input "[DATE] 06:00"
type input "[DATE] 06:30"
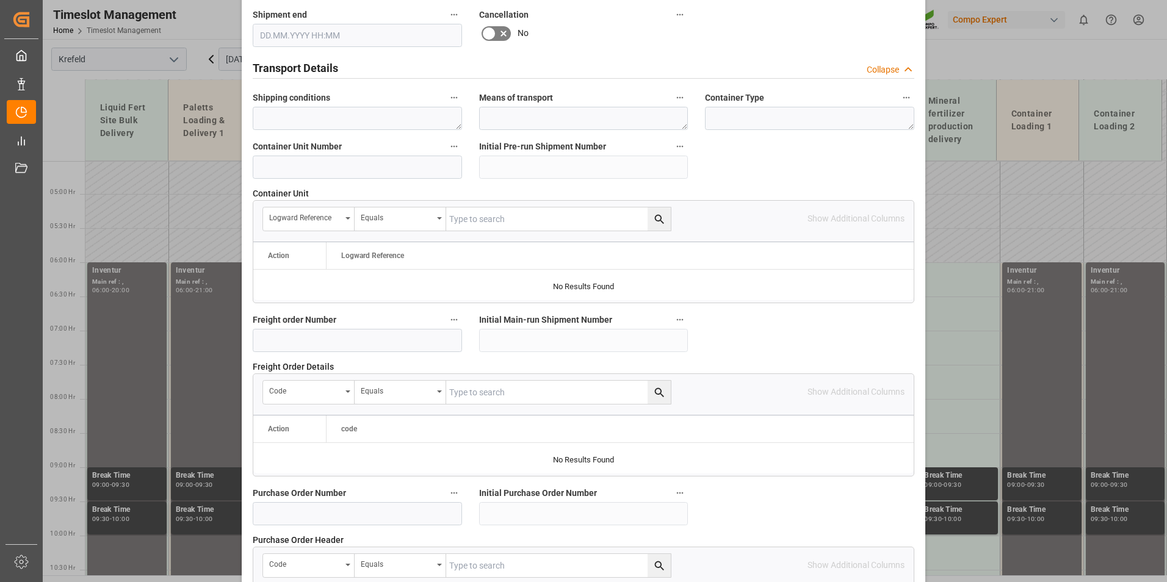
scroll to position [915, 0]
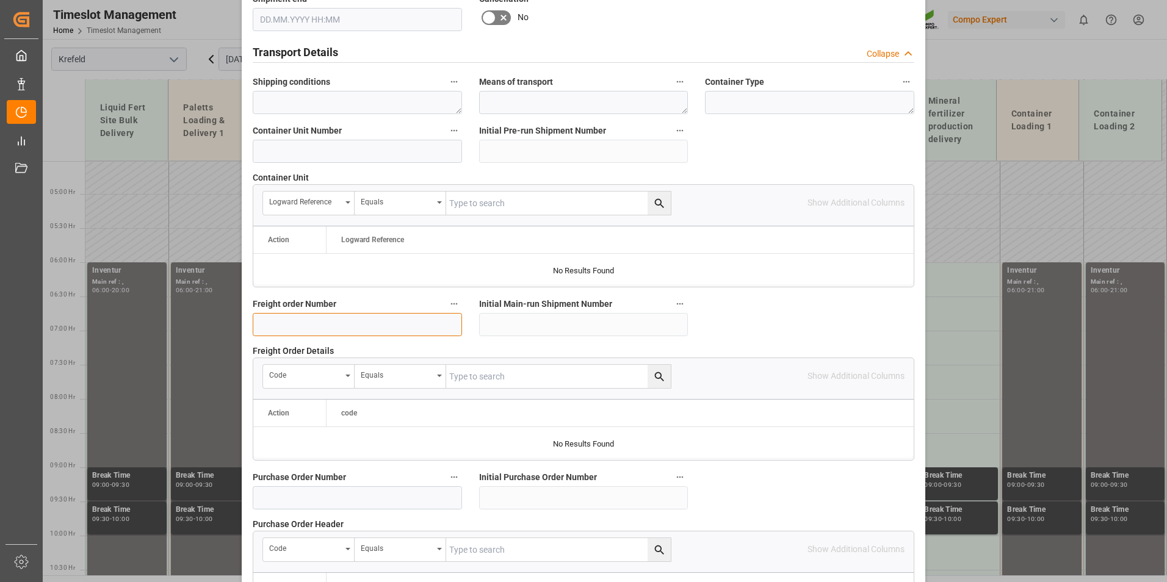
click at [286, 323] on input at bounding box center [357, 324] width 209 height 23
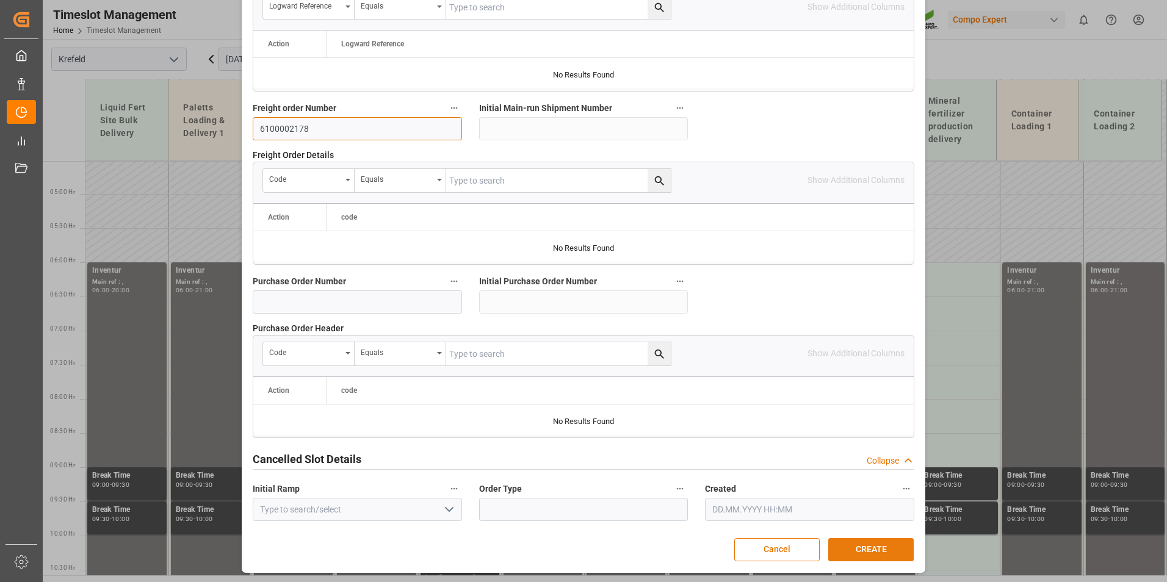
type input "6100002178"
click at [842, 550] on button "CREATE" at bounding box center [870, 549] width 85 height 23
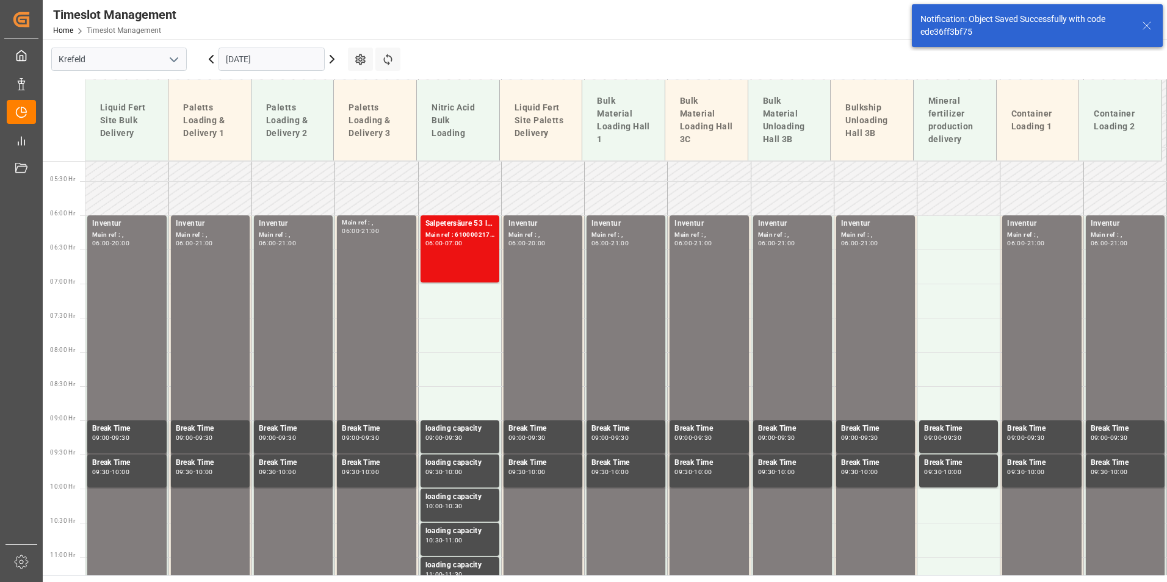
scroll to position [372, 0]
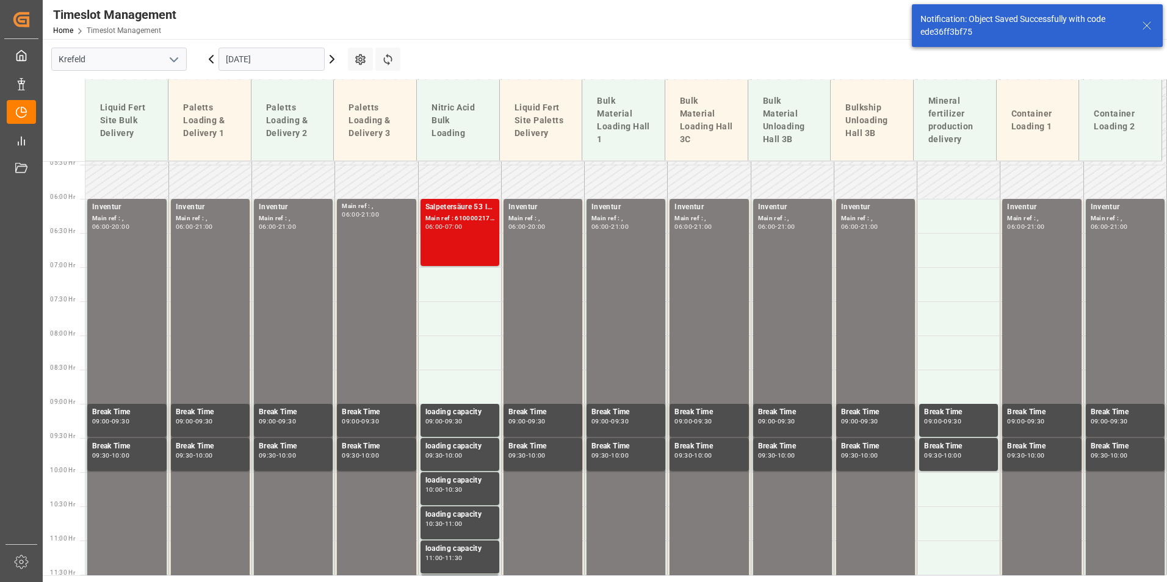
click at [450, 218] on div "Main ref : 6100002178, 2000001694" at bounding box center [459, 219] width 69 height 10
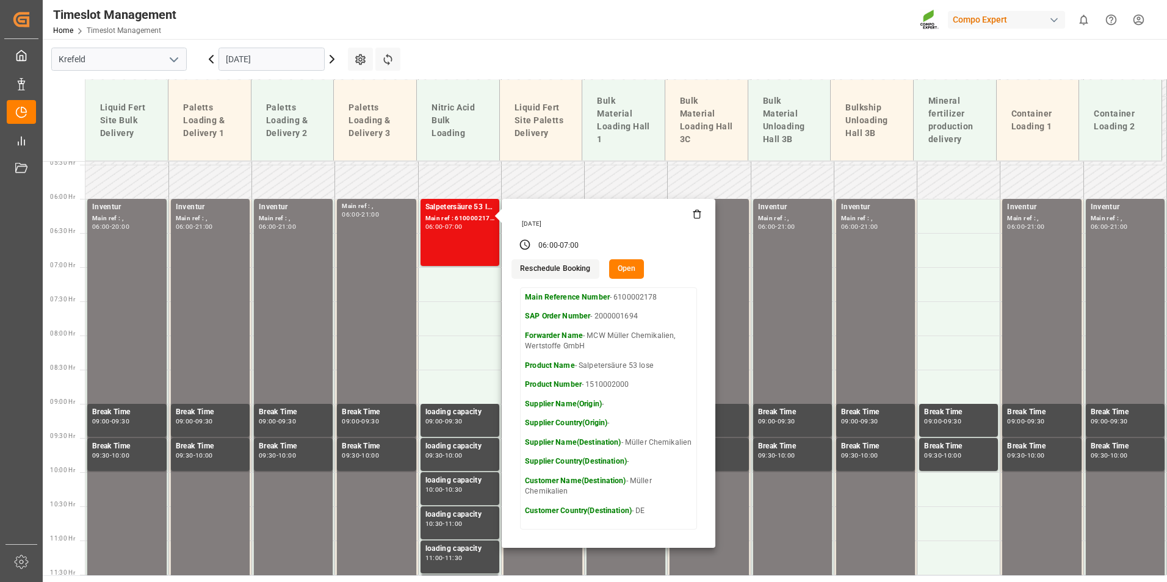
click at [276, 67] on input "[DATE]" at bounding box center [271, 59] width 106 height 23
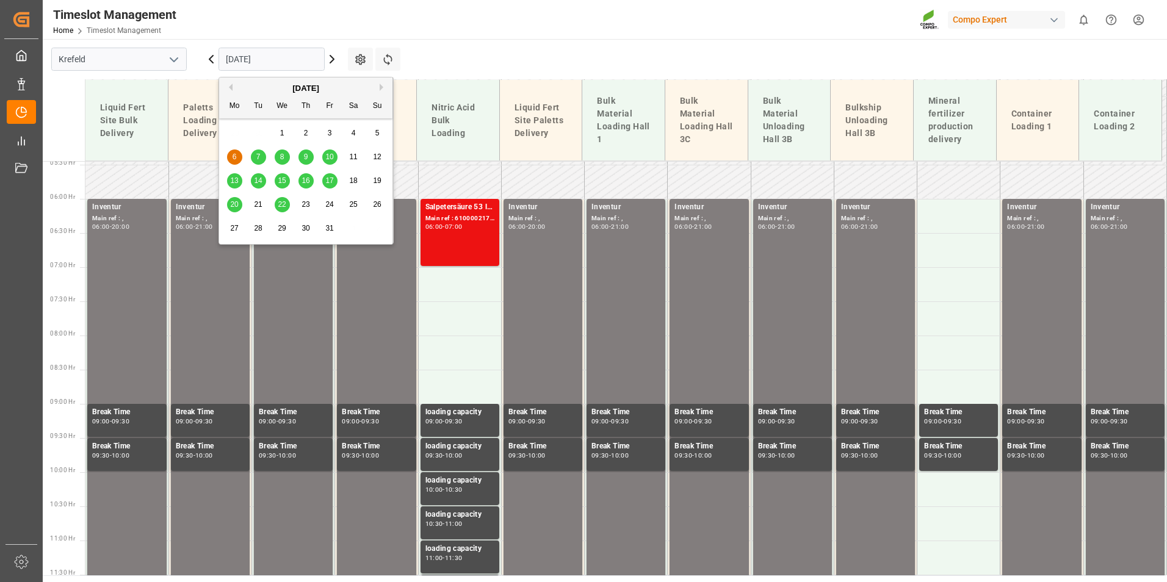
click at [231, 84] on button "Previous Month" at bounding box center [228, 87] width 7 height 7
click at [261, 203] on span "23" at bounding box center [258, 204] width 8 height 9
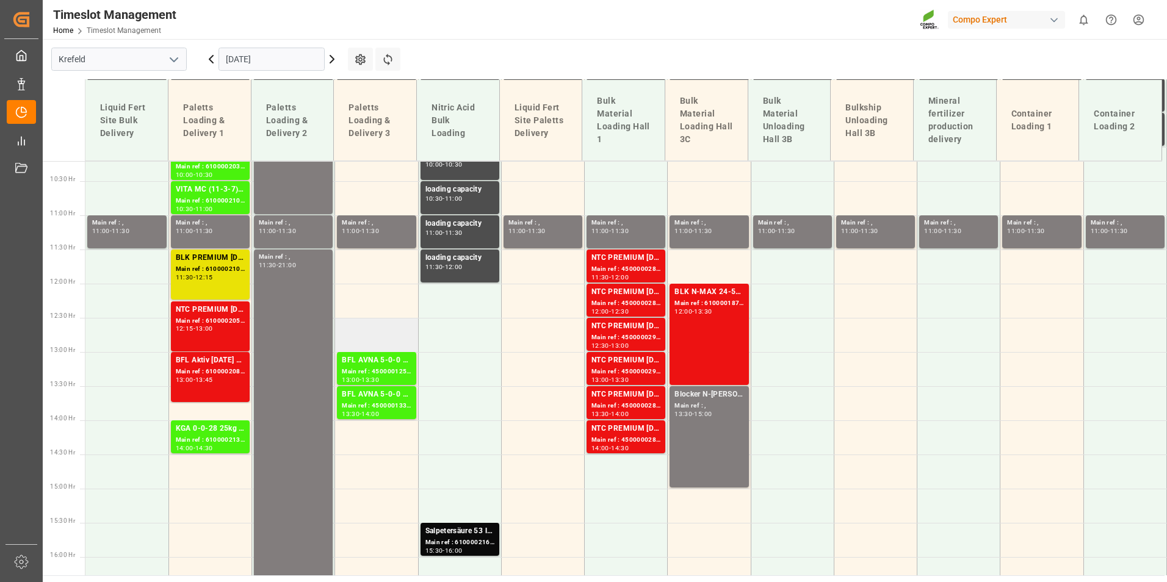
scroll to position [675, 0]
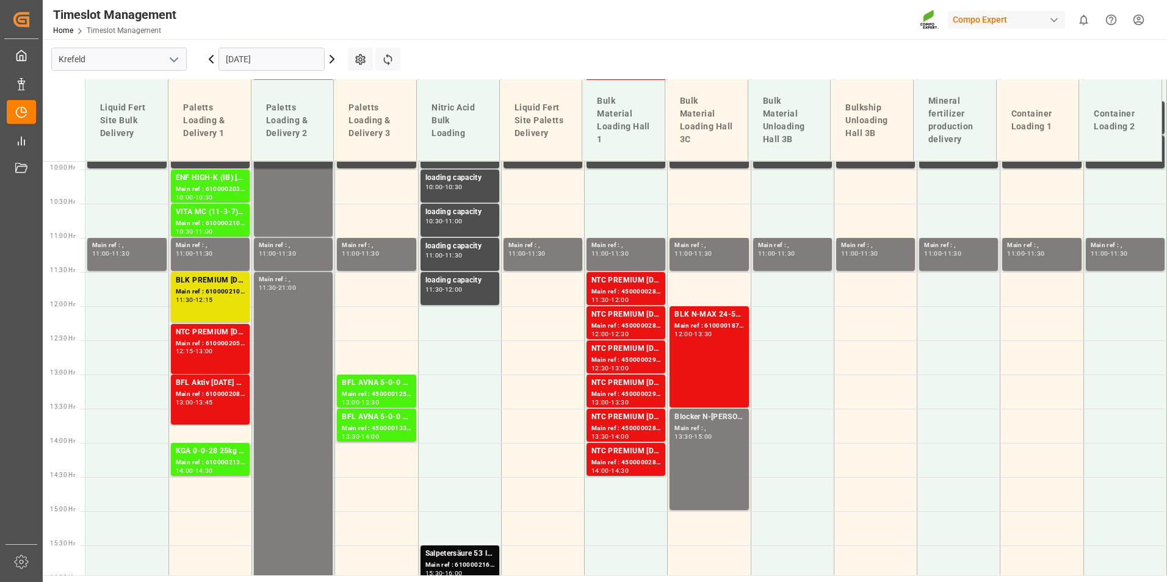
click at [330, 62] on icon at bounding box center [332, 59] width 4 height 7
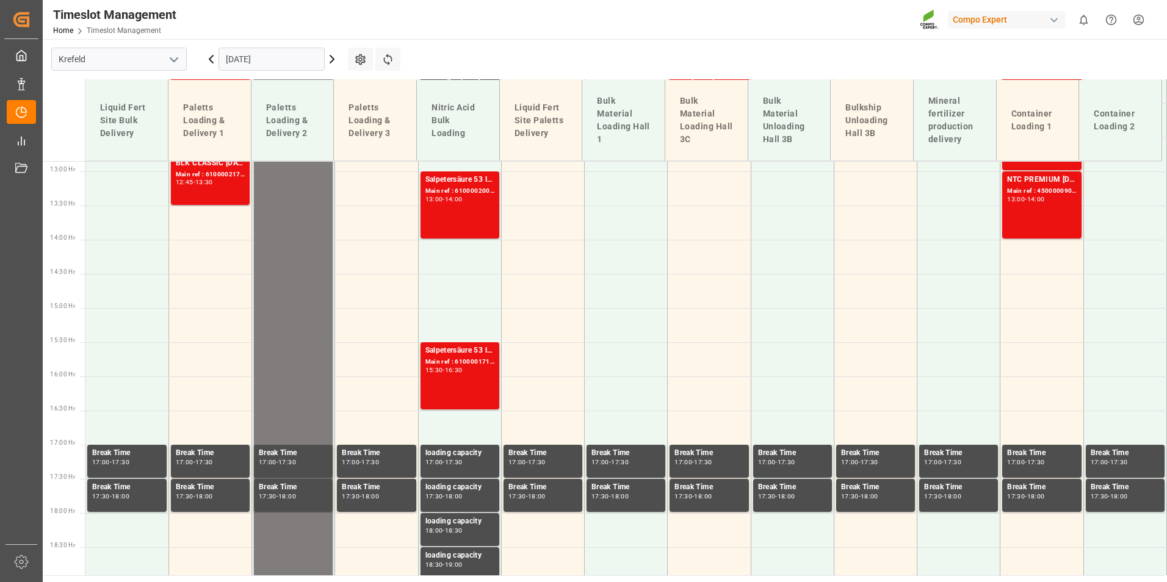
scroll to position [919, 0]
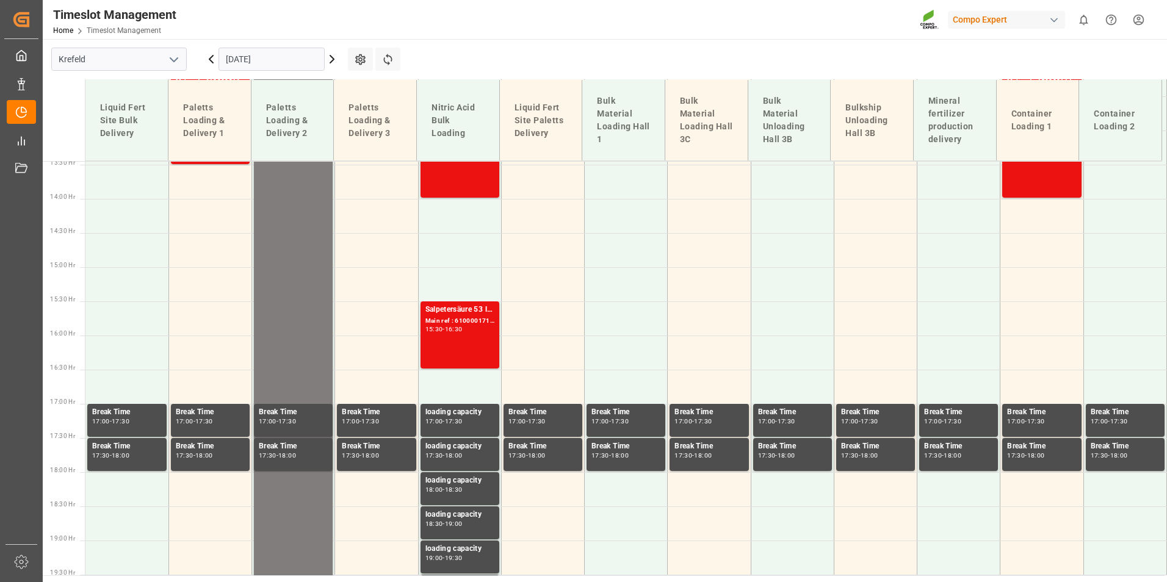
drag, startPoint x: 330, startPoint y: 62, endPoint x: 779, endPoint y: 49, distance: 448.7
click at [779, 49] on main "[GEOGRAPHIC_DATA] [DATE] Settings Refresh Time Slots Liquid Fert Site Bulk Deli…" at bounding box center [604, 307] width 1122 height 536
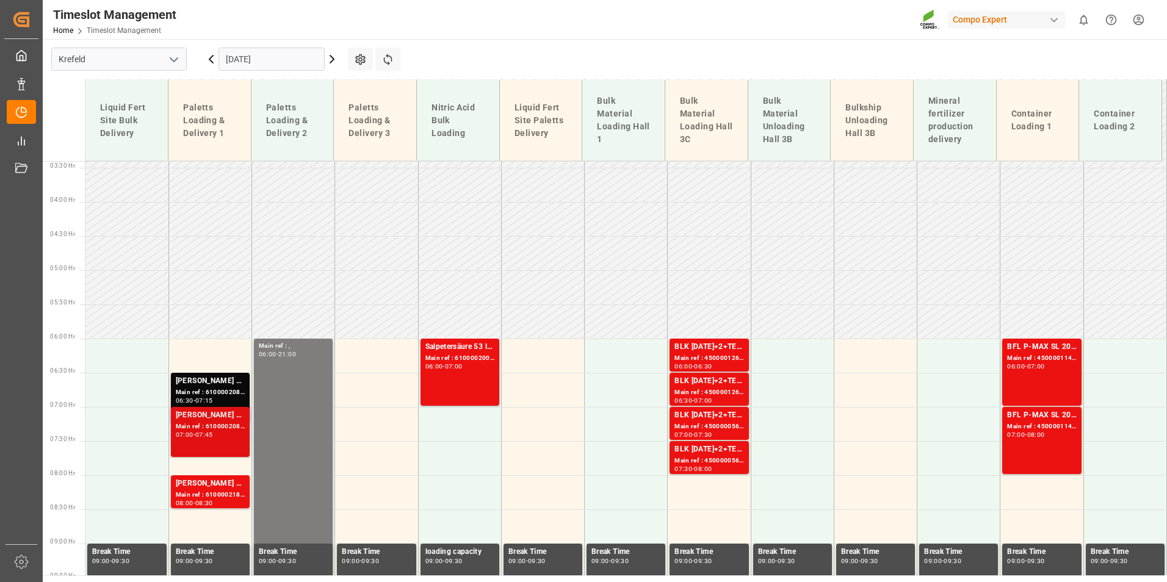
scroll to position [309, 0]
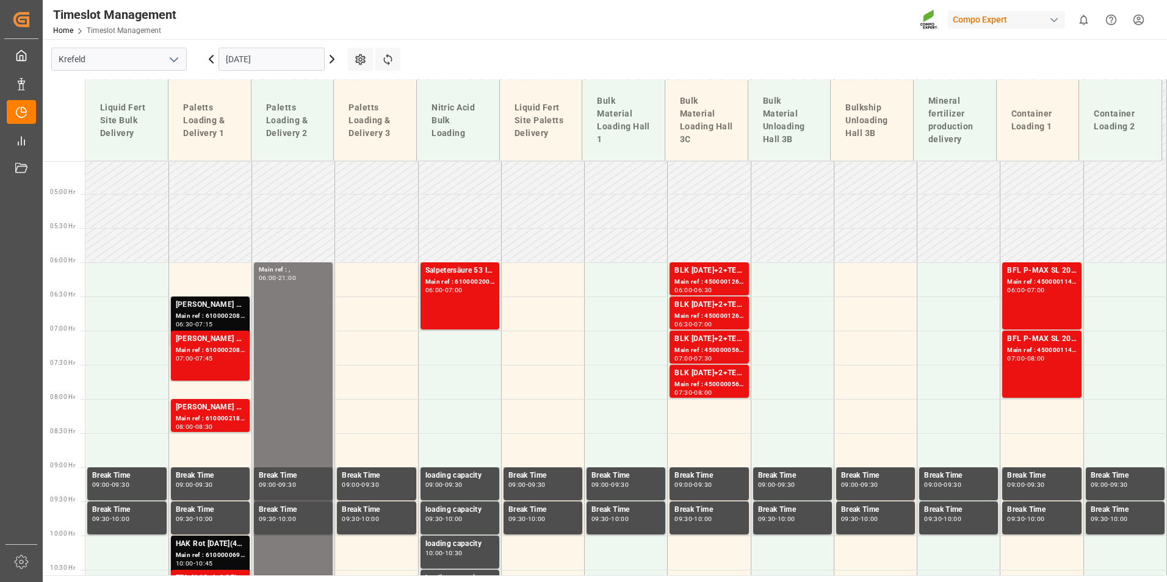
click at [231, 298] on div "[PERSON_NAME] 8-8-6 20L (x48) DE,ENKabri blau 8-8-6 1000L IBC WW Main ref : 610…" at bounding box center [210, 322] width 79 height 50
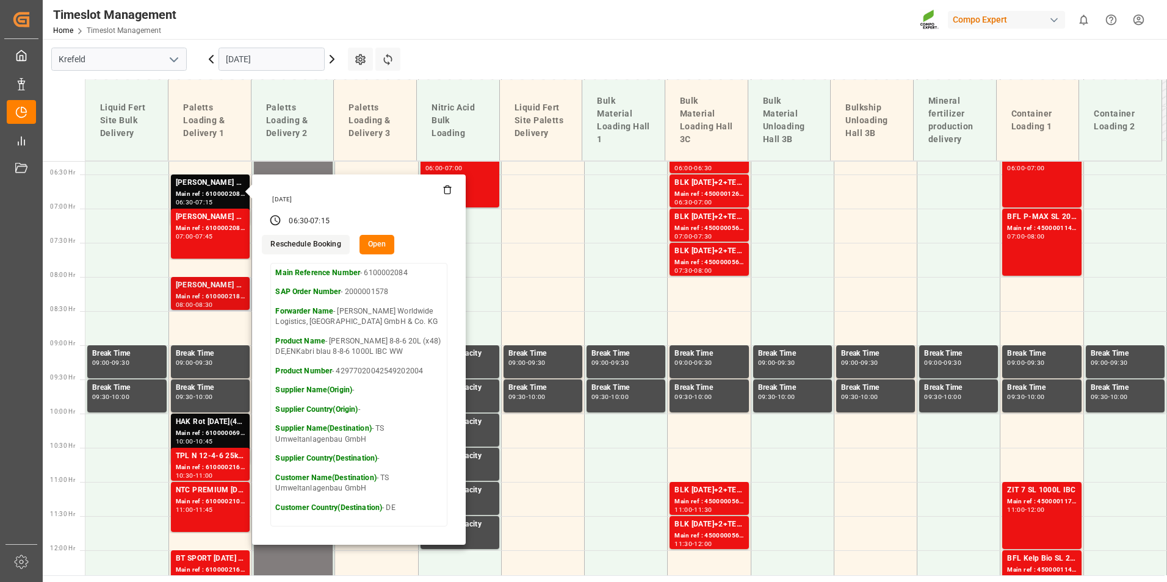
scroll to position [370, 0]
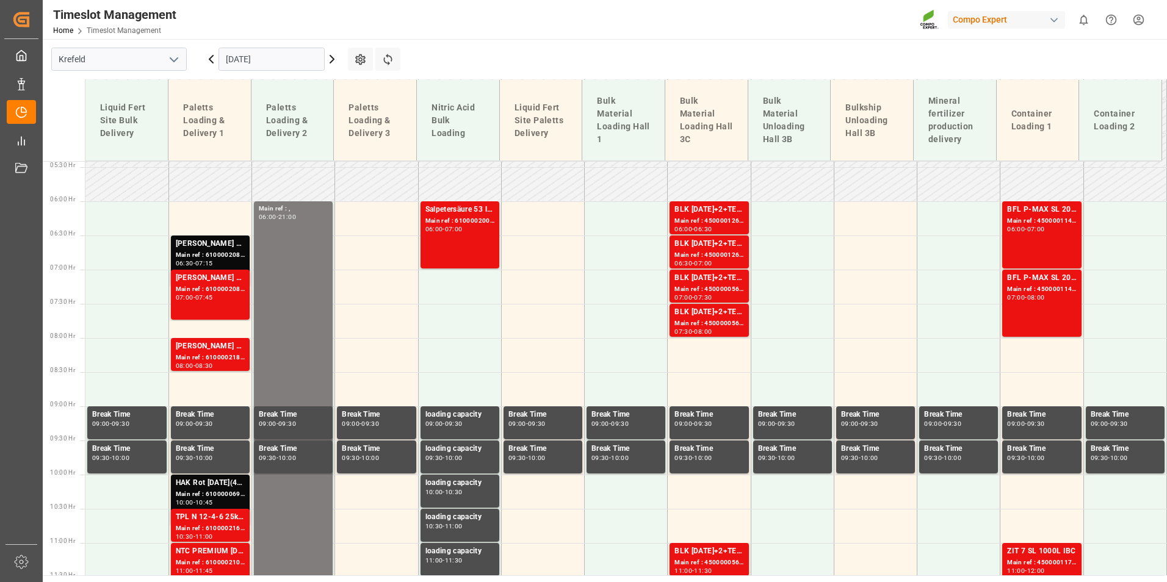
click at [223, 279] on div "[PERSON_NAME] 8-8-6 20L (x48) DE,ENKabri blau 8-8-6 1000L IBC WW" at bounding box center [210, 278] width 69 height 12
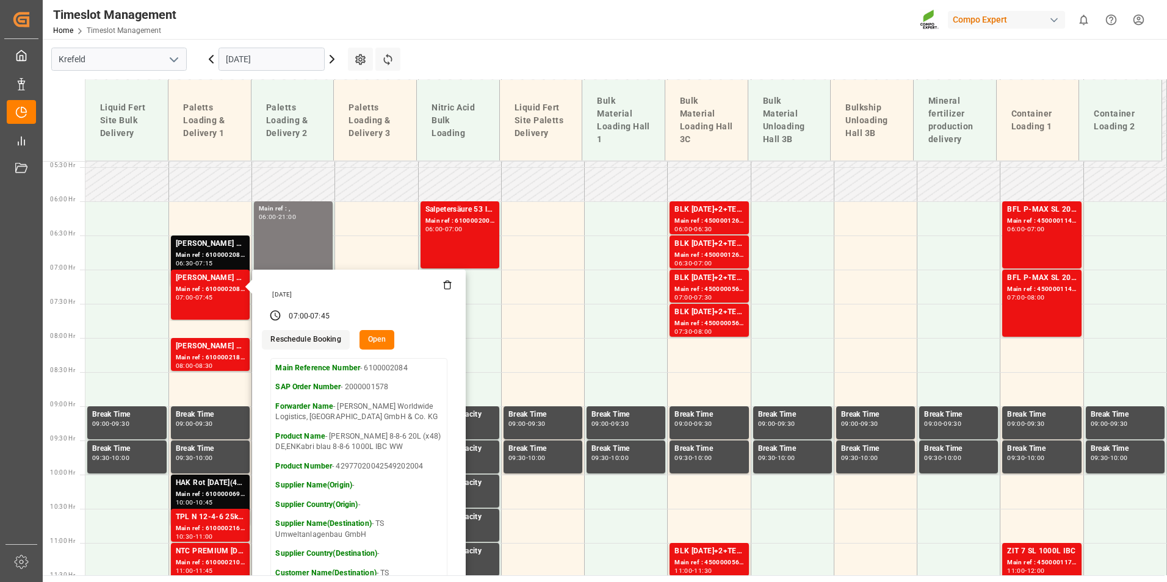
scroll to position [431, 0]
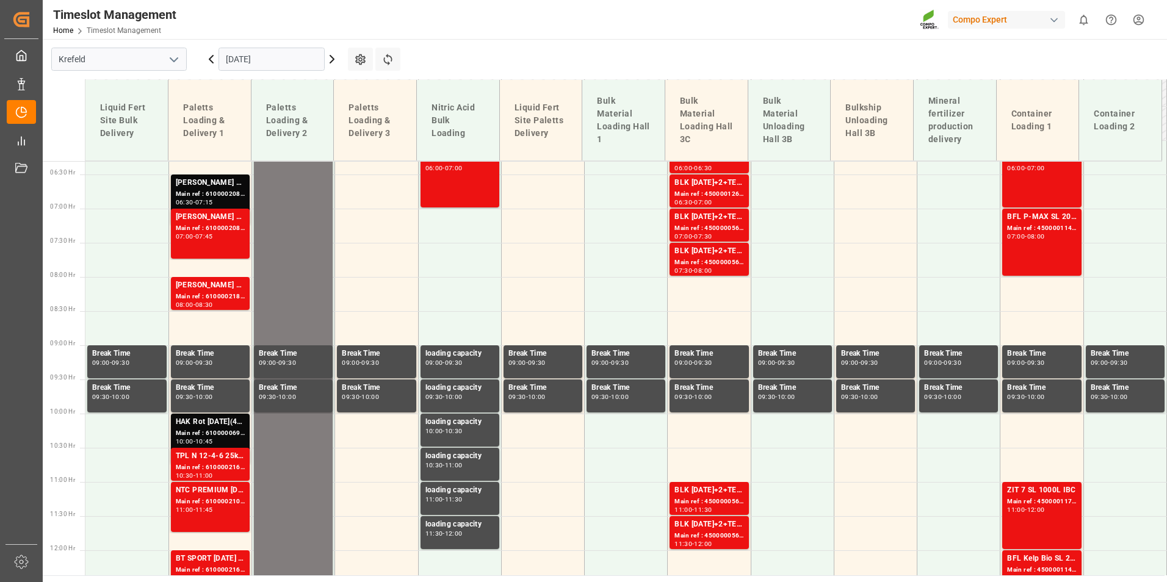
click at [224, 289] on div "[PERSON_NAME] 8-8-6 20L (x48) DE,ENKabri Grün 10-4-7 20 L (x48) DE,EN,FR,NLBFL …" at bounding box center [210, 285] width 69 height 12
click at [236, 176] on div "[PERSON_NAME] 8-8-6 20L (x48) DE,ENKabri blau 8-8-6 1000L IBC WW Main ref : 610…" at bounding box center [210, 200] width 79 height 50
click at [231, 240] on div "07:00 - 07:45" at bounding box center [210, 237] width 69 height 7
click at [237, 186] on div "[PERSON_NAME] 8-8-6 20L (x48) DE,ENKabri blau 8-8-6 1000L IBC WW" at bounding box center [210, 183] width 69 height 12
click at [226, 218] on div "[PERSON_NAME] 8-8-6 20L (x48) DE,ENKabri blau 8-8-6 1000L IBC WW" at bounding box center [210, 217] width 69 height 12
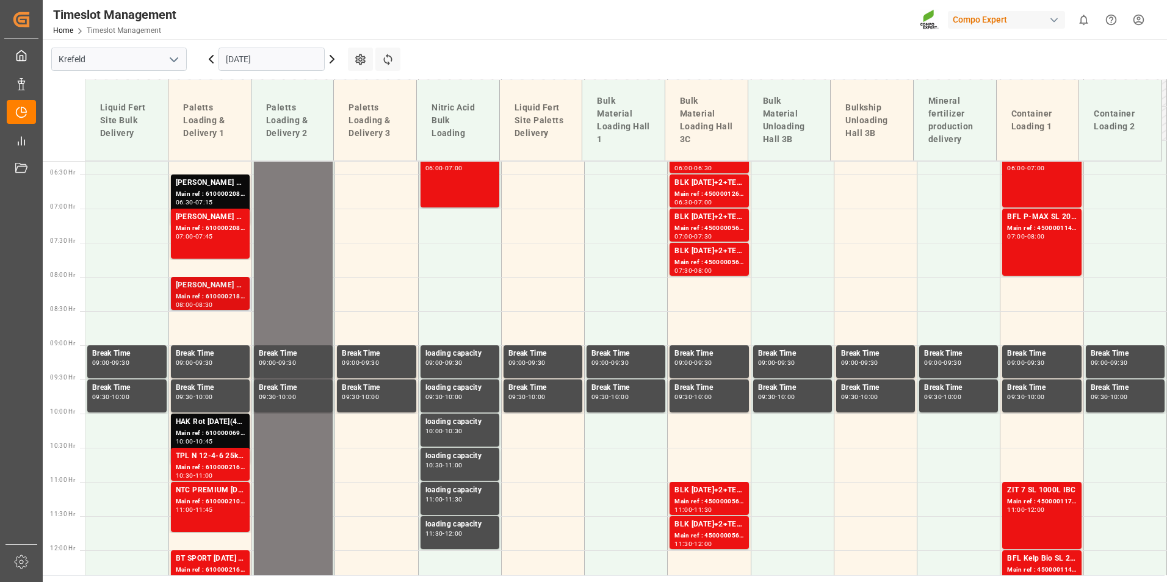
click at [236, 284] on div "[PERSON_NAME] 8-8-6 20L (x48) DE,ENKabri Grün 10-4-7 20 L (x48) DE,EN,FR,NLBFL …" at bounding box center [210, 285] width 69 height 12
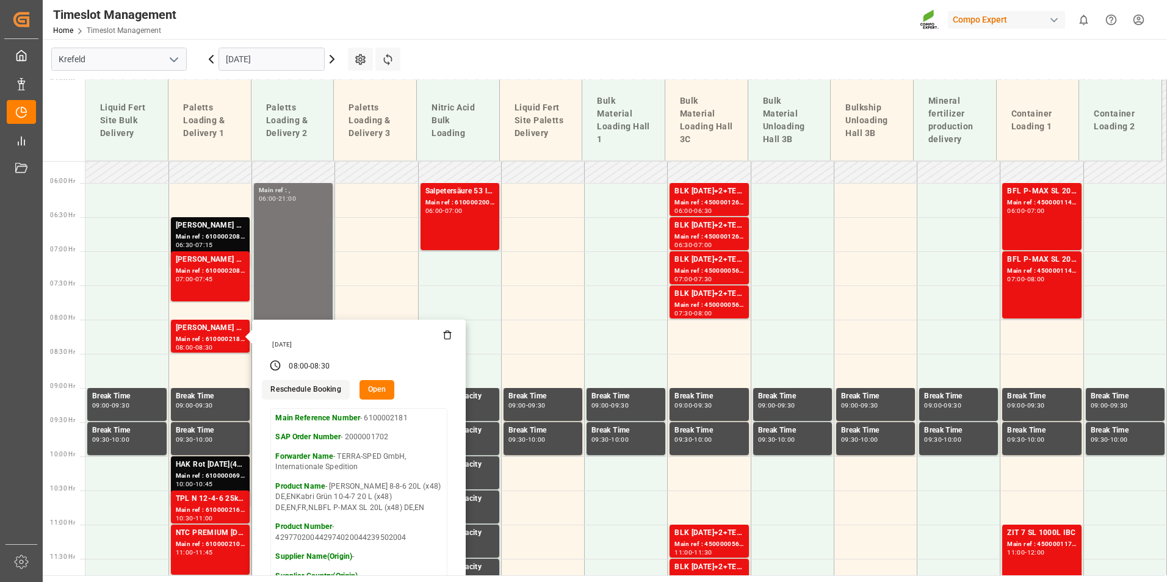
scroll to position [370, 0]
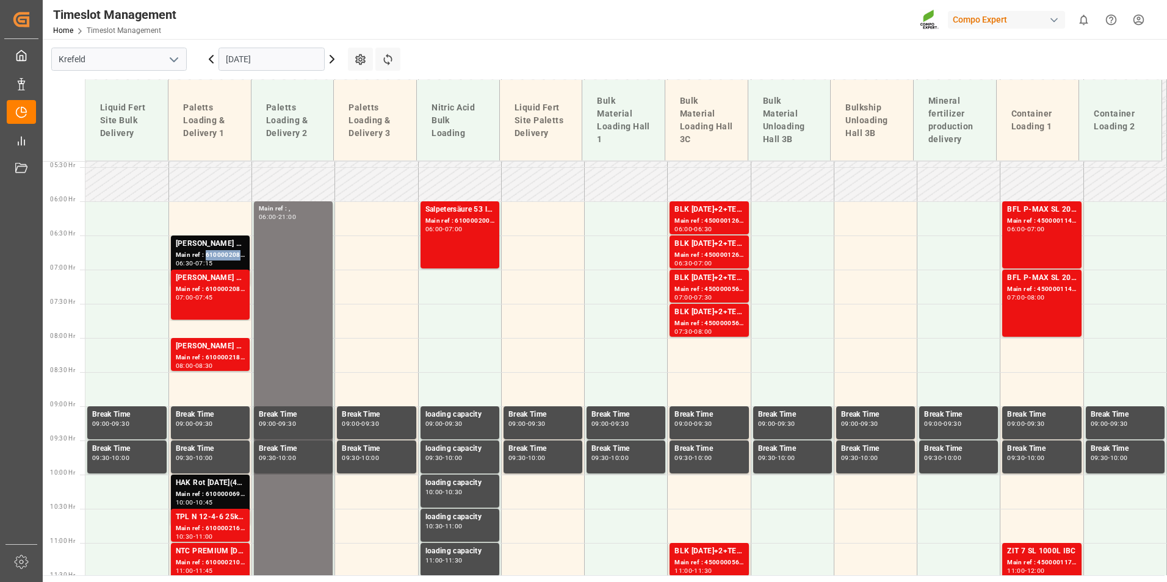
click at [210, 254] on div "Main ref : 6100002084, 2000001578" at bounding box center [210, 255] width 69 height 10
click at [202, 276] on div "[PERSON_NAME] 8-8-6 20L (x48) DE,ENKabri blau 8-8-6 1000L IBC WW" at bounding box center [210, 278] width 69 height 12
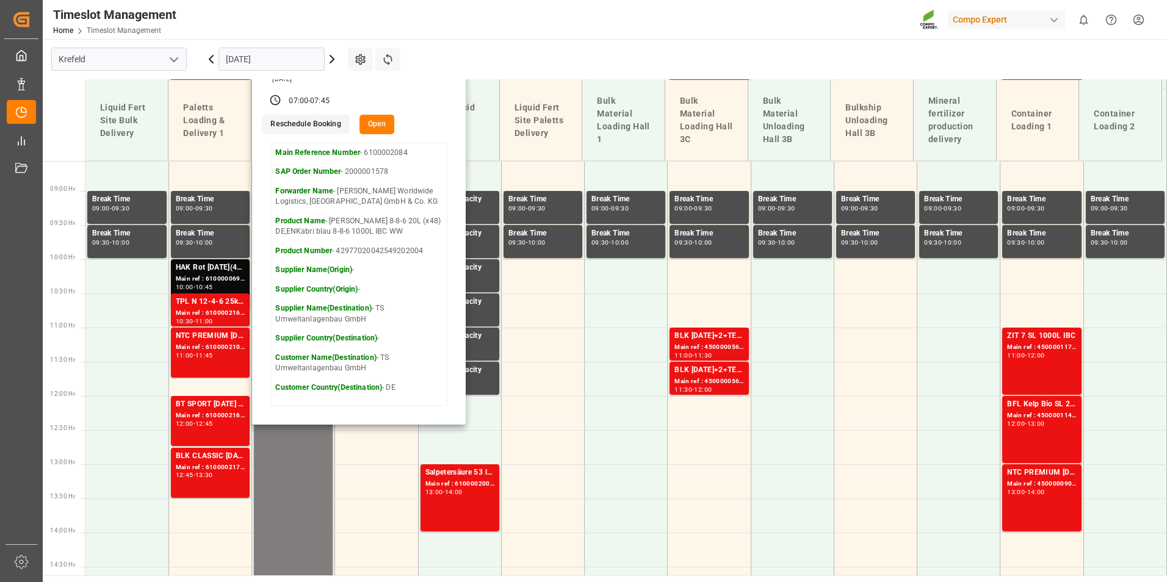
scroll to position [675, 0]
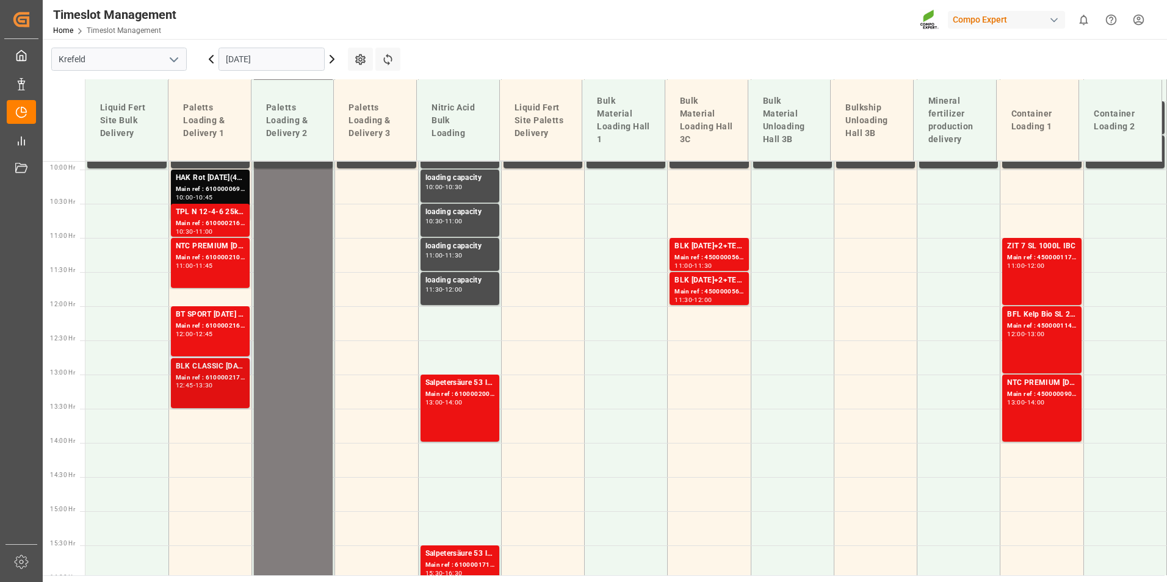
click at [231, 393] on div "BLK CLASSIC [DATE]+3+TE 600kg BBBT FAIR 25-5-8 35%UH 3M 25kg (x40) INT Main ref…" at bounding box center [210, 383] width 69 height 45
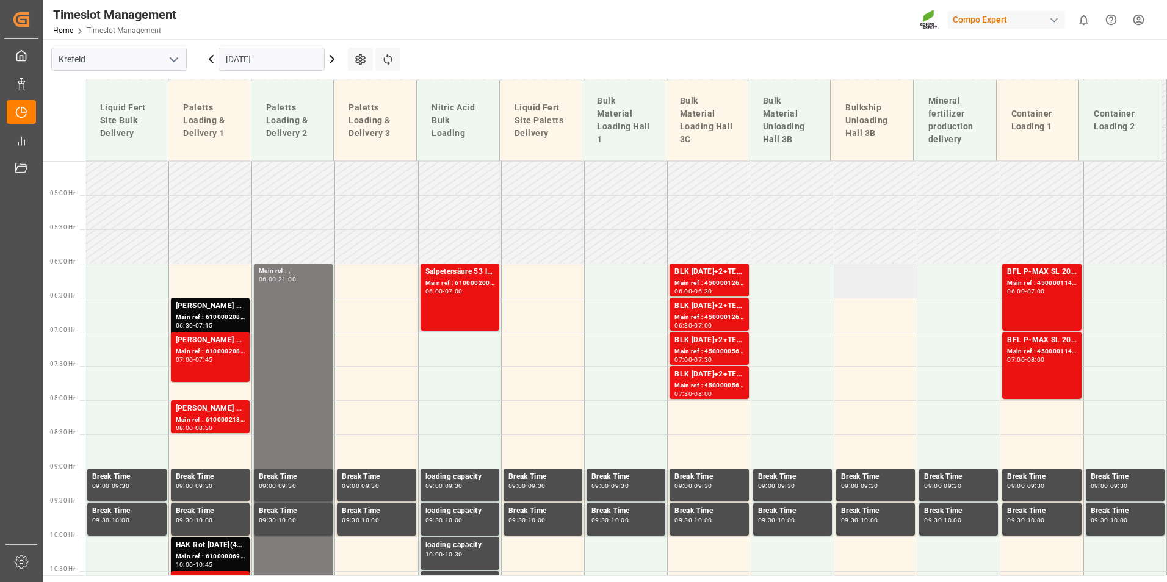
scroll to position [309, 0]
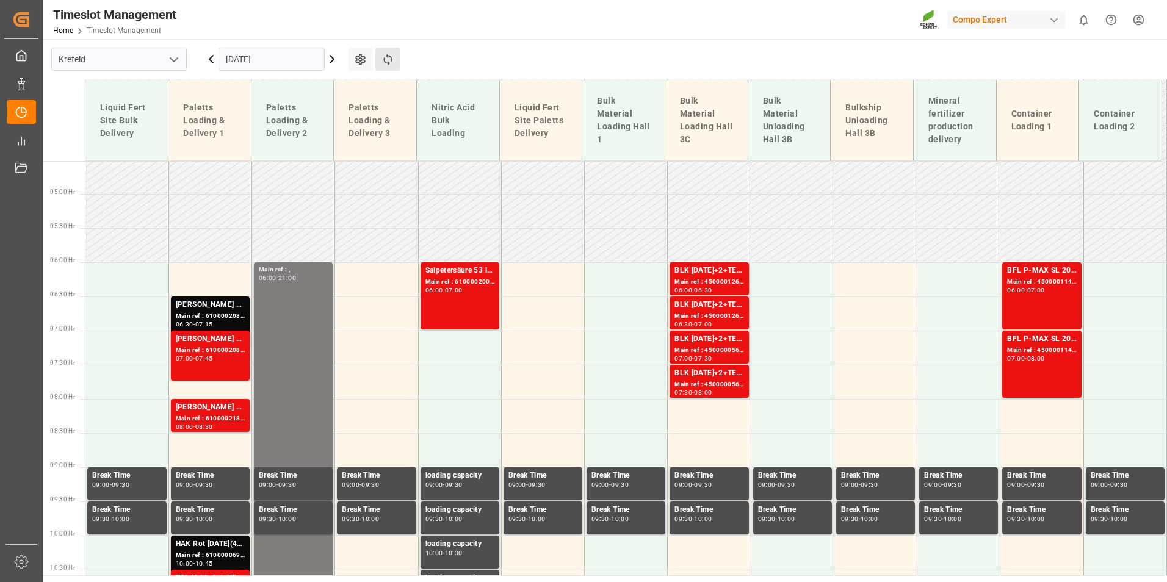
click at [395, 62] on button "Refresh Time Slots" at bounding box center [387, 59] width 25 height 23
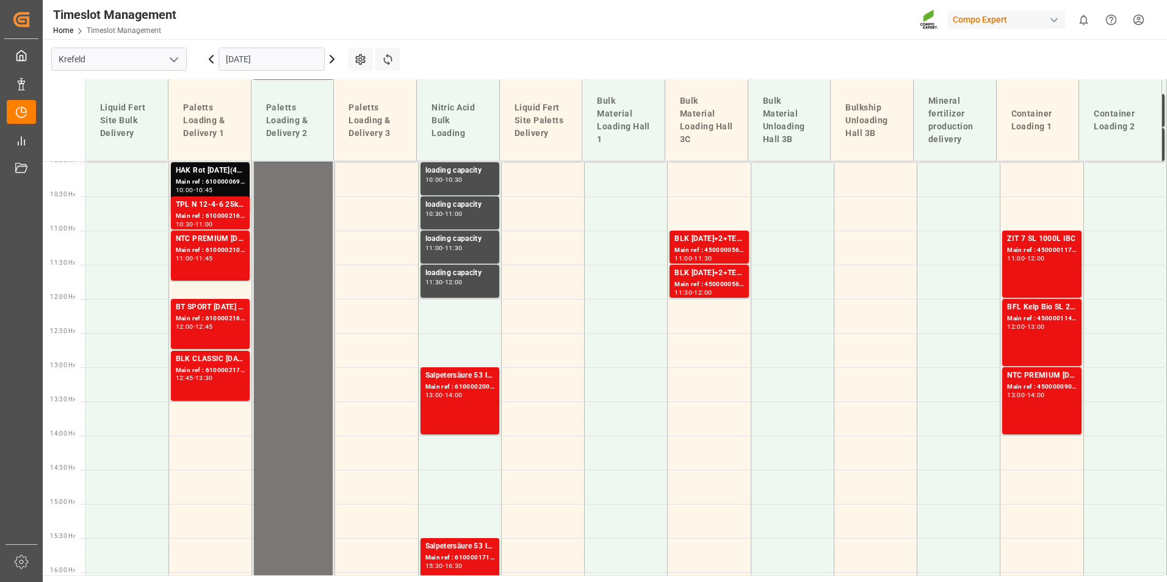
scroll to position [377, 0]
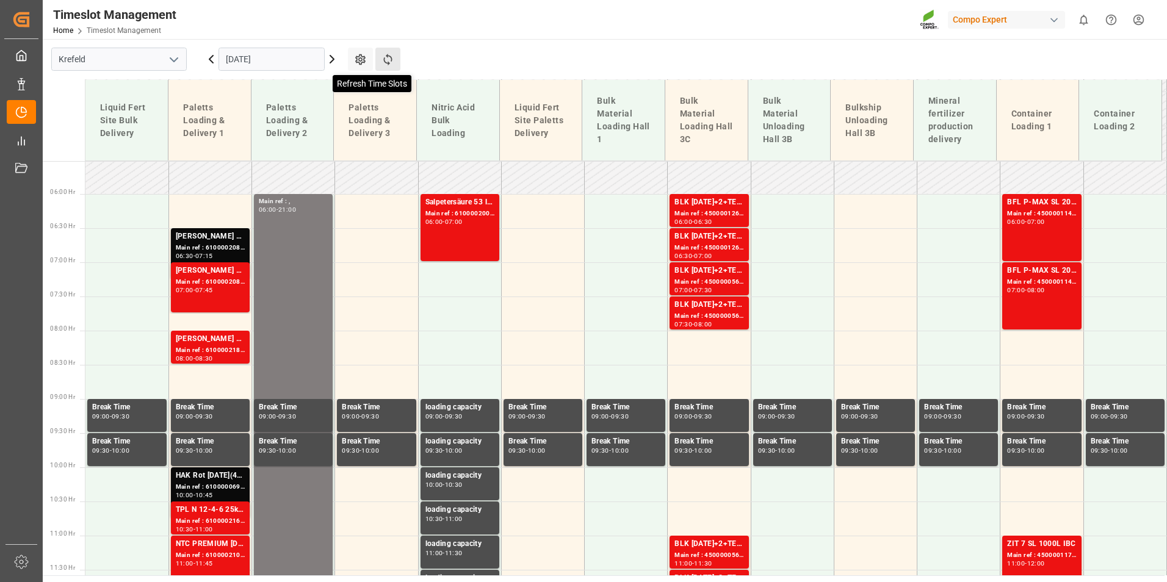
click at [389, 53] on icon at bounding box center [387, 59] width 13 height 13
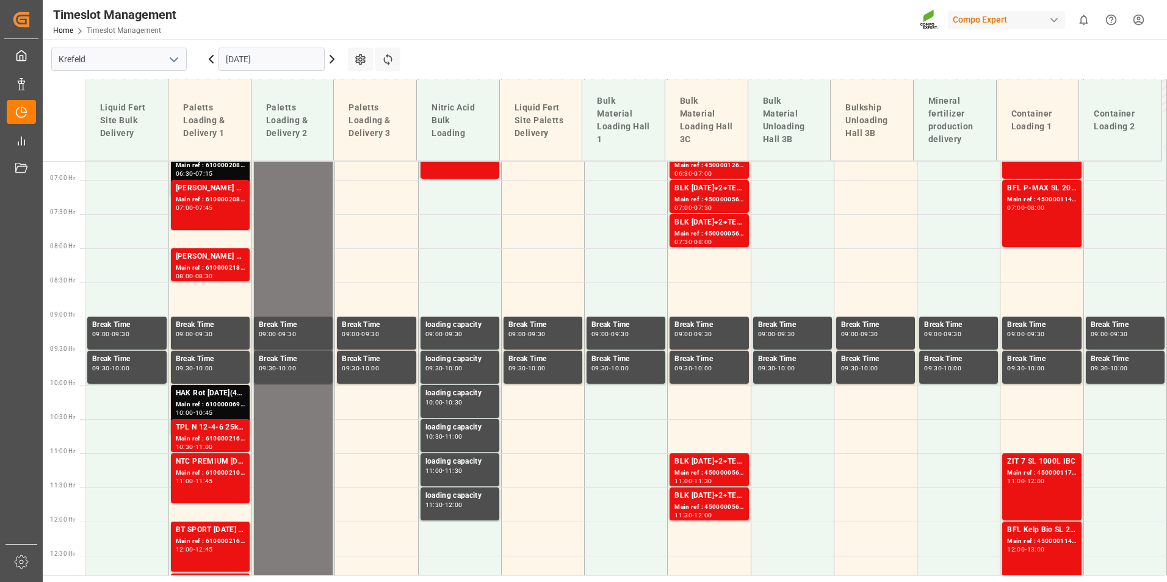
scroll to position [438, 0]
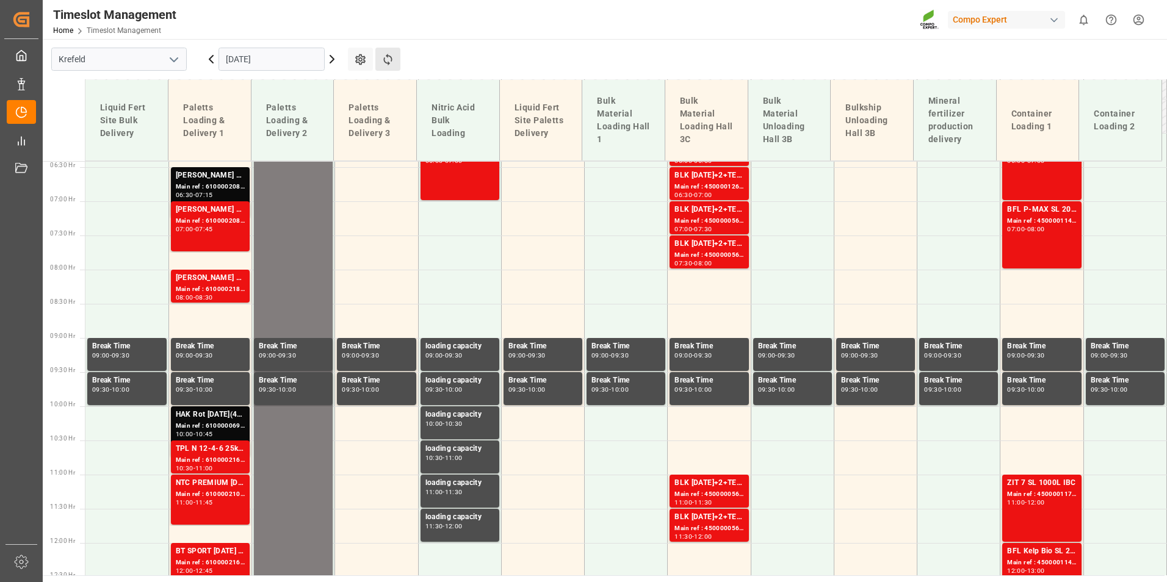
click at [395, 53] on button "Refresh Time Slots" at bounding box center [387, 59] width 25 height 23
click at [164, 184] on td at bounding box center [126, 184] width 83 height 34
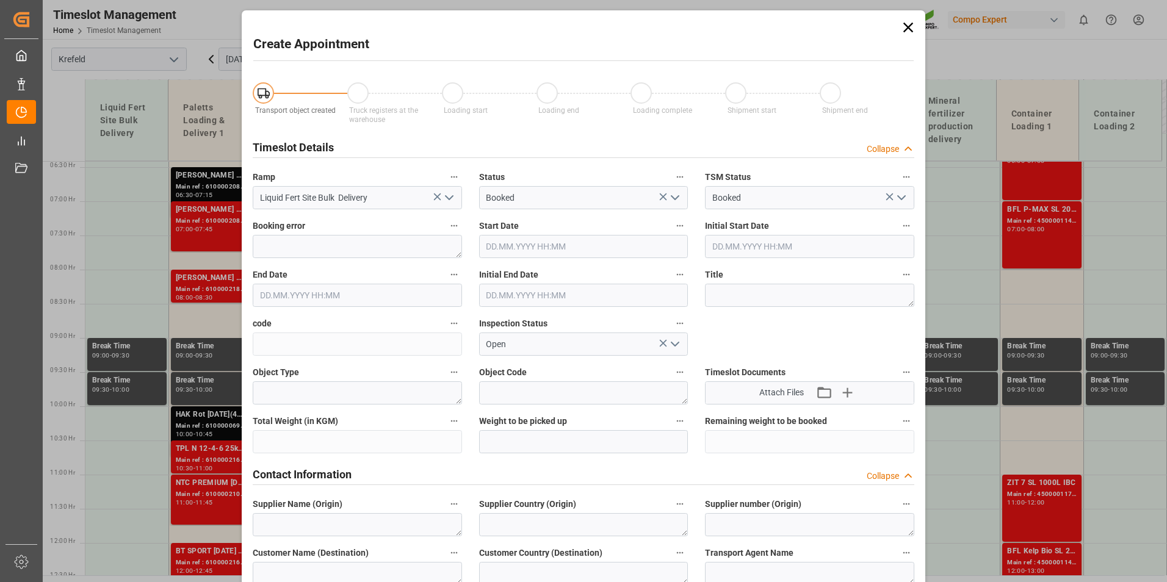
type input "[DATE] 06:30"
type input "[DATE] 07:00"
click at [906, 28] on icon at bounding box center [908, 28] width 10 height 10
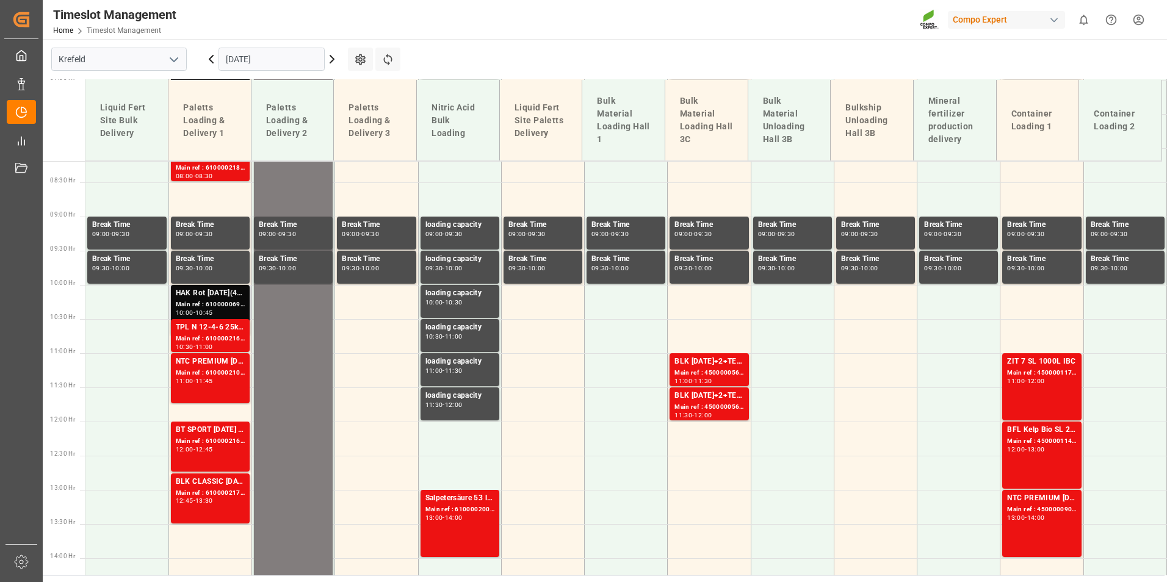
scroll to position [560, 0]
click at [203, 313] on div "10:45" at bounding box center [204, 311] width 18 height 5
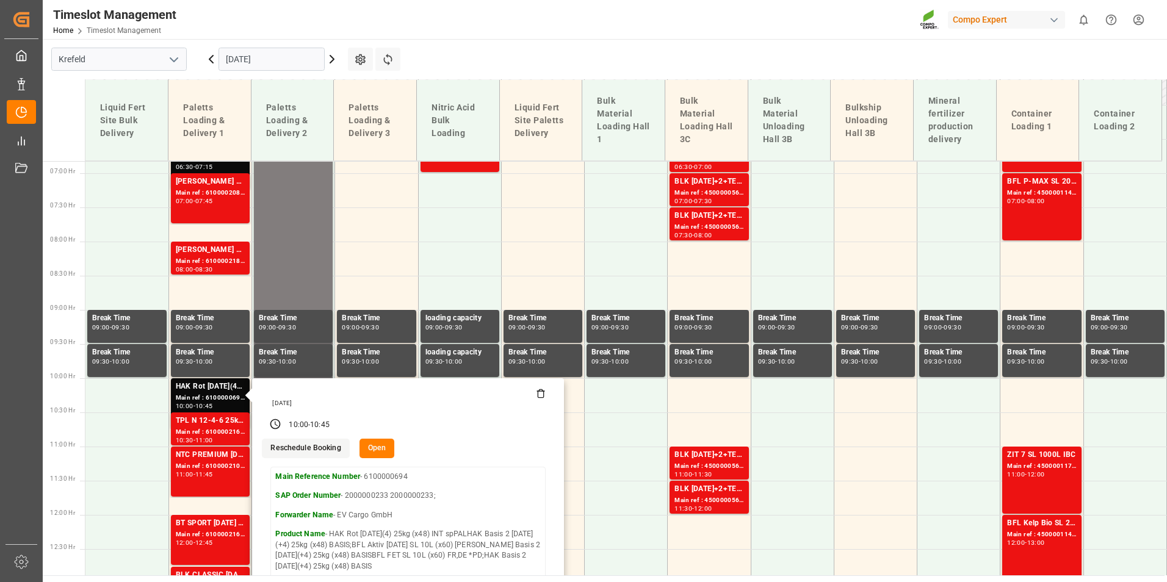
scroll to position [377, 0]
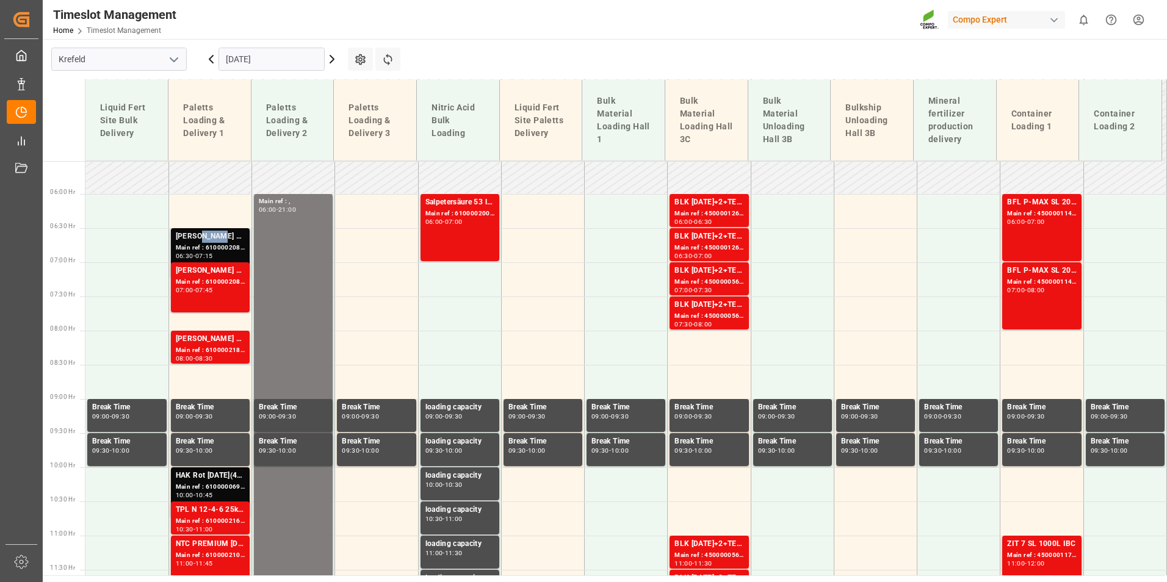
click at [212, 236] on div "[PERSON_NAME] 8-8-6 20L (x48) DE,ENKabri blau 8-8-6 1000L IBC WW" at bounding box center [210, 237] width 69 height 12
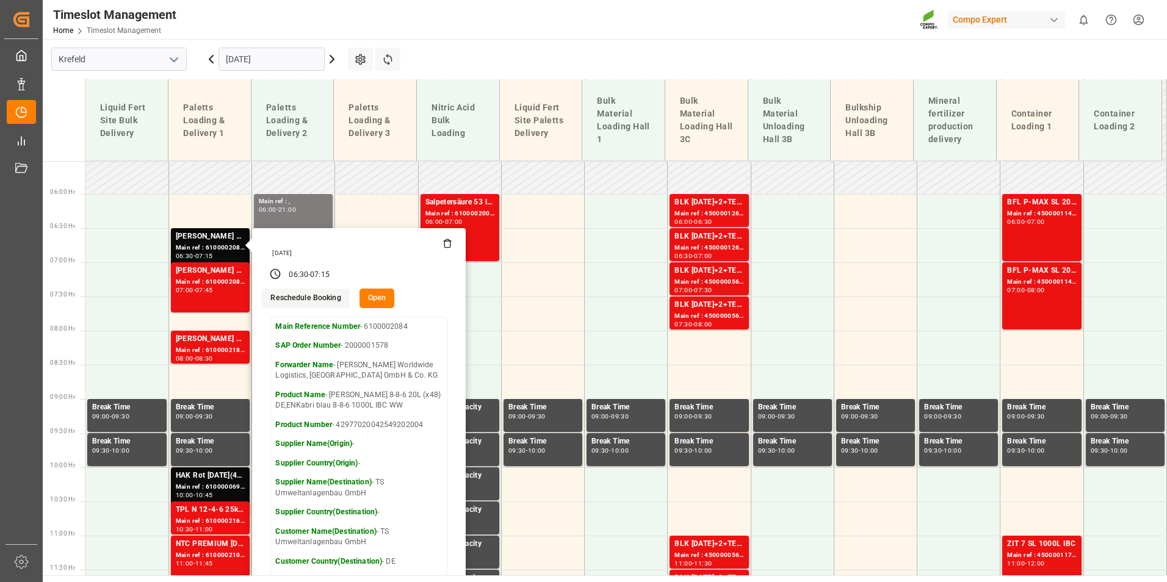
scroll to position [438, 0]
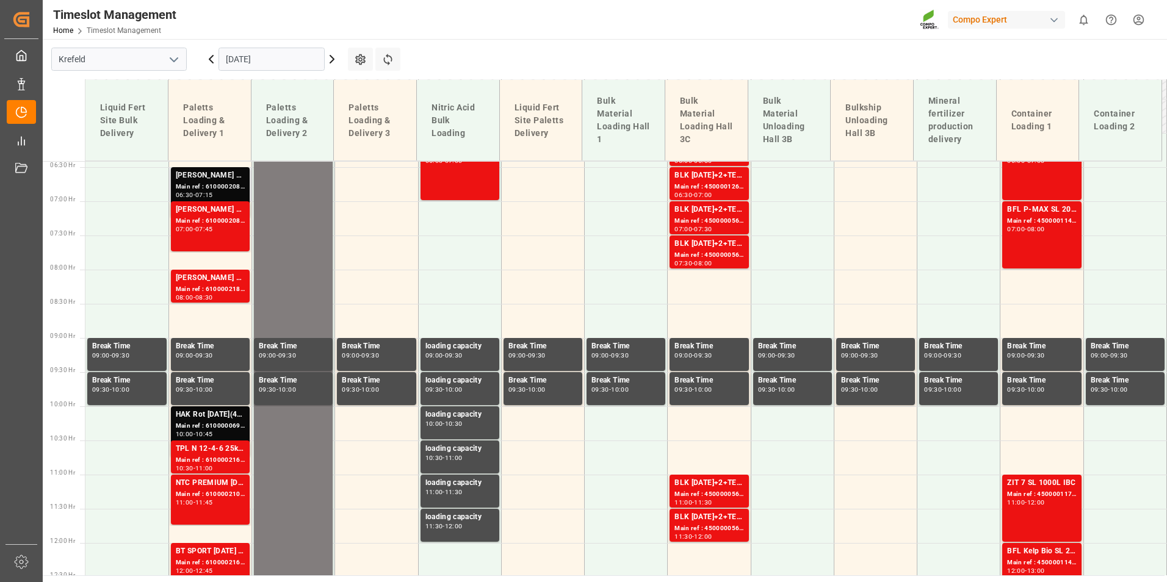
click at [216, 172] on div "[PERSON_NAME] 8-8-6 20L (x48) DE,ENKabri blau 8-8-6 1000L IBC WW" at bounding box center [210, 176] width 69 height 12
click at [218, 222] on div "Main ref : 6100002084, 2000001578" at bounding box center [210, 221] width 69 height 10
click at [218, 281] on div "[PERSON_NAME] 8-8-6 20L (x48) DE,ENKabri Grün 10-4-7 20 L (x48) DE,EN,FR,NLBFL …" at bounding box center [210, 278] width 69 height 12
click at [231, 422] on div "Main ref : 6100000694, 2000000233 2000000233;" at bounding box center [210, 426] width 69 height 10
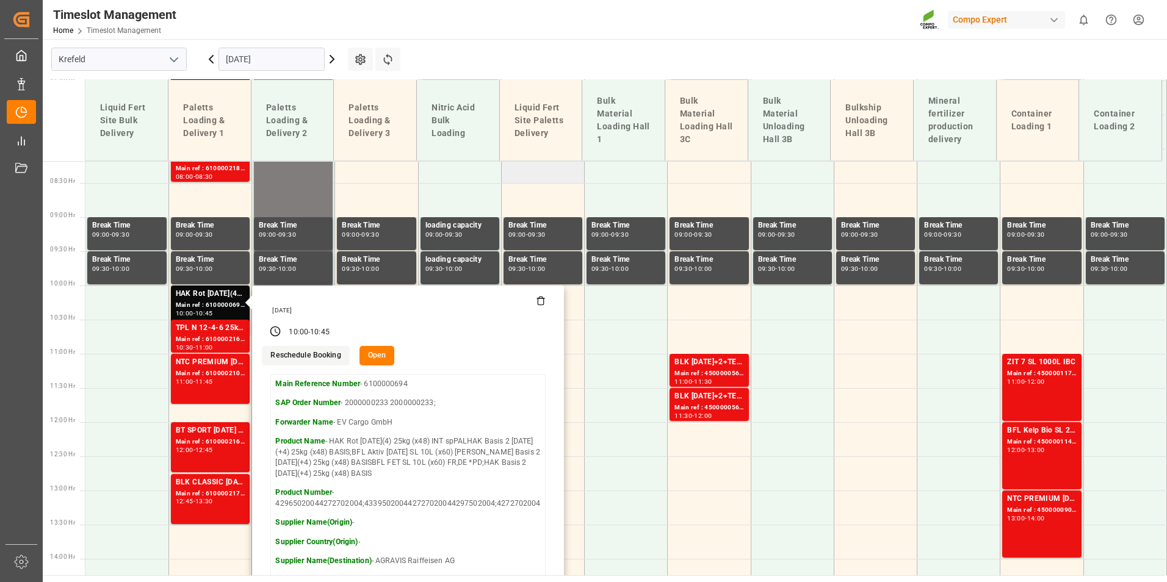
scroll to position [560, 0]
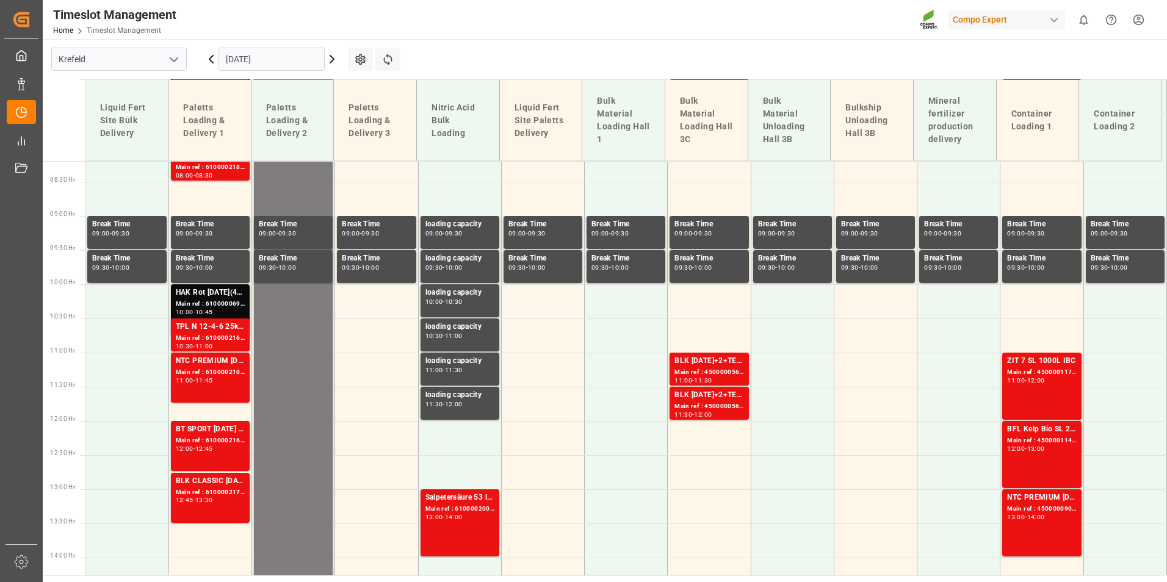
click at [221, 340] on div "Main ref : 6100002161, 2000000696" at bounding box center [210, 338] width 69 height 10
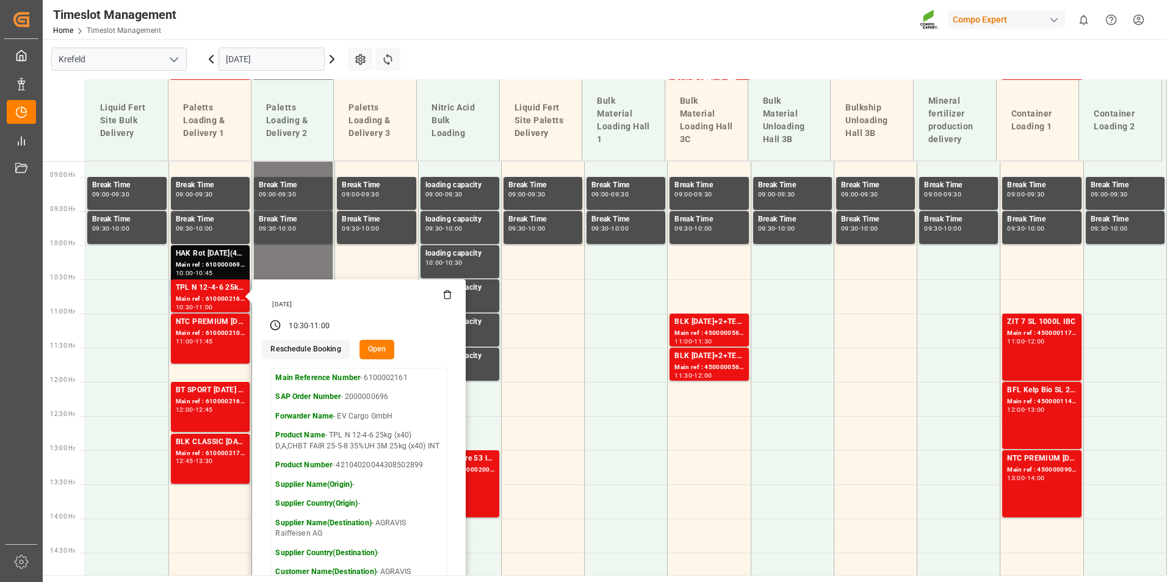
scroll to position [621, 0]
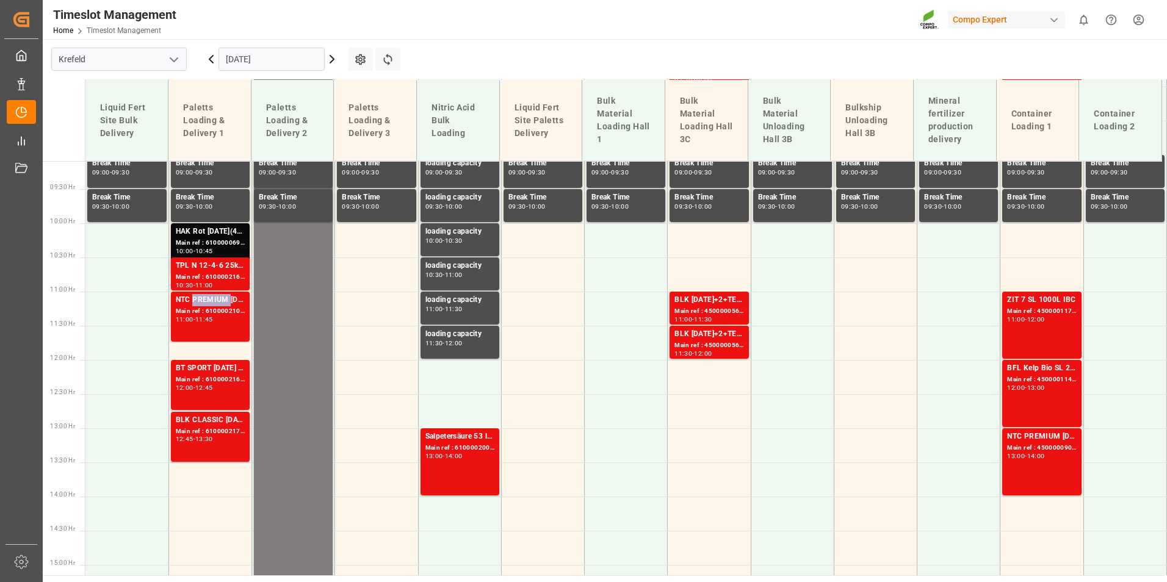
click at [209, 297] on div "NTC PREMIUM [DATE] FOL 50 INT (MSE)FLO T EAGLE K 12-0-24 25kg (x40) INTFLO T TU…" at bounding box center [210, 300] width 69 height 12
click at [200, 391] on div "12:00 - 12:45" at bounding box center [210, 388] width 69 height 7
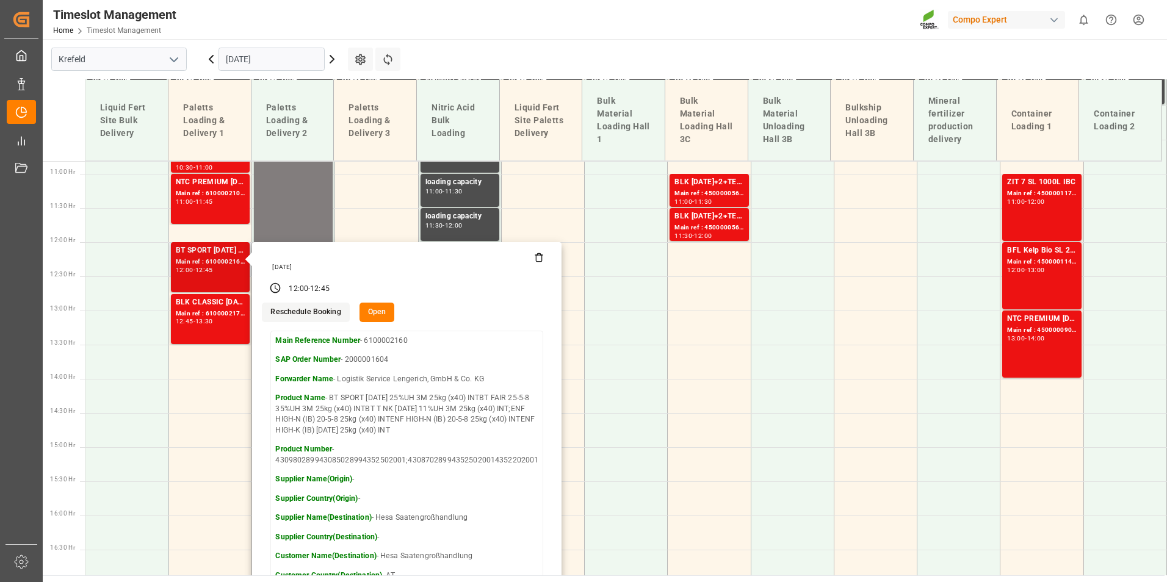
scroll to position [743, 0]
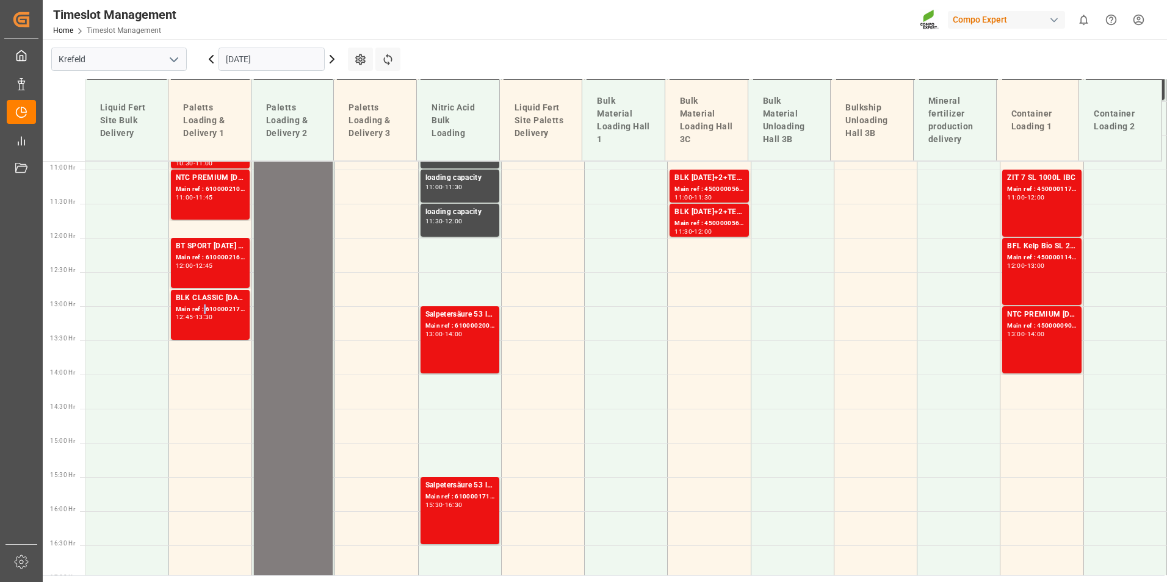
click at [204, 306] on div "Main ref : 6100002173, 2000000794;2000001288 2000000794" at bounding box center [210, 309] width 69 height 10
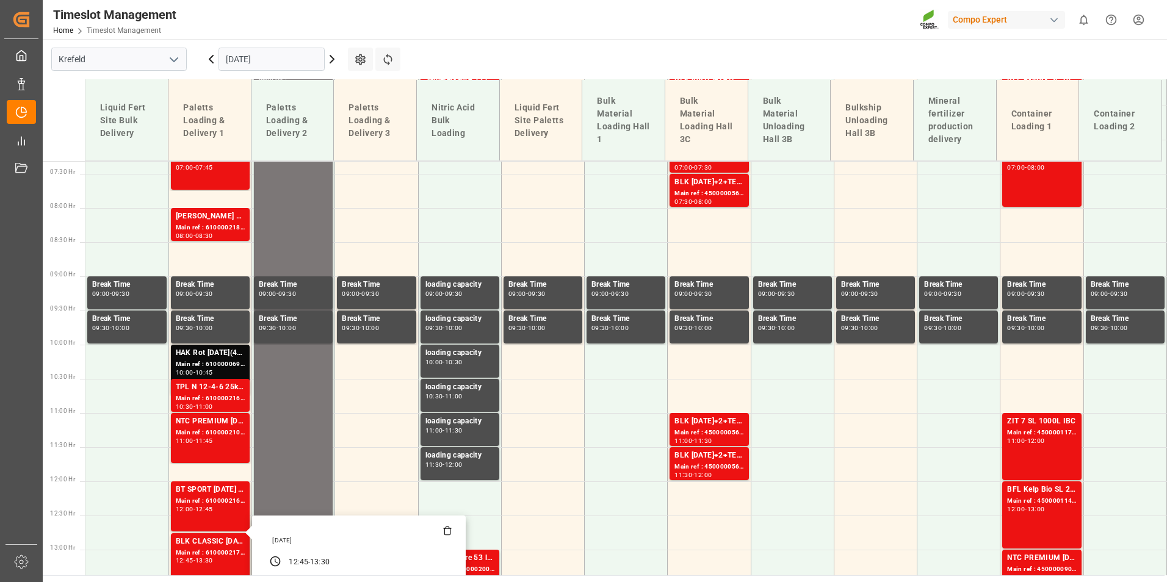
scroll to position [499, 0]
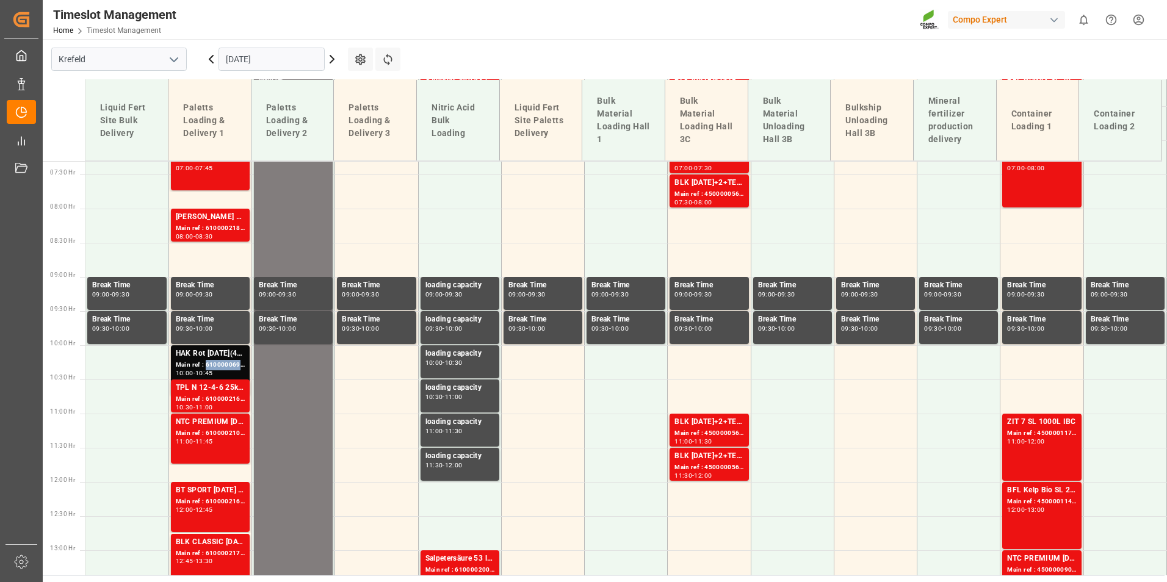
click at [225, 362] on div "Main ref : 6100000694, 2000000233 2000000233;" at bounding box center [210, 365] width 69 height 10
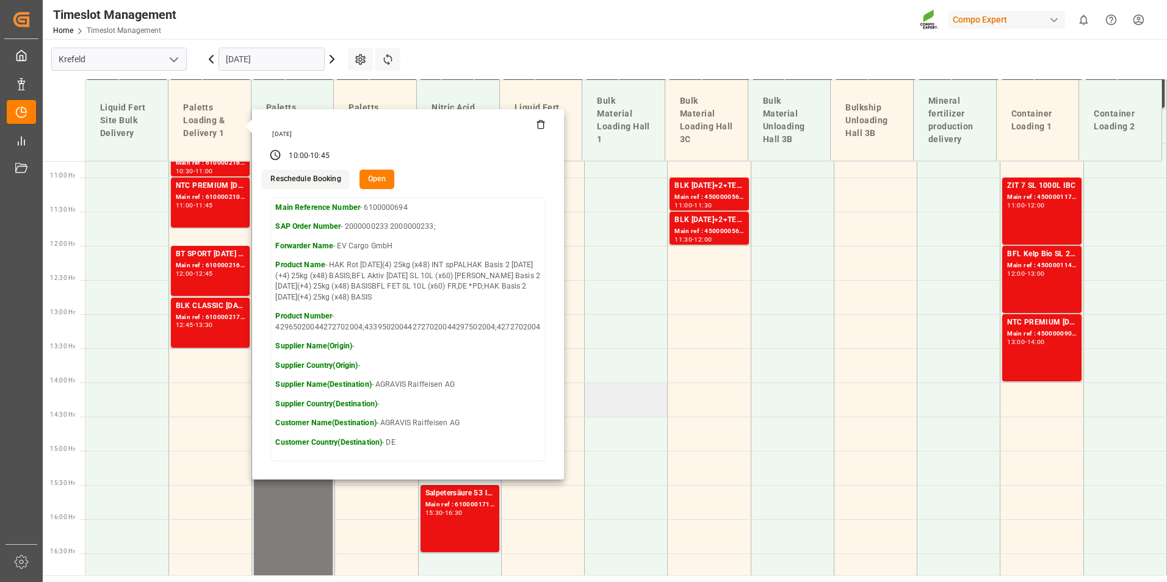
scroll to position [743, 0]
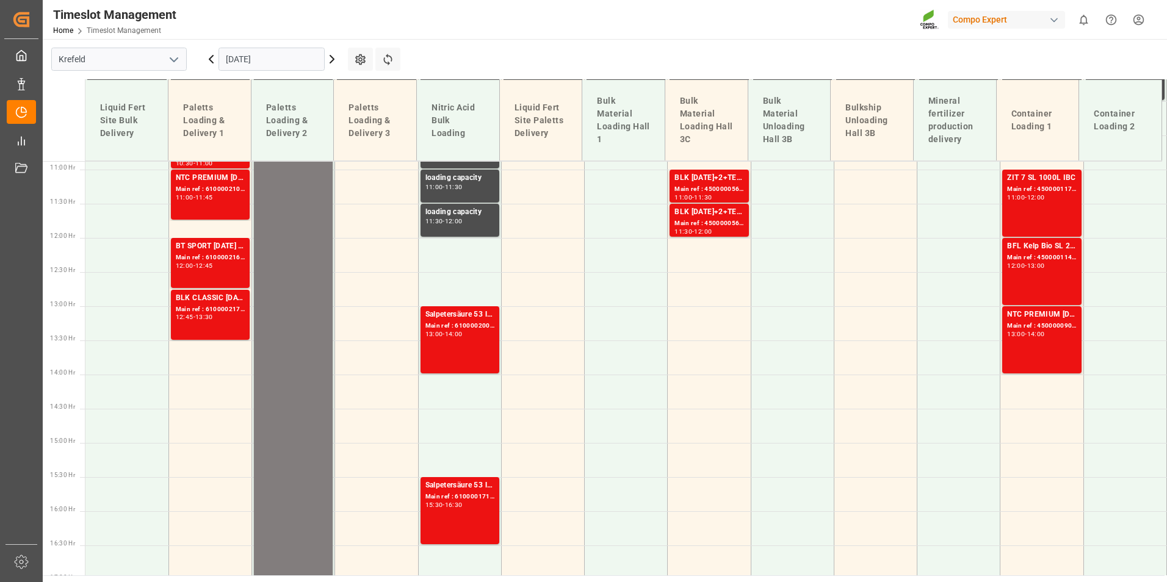
click at [232, 274] on div "BT SPORT [DATE] 25%UH 3M 25kg (x40) INTBT FAIR 25-5-8 35%UH 3M 25kg (x40) INTBT…" at bounding box center [210, 262] width 69 height 45
click at [221, 304] on div "Main ref : 6100002173, 2000000794;2000001288 2000000794" at bounding box center [210, 309] width 69 height 10
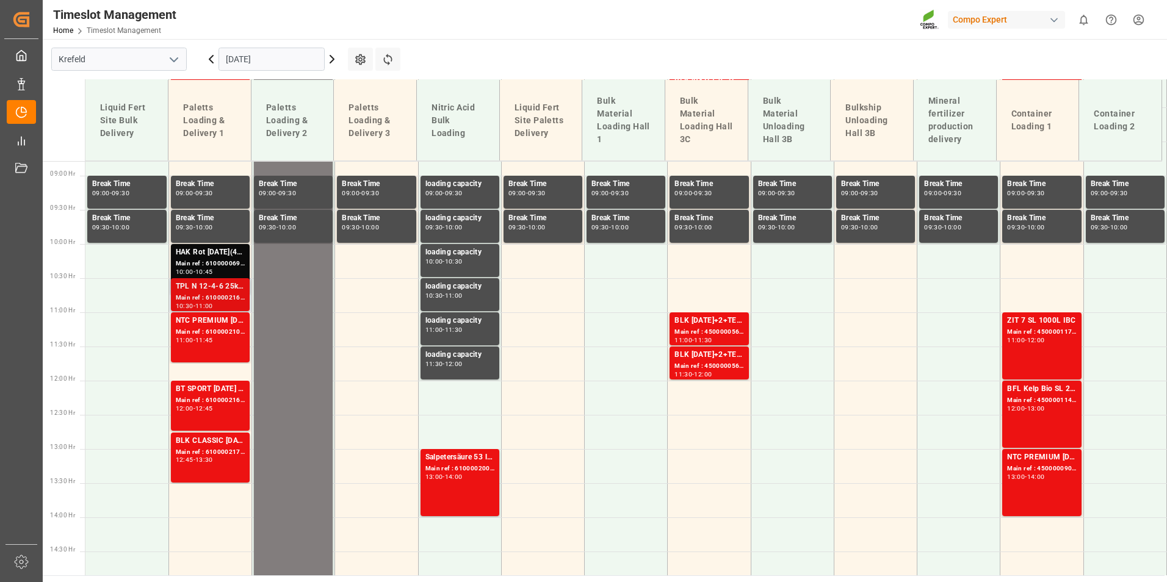
scroll to position [621, 0]
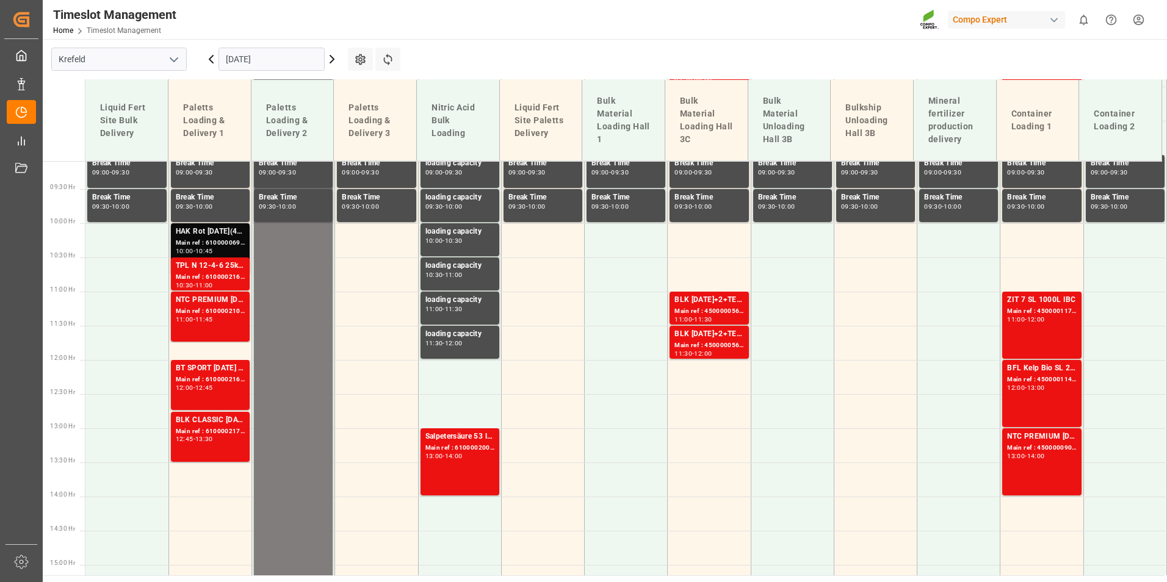
click at [215, 240] on div "Main ref : 6100000694, 2000000233 2000000233;" at bounding box center [210, 243] width 69 height 10
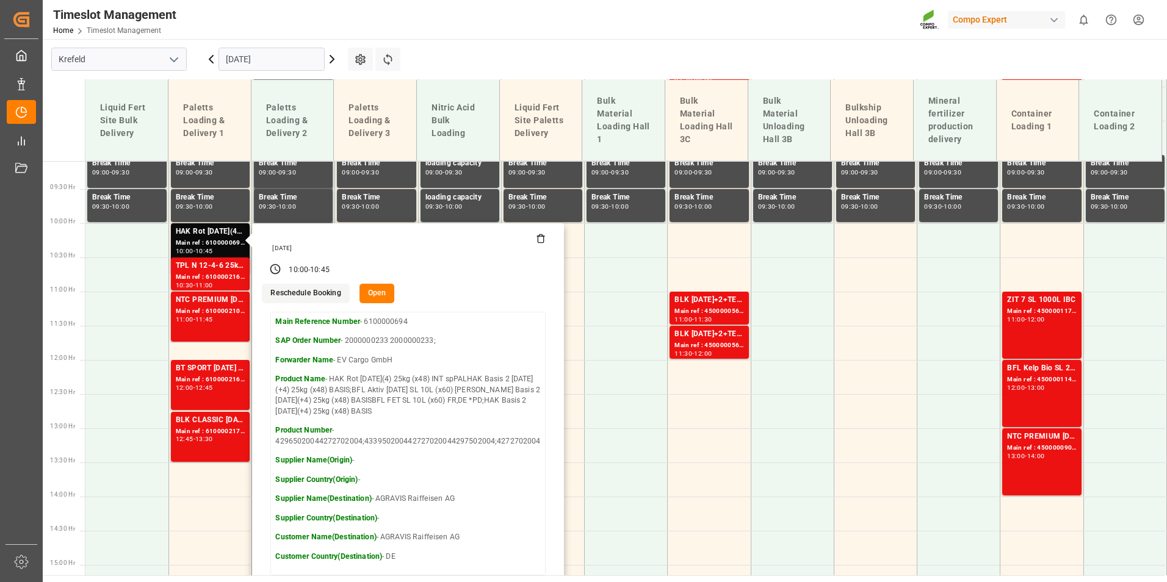
scroll to position [377, 0]
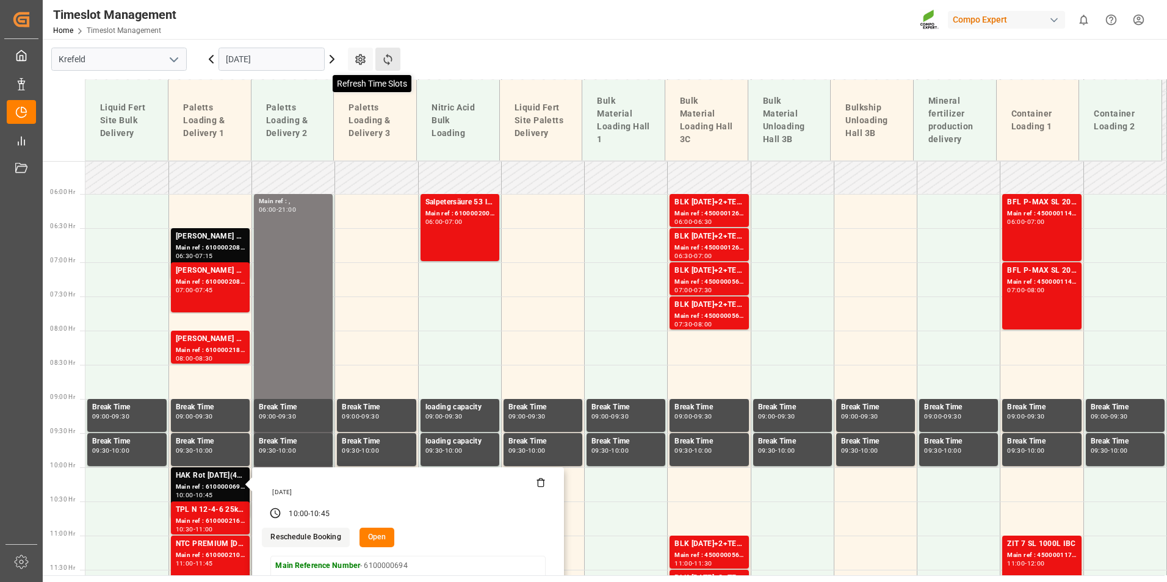
click at [391, 54] on icon at bounding box center [387, 59] width 13 height 13
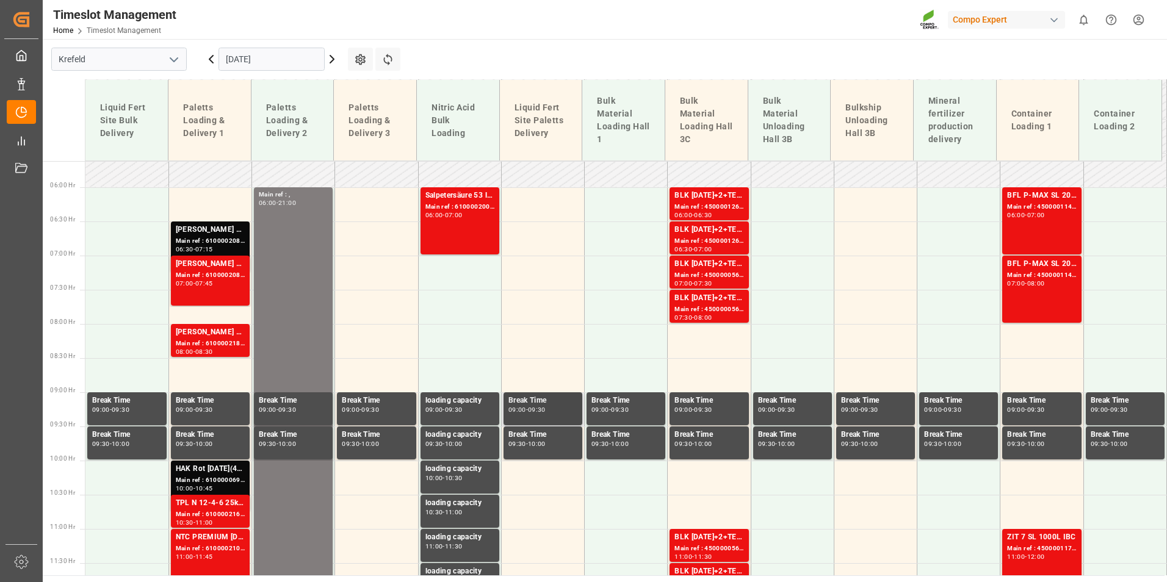
scroll to position [384, 0]
click at [697, 209] on div "Main ref : 4500001260, 2000001499" at bounding box center [708, 206] width 69 height 10
click at [678, 236] on div "Main ref : 4500001261, 2000001499" at bounding box center [708, 241] width 69 height 10
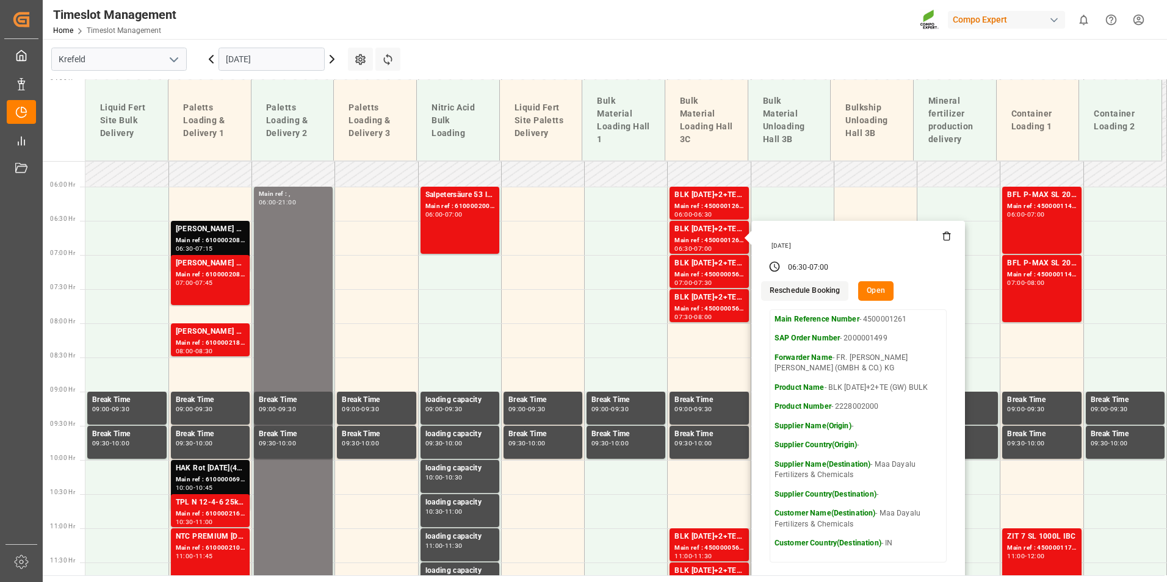
click at [304, 58] on input "[DATE]" at bounding box center [271, 59] width 106 height 23
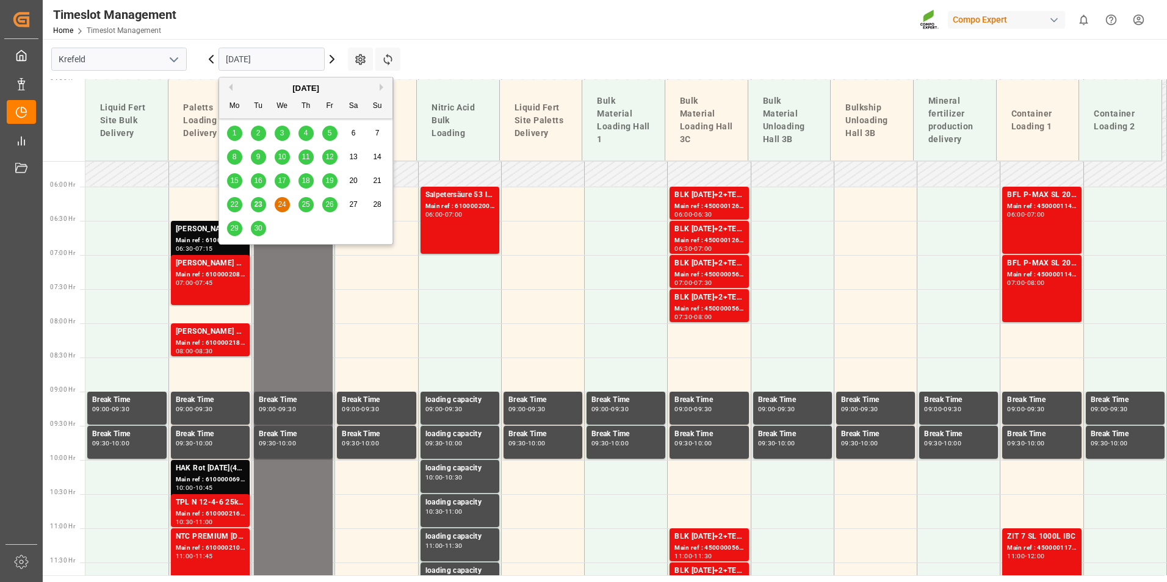
click at [326, 200] on div "26" at bounding box center [329, 205] width 15 height 15
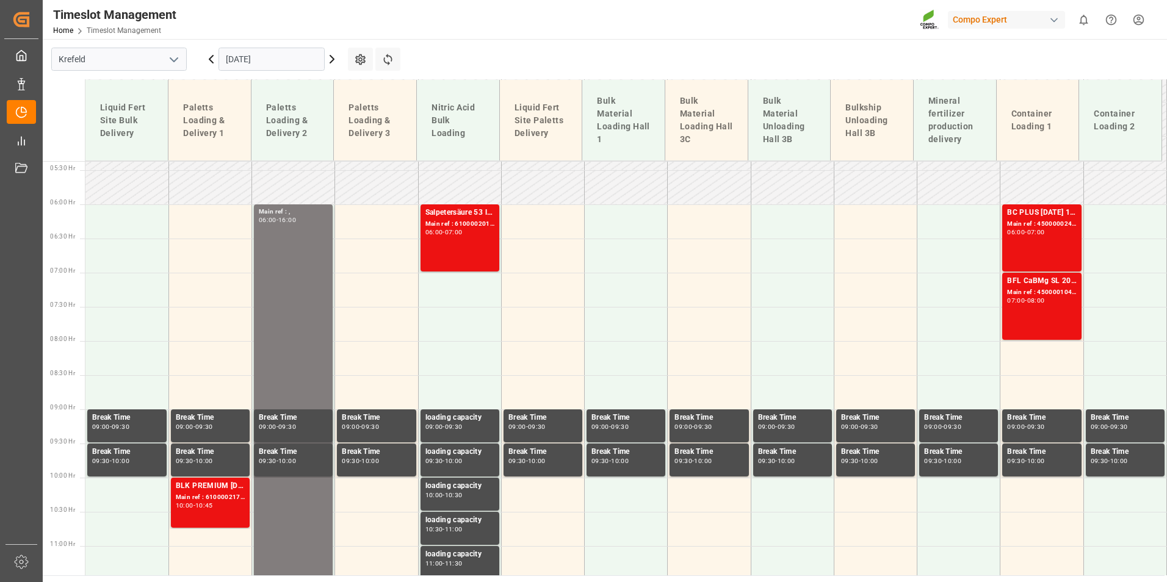
scroll to position [323, 0]
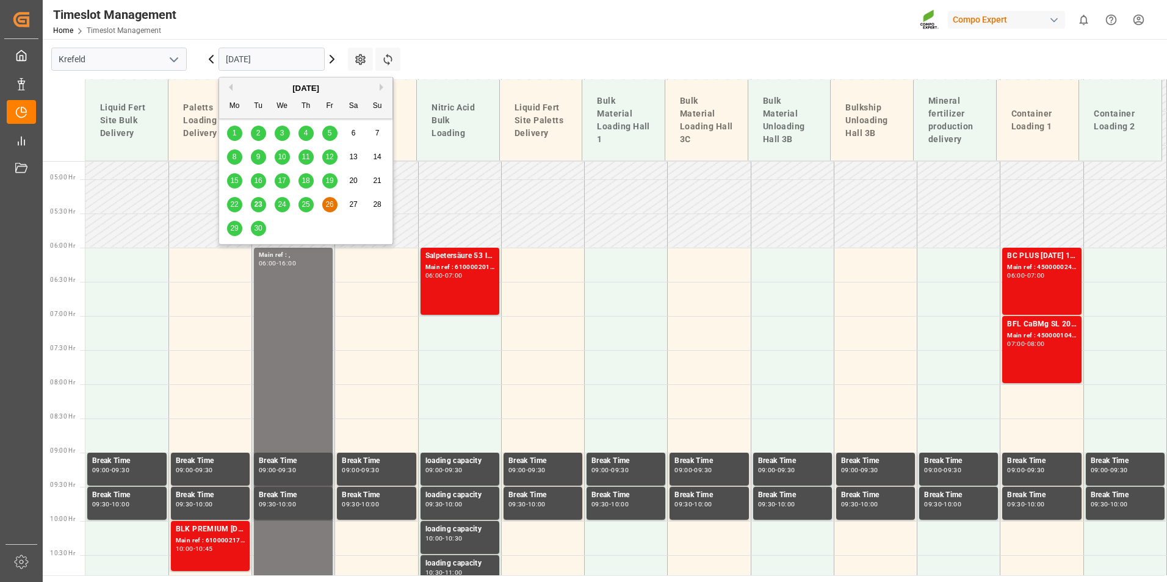
click at [259, 60] on input "[DATE]" at bounding box center [271, 59] width 106 height 23
click at [288, 204] on div "24" at bounding box center [282, 205] width 15 height 15
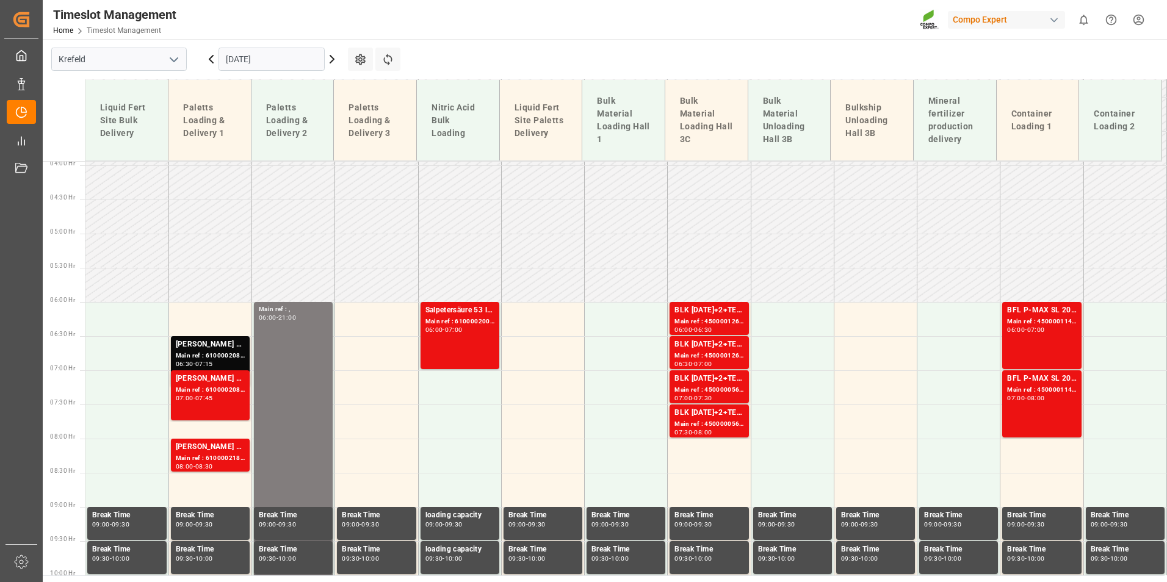
scroll to position [262, 0]
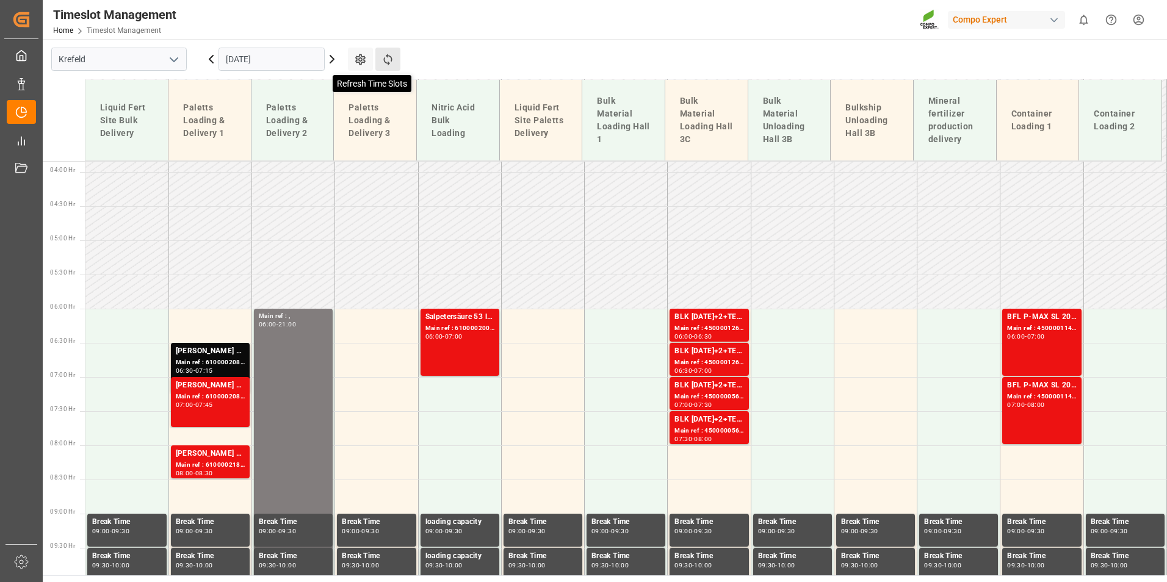
click at [392, 56] on icon at bounding box center [387, 59] width 13 height 13
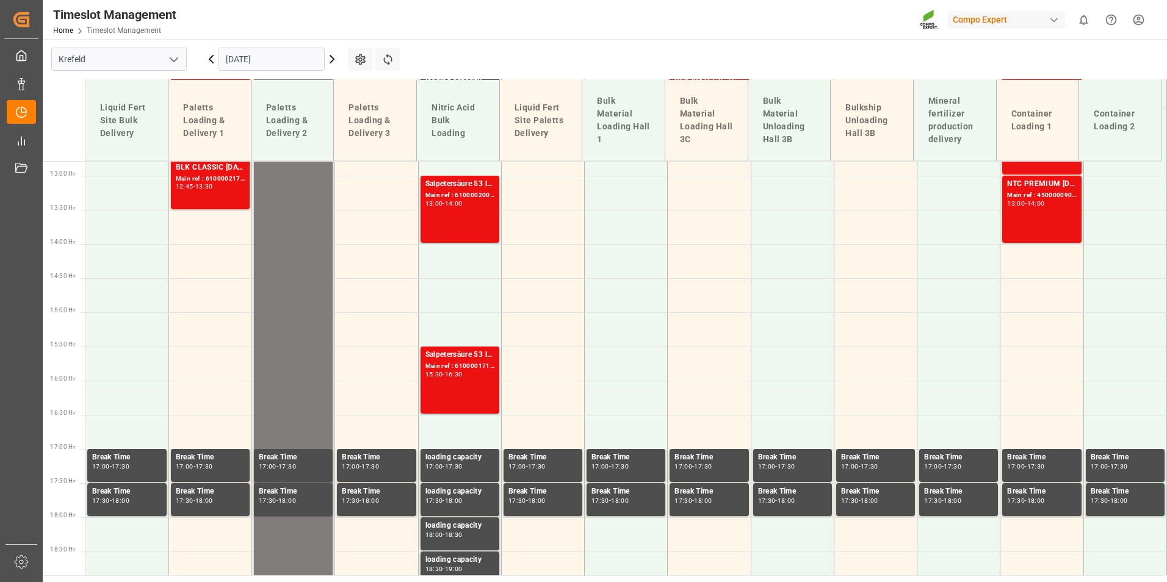
scroll to position [690, 0]
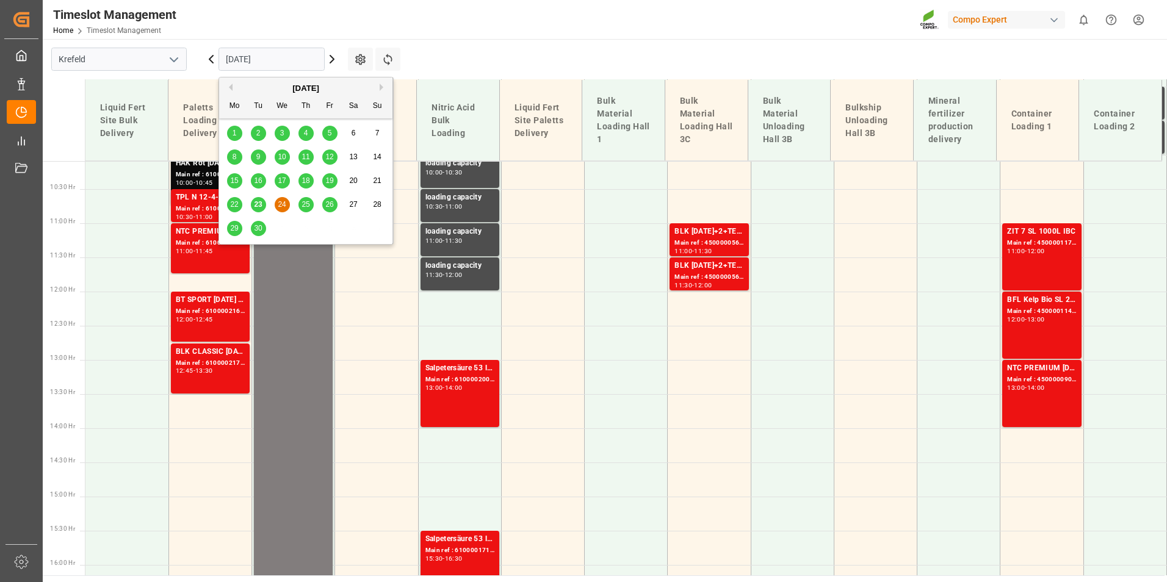
click at [281, 69] on input "[DATE]" at bounding box center [271, 59] width 106 height 23
click at [389, 60] on icon at bounding box center [387, 59] width 13 height 13
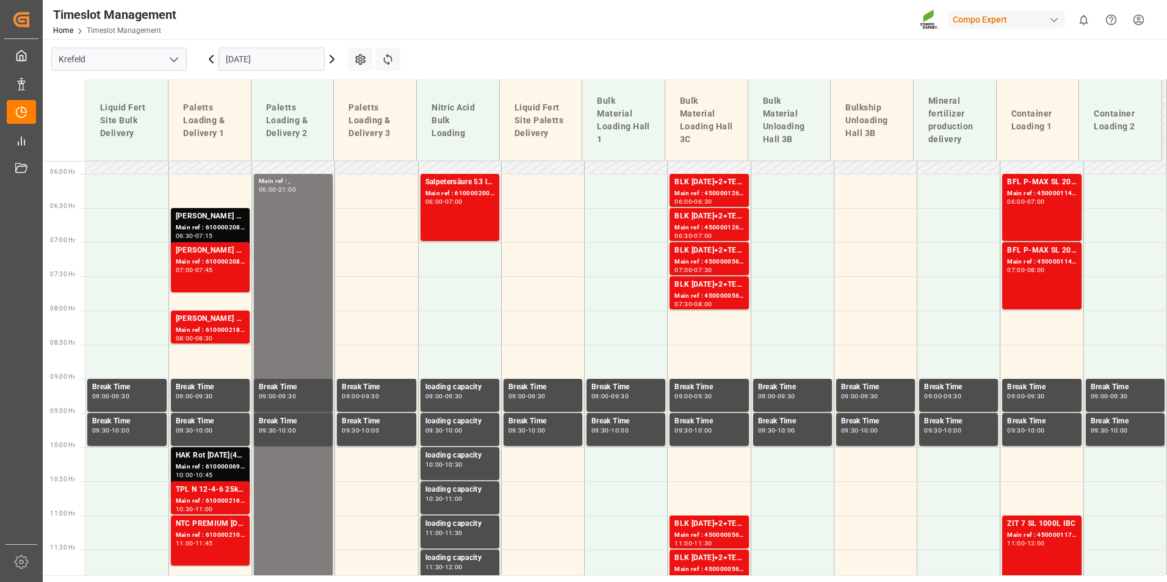
scroll to position [384, 0]
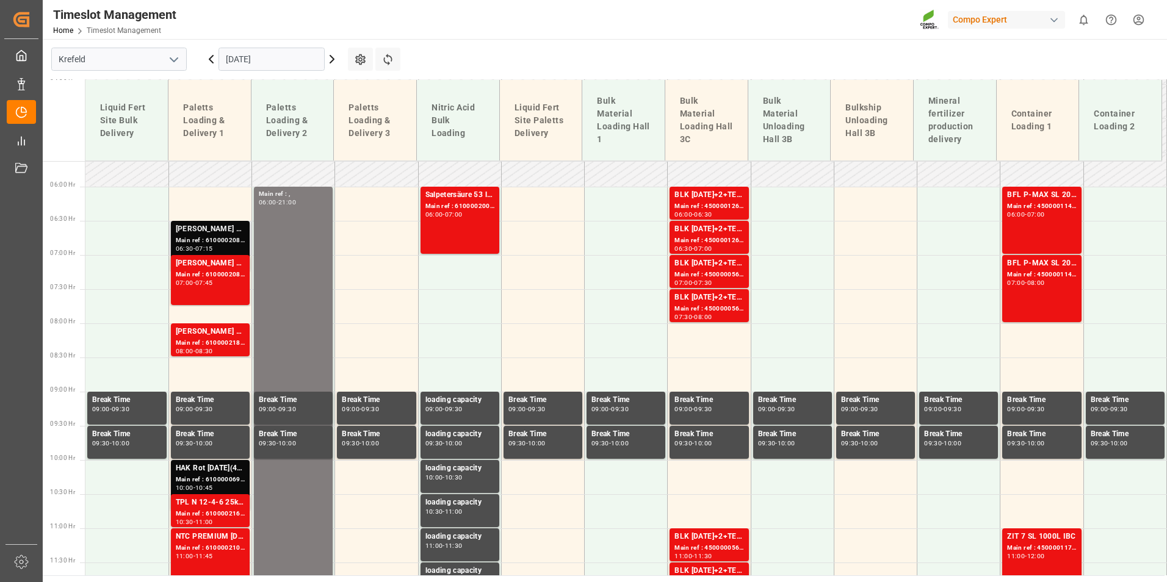
click at [241, 247] on div "06:30 - 07:15" at bounding box center [210, 249] width 69 height 7
click at [230, 267] on div "[PERSON_NAME] 8-8-6 20L (x48) DE,ENKabri blau 8-8-6 1000L IBC WW" at bounding box center [210, 263] width 69 height 12
click at [240, 333] on div "[PERSON_NAME] 8-8-6 20L (x48) DE,ENKabri Grün 10-4-7 20 L (x48) DE,EN,FR,NLBFL …" at bounding box center [210, 332] width 69 height 12
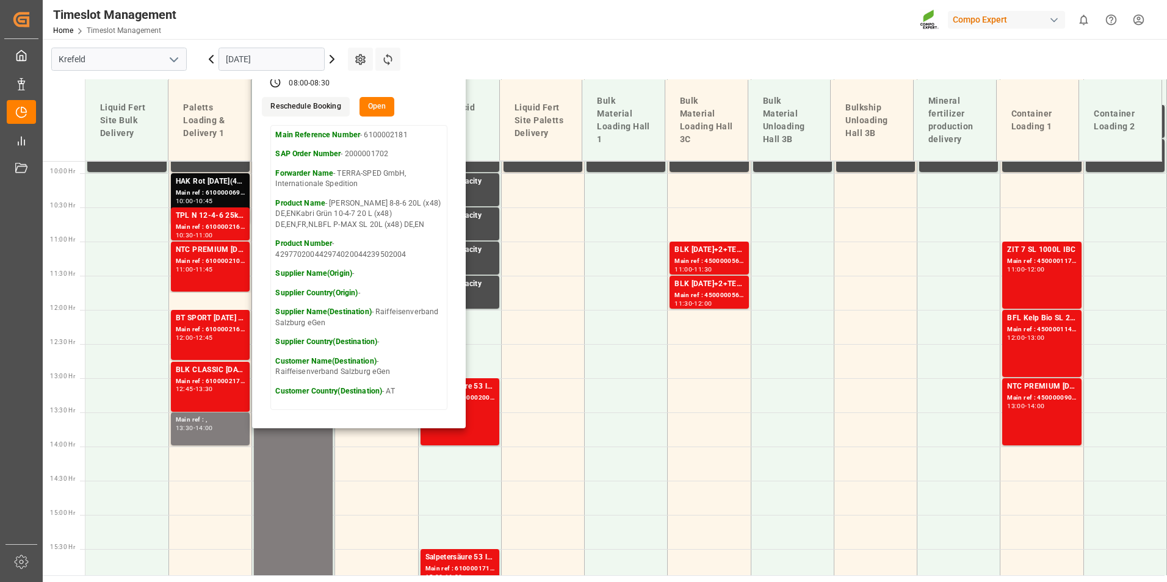
scroll to position [690, 0]
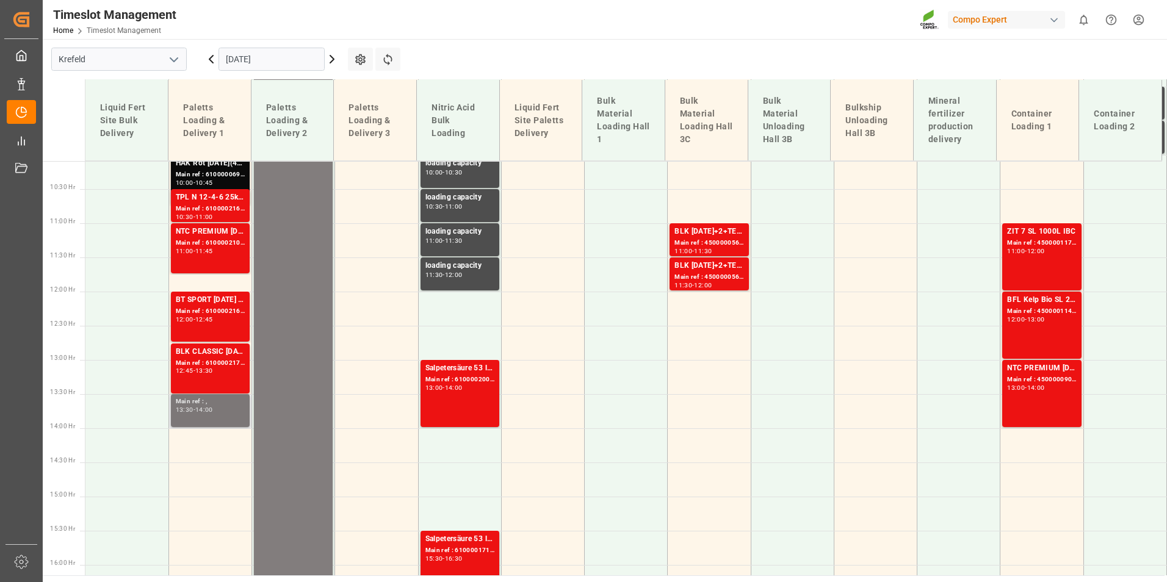
click at [213, 408] on div "14:00" at bounding box center [204, 409] width 18 height 5
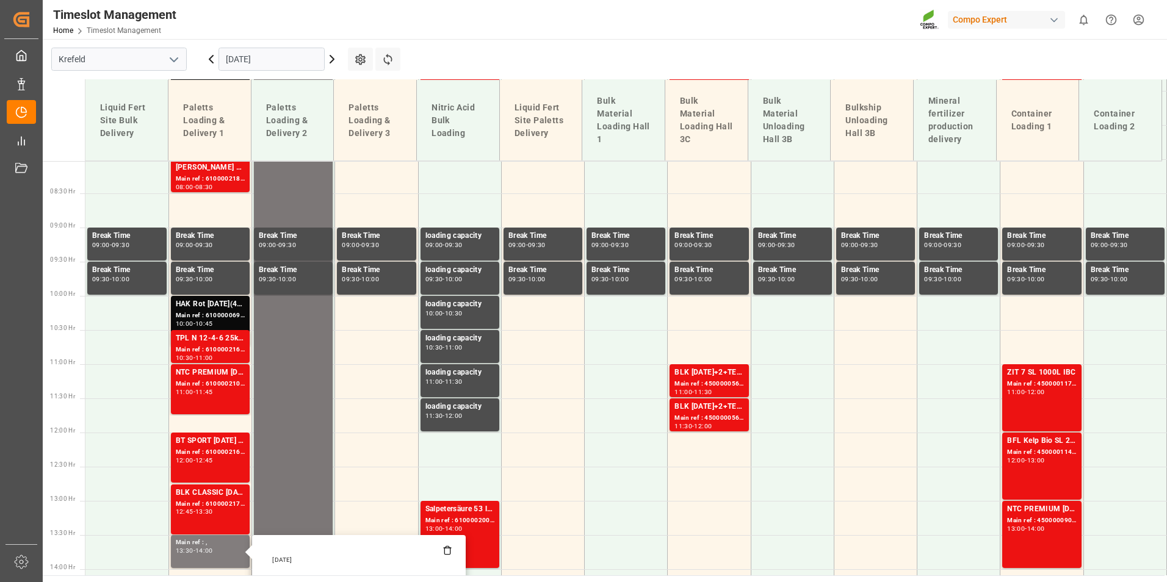
scroll to position [384, 0]
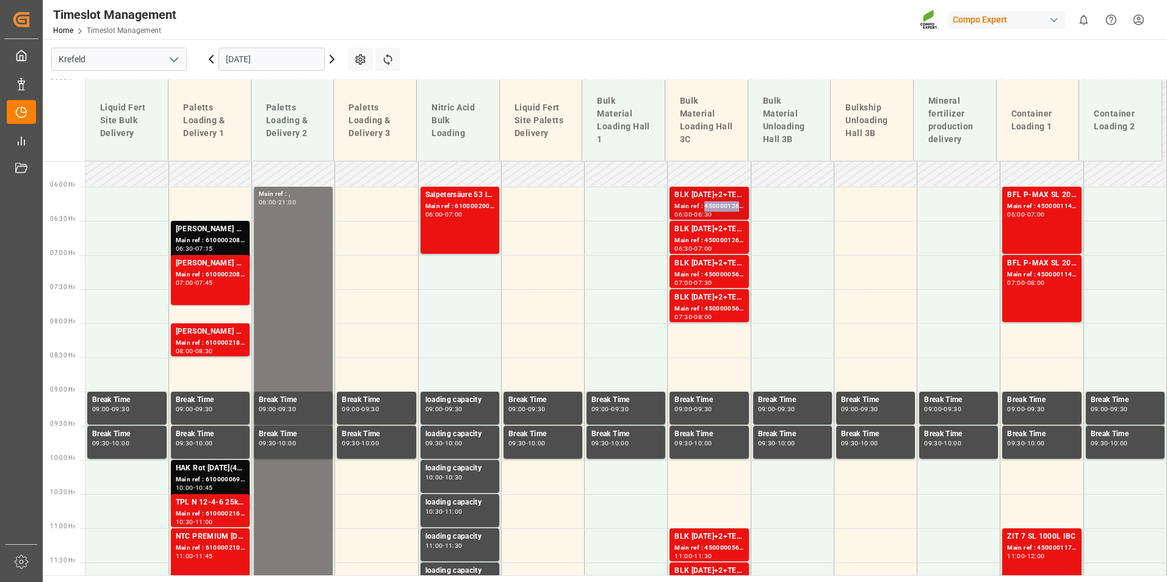
click at [701, 207] on div "Main ref : 4500001260, 2000001499" at bounding box center [708, 206] width 69 height 10
click at [704, 230] on div "BLK [DATE]+2+TE (GW) BULK" at bounding box center [708, 229] width 69 height 12
click at [708, 268] on div "BLK [DATE]+2+TE (GW) BULK" at bounding box center [708, 263] width 69 height 12
click at [710, 290] on div "BLK [DATE]+2+TE (GW) BULK Main ref : 4500000561, 2000000150 07:30 - 08:00" at bounding box center [708, 305] width 79 height 33
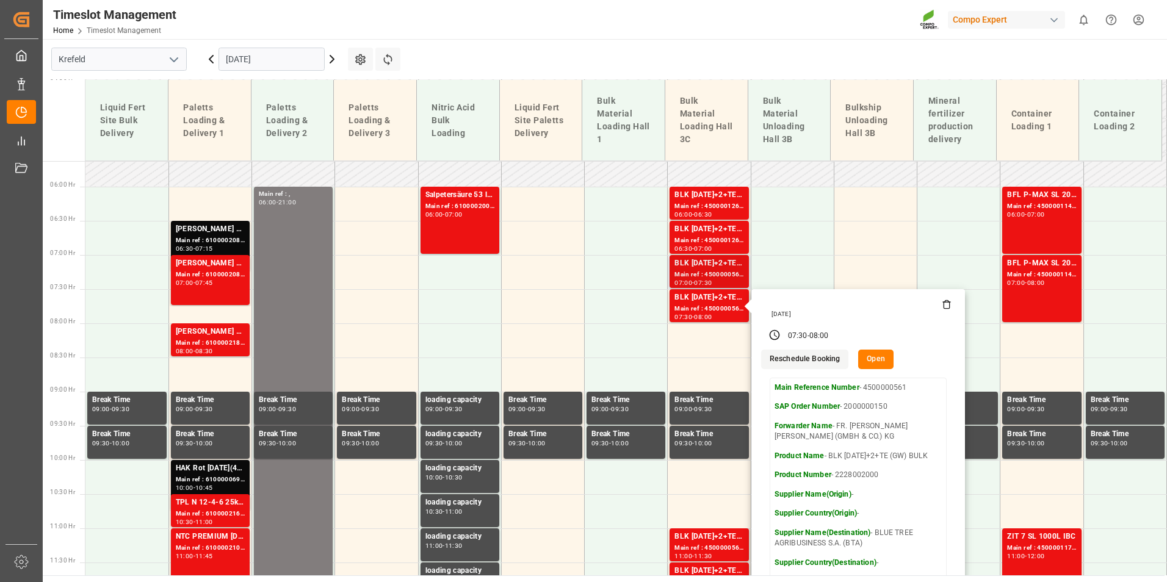
scroll to position [690, 0]
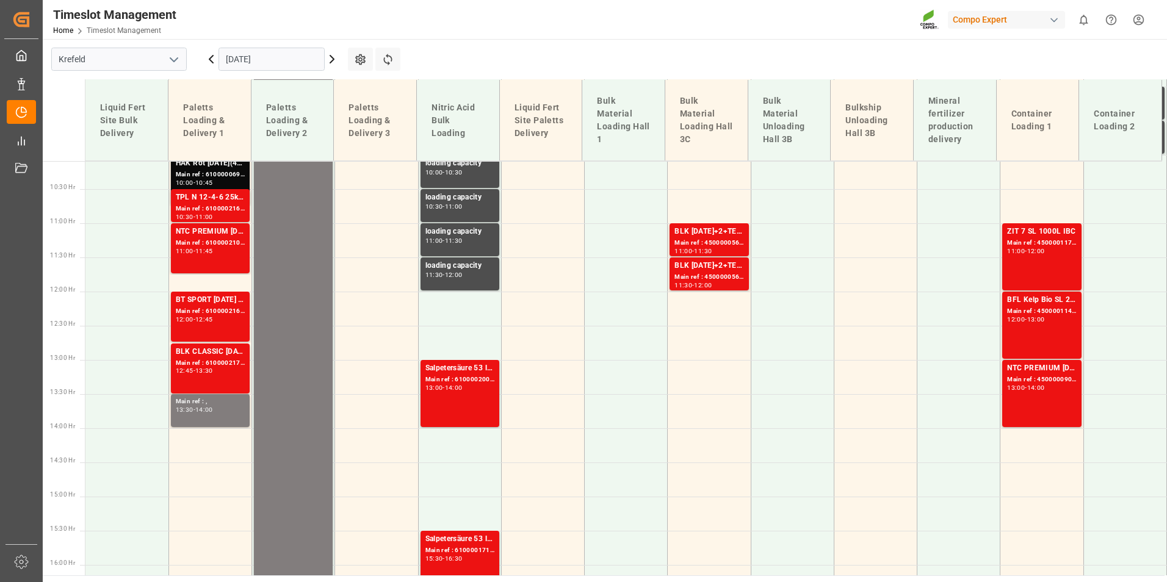
click at [710, 237] on div "BLK [DATE]+2+TE (GW) BULK" at bounding box center [708, 232] width 69 height 12
click at [709, 274] on div "Main ref : 4500000563, 2000000150" at bounding box center [708, 277] width 69 height 10
